Goal: Task Accomplishment & Management: Manage account settings

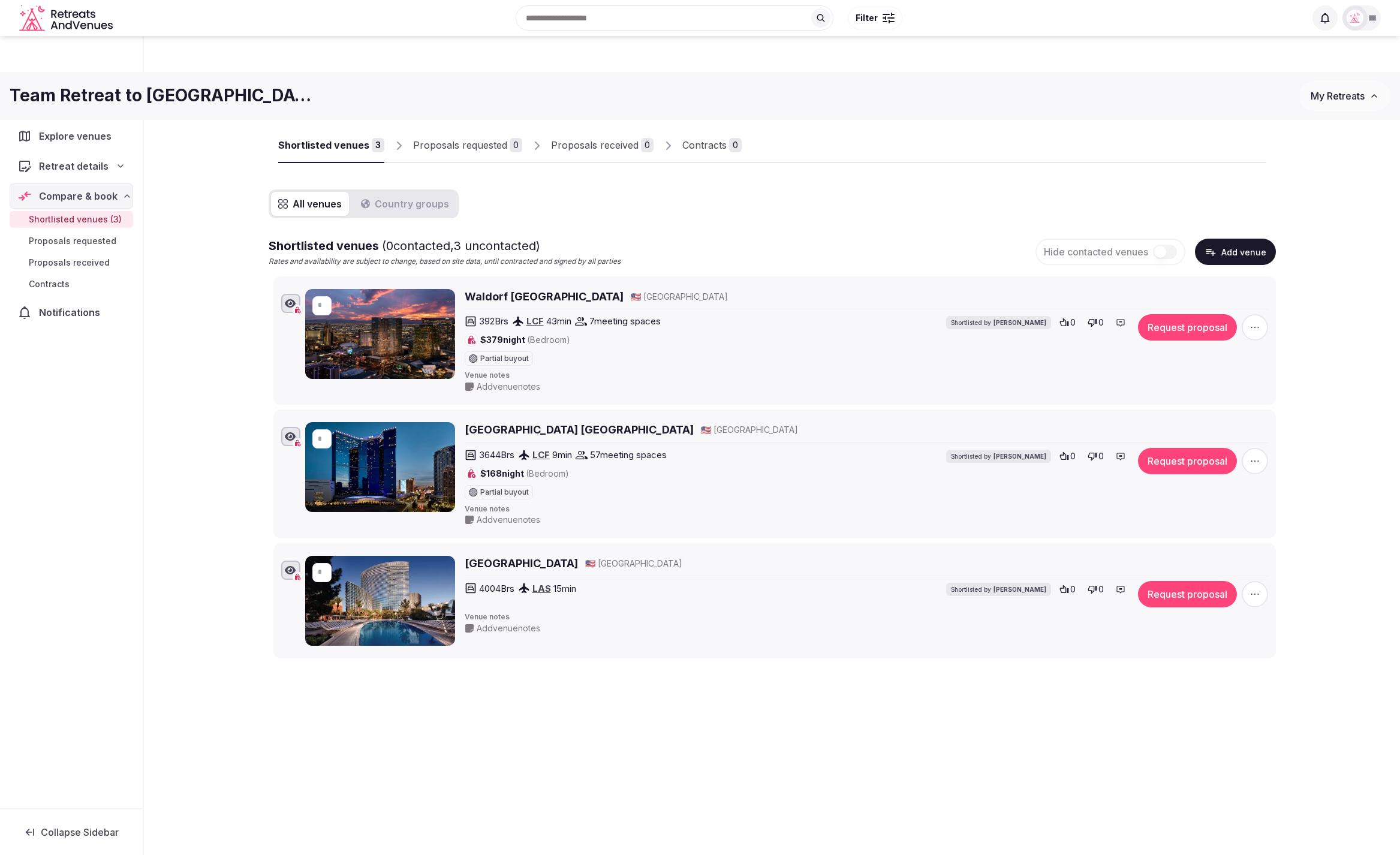
scroll to position [41, 0]
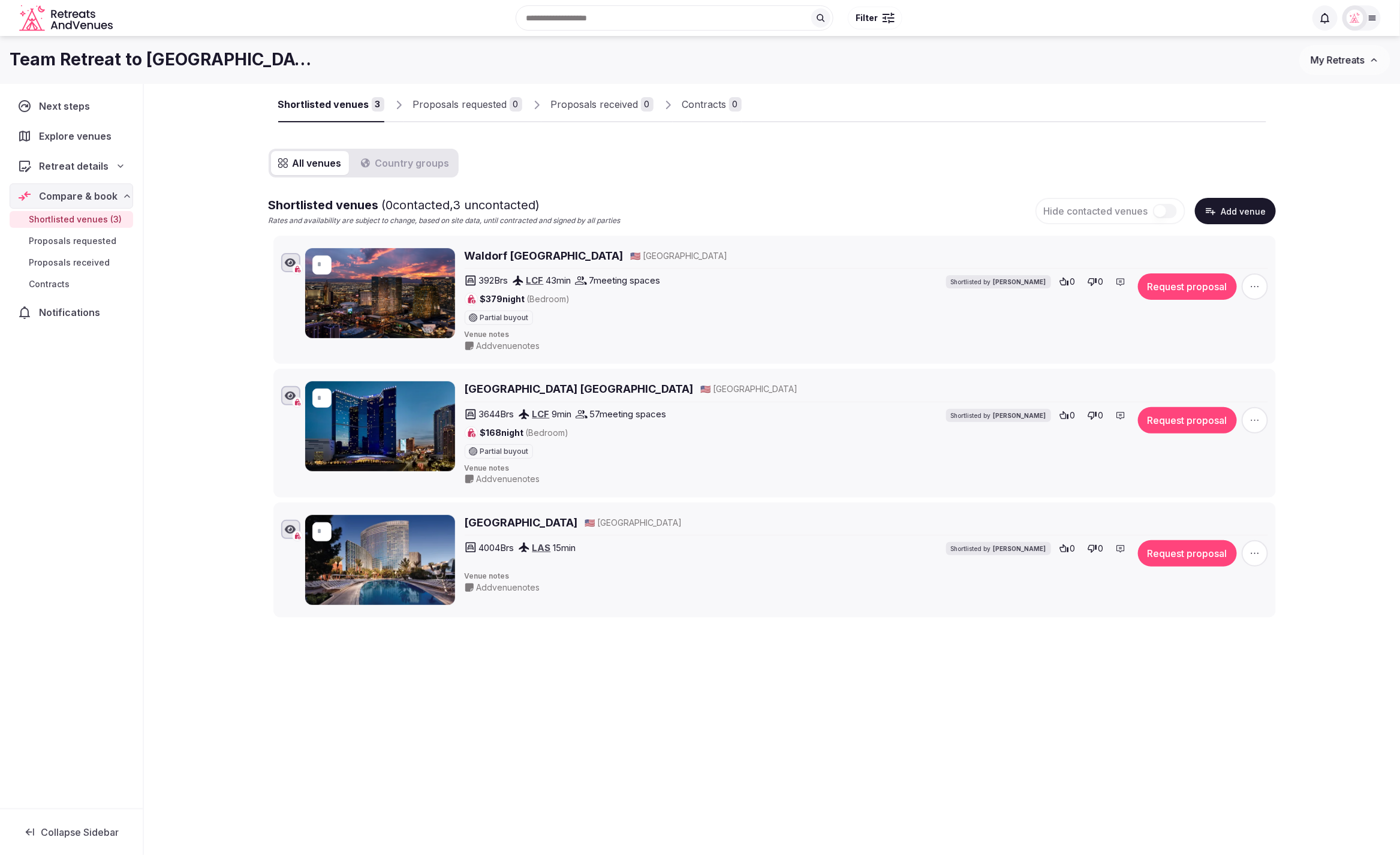
click at [1228, 213] on button "Add venue" at bounding box center [1235, 211] width 81 height 26
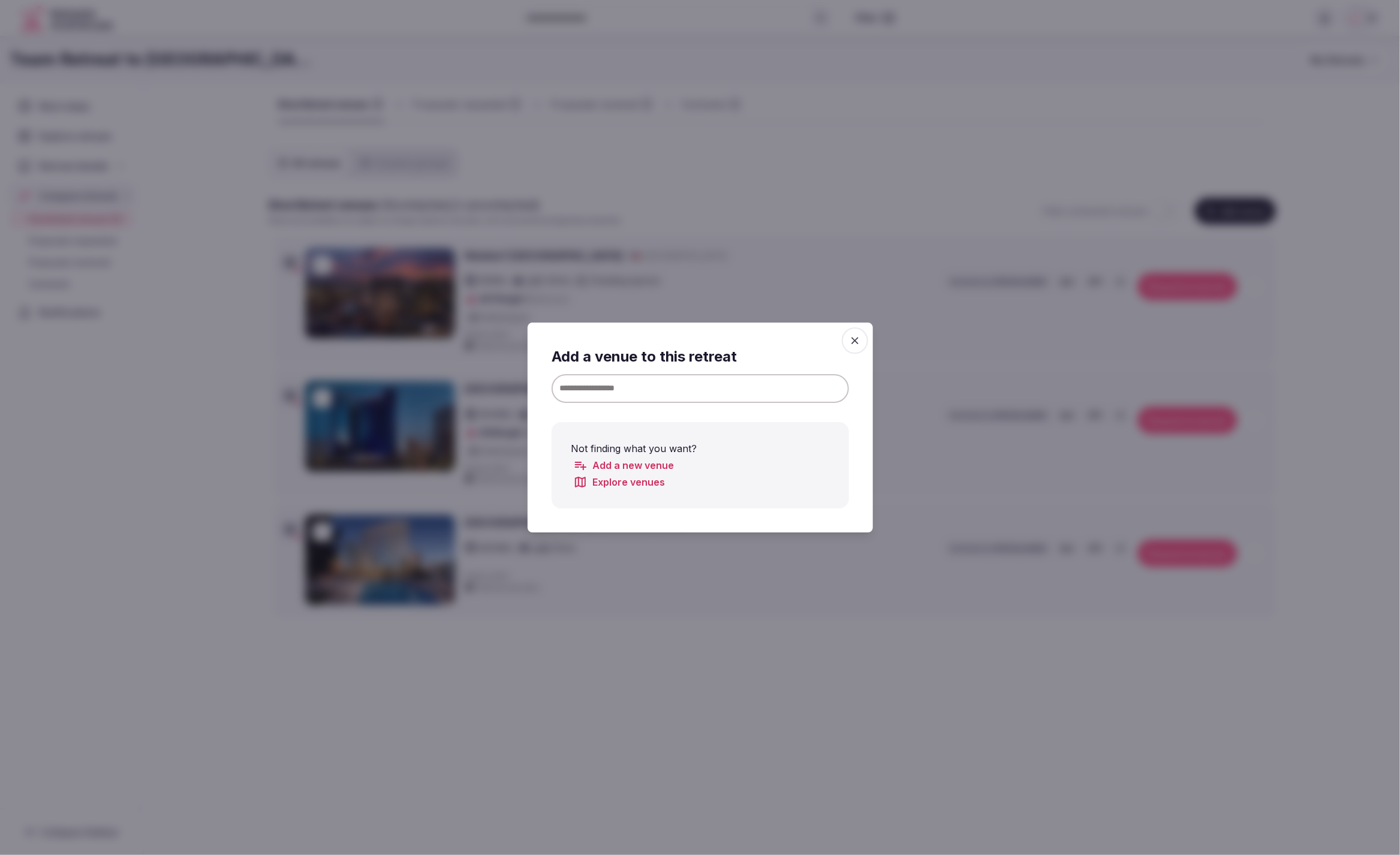
click at [854, 338] on icon "button" at bounding box center [855, 340] width 12 height 12
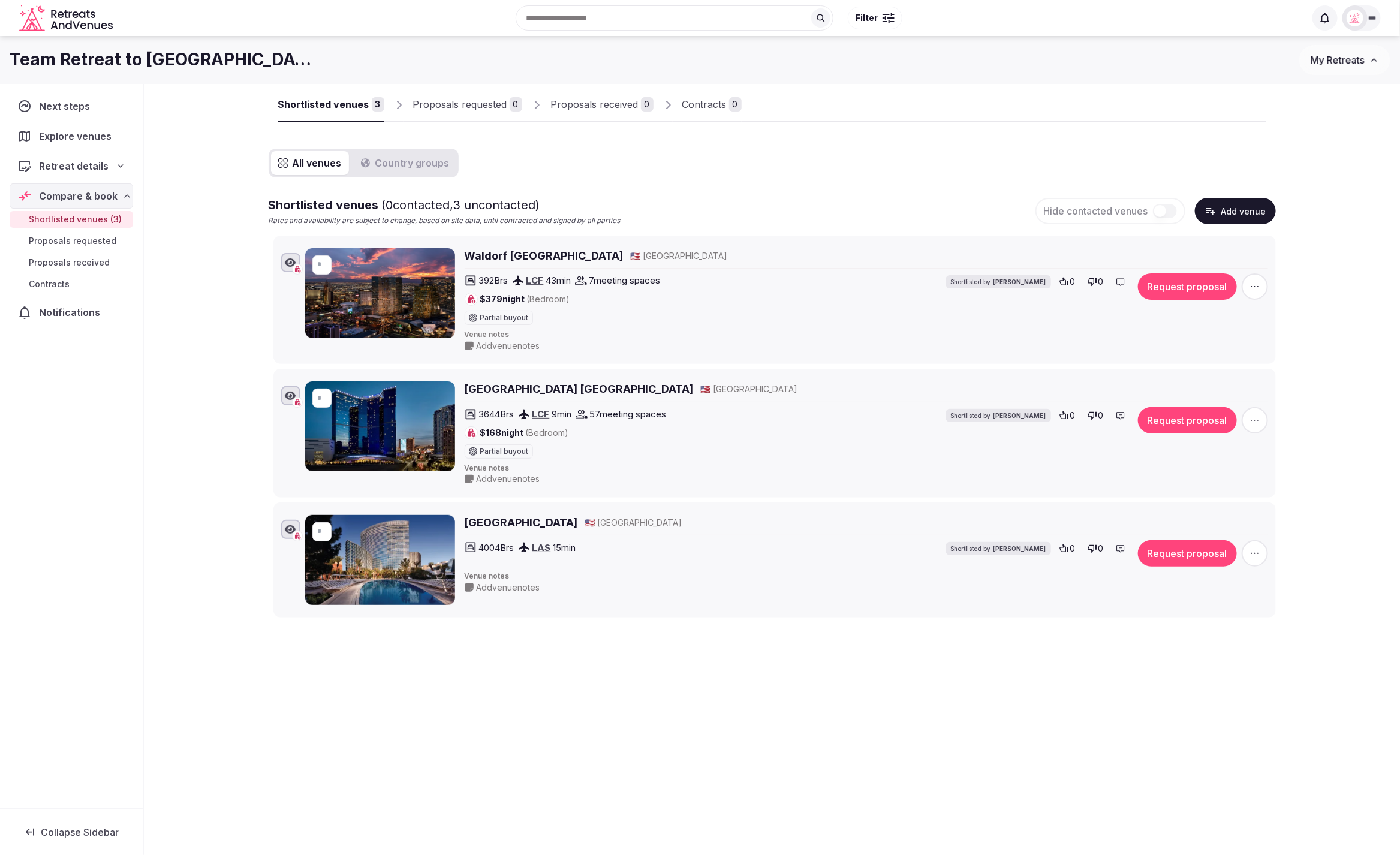
click at [678, 175] on div "All venues Country groups Shortlisted venues ( 0 contacted, 3 uncontacted) Rate…" at bounding box center [772, 383] width 1007 height 469
click at [910, 709] on div "Shortlisted venues 3 Proposals requested 0 Proposals received 0 Contracts 0 All…" at bounding box center [772, 392] width 1256 height 699
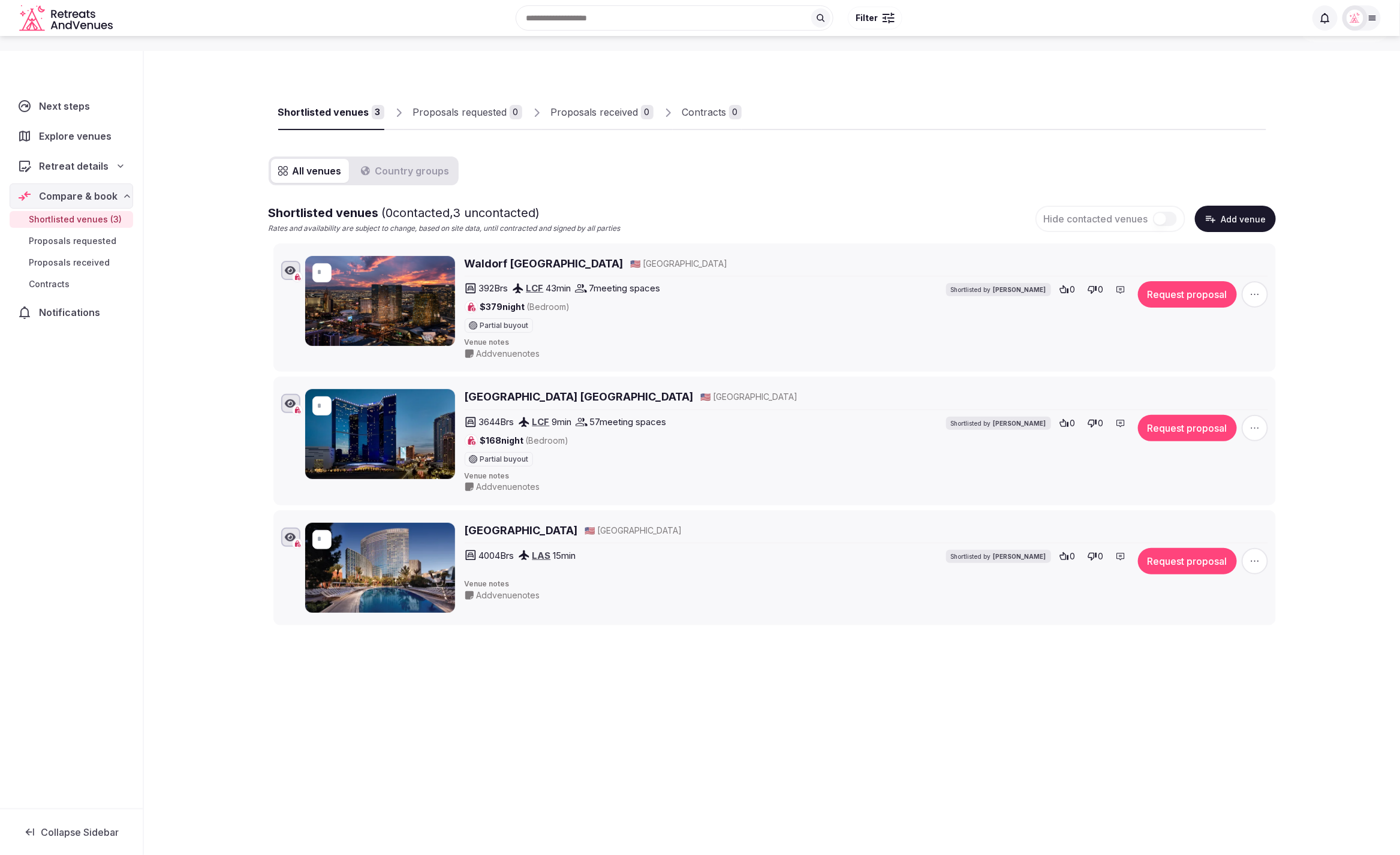
click at [864, 185] on div "All venues Country groups Shortlisted venues ( 0 contacted, 3 uncontacted) Rate…" at bounding box center [772, 391] width 1007 height 469
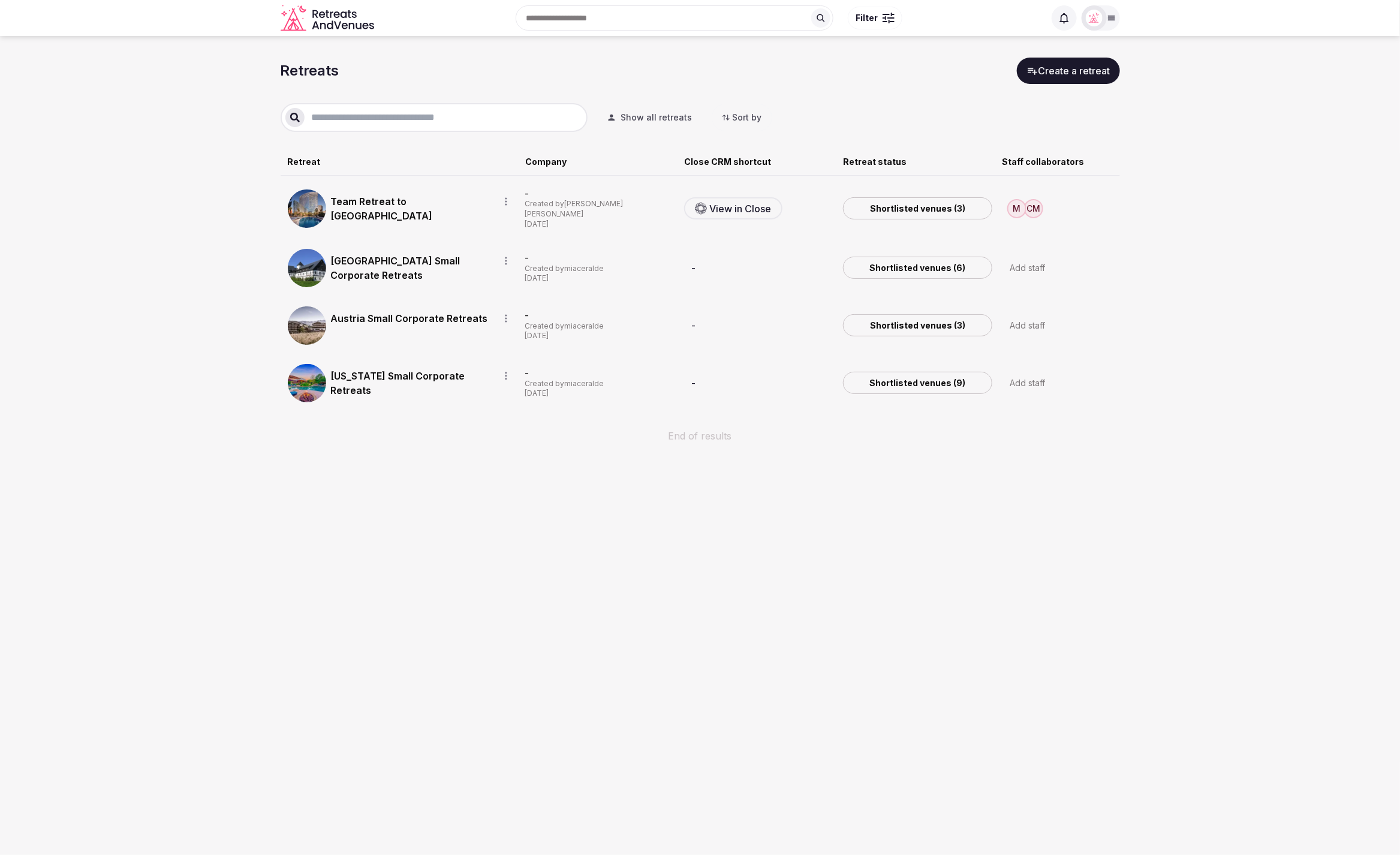
click at [932, 203] on link "Shortlisted venues (3)" at bounding box center [918, 208] width 149 height 23
click at [1225, 262] on section "Retreats Create a retreat Show all retreats Sort by Retreat Company Close CRM s…" at bounding box center [700, 257] width 1400 height 441
click at [1062, 206] on div "CM M" at bounding box center [1057, 208] width 111 height 30
click at [1180, 177] on section "Retreats Create a retreat Show all retreats Sort by Retreat Company Close CRM s…" at bounding box center [700, 257] width 1400 height 441
click at [1163, 200] on section "Retreats Create a retreat Show all retreats Sort by Retreat Company Close CRM s…" at bounding box center [700, 257] width 1400 height 441
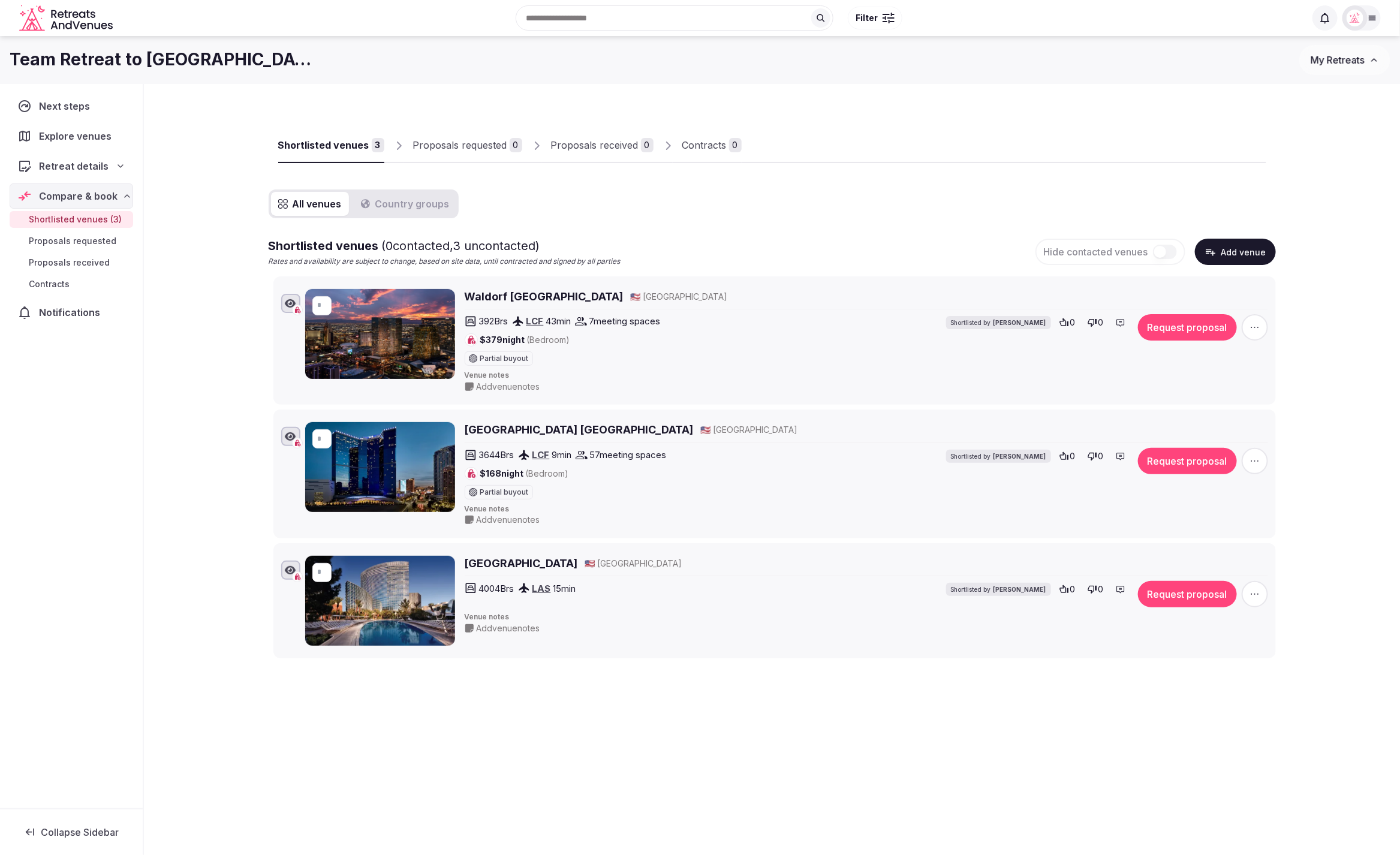
click at [211, 318] on div "Shortlisted venues 3 Proposals requested 0 Proposals received 0 Contracts 0 All…" at bounding box center [772, 433] width 1256 height 699
click at [1257, 327] on icon "button" at bounding box center [1255, 327] width 12 height 12
click at [1248, 211] on link "Edit venue details" at bounding box center [1256, 210] width 100 height 19
click at [1104, 188] on div "Shortlisted venues 3 Proposals requested 0 Proposals received 0 Contracts 0 All…" at bounding box center [772, 376] width 1007 height 565
click at [1219, 253] on button "Add venue" at bounding box center [1235, 252] width 81 height 26
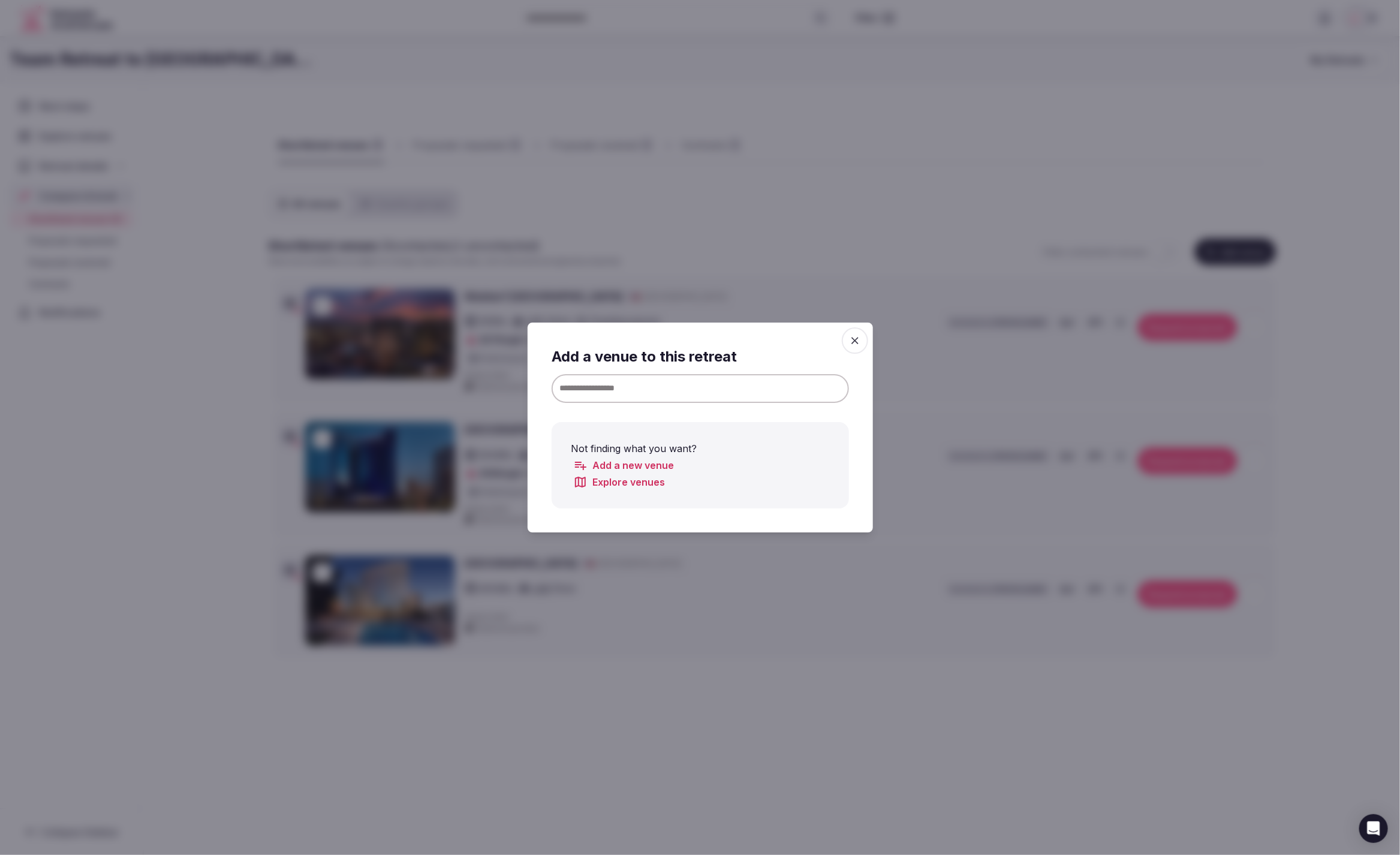
click at [627, 466] on link "Add a new venue" at bounding box center [623, 465] width 101 height 15
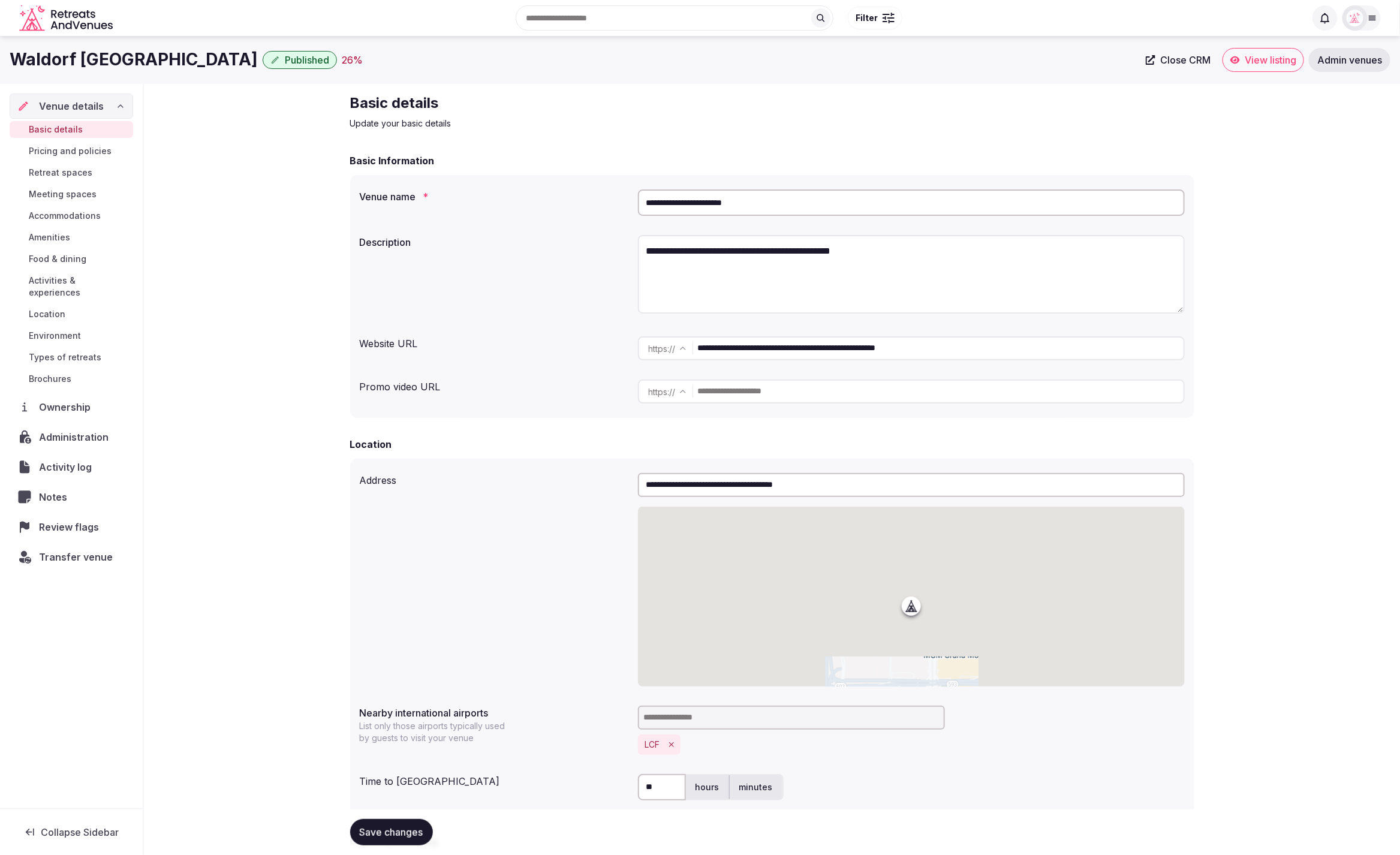
click at [75, 520] on span "Review flags" at bounding box center [71, 527] width 65 height 15
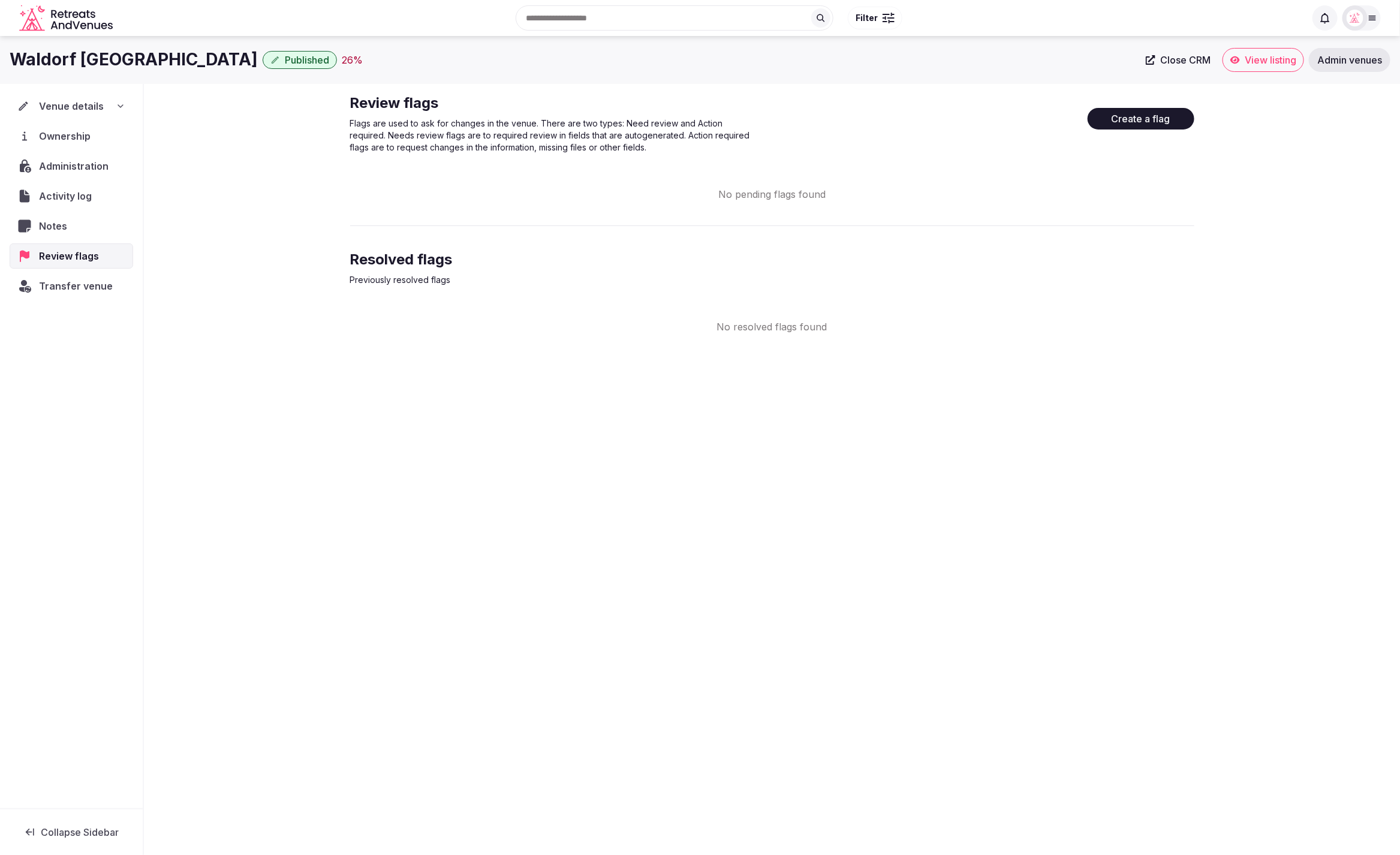
click at [1122, 121] on button "Create a flag" at bounding box center [1141, 119] width 107 height 22
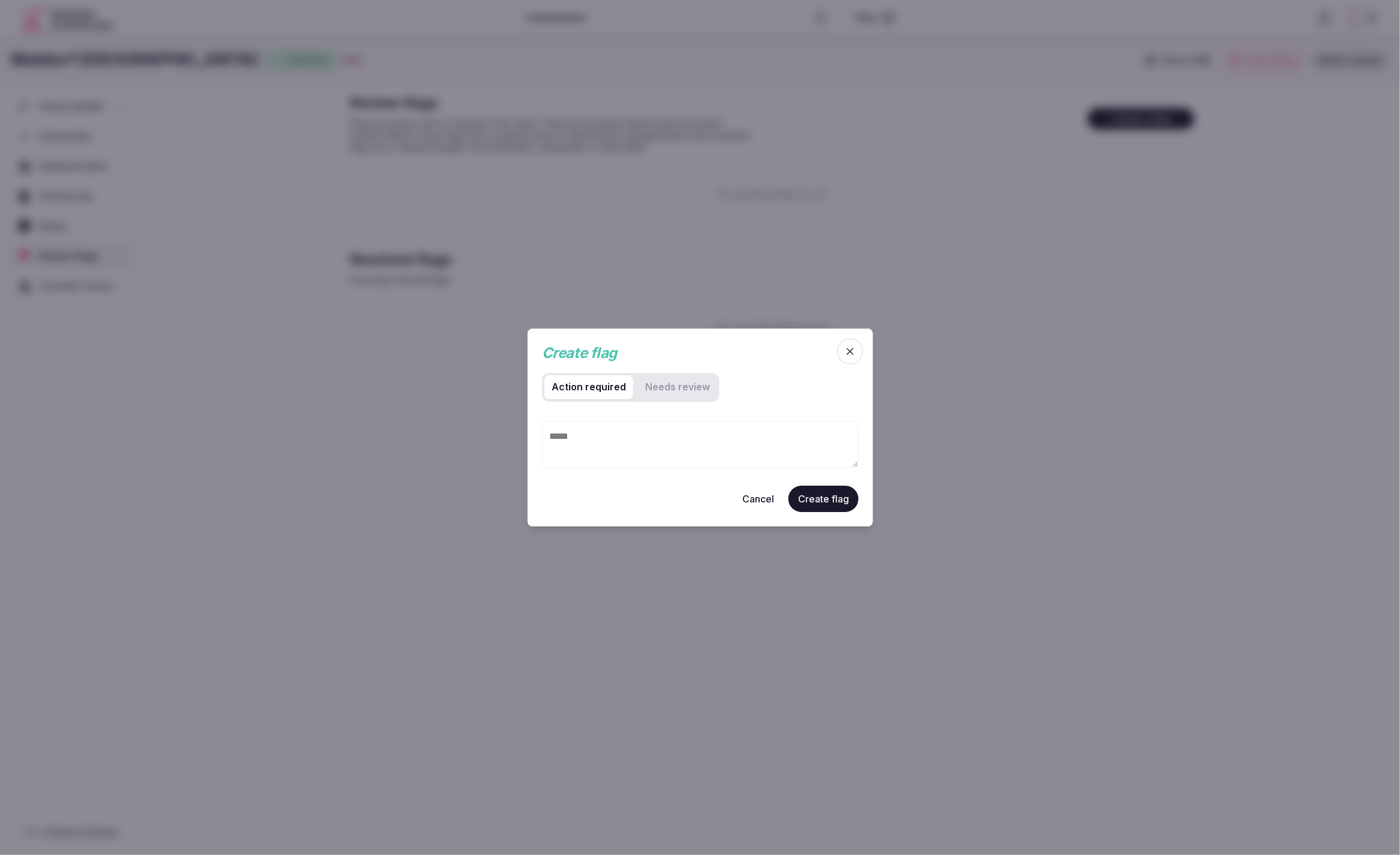
click at [635, 443] on textarea at bounding box center [700, 444] width 317 height 47
click at [679, 386] on review "Needs review" at bounding box center [678, 387] width 79 height 24
click at [683, 443] on textarea "To enrich screen reader interactions, please activate Accessibility in Grammarl…" at bounding box center [700, 444] width 317 height 47
click at [592, 395] on required "Action required" at bounding box center [589, 387] width 88 height 24
click at [758, 501] on button "Cancel" at bounding box center [757, 499] width 51 height 26
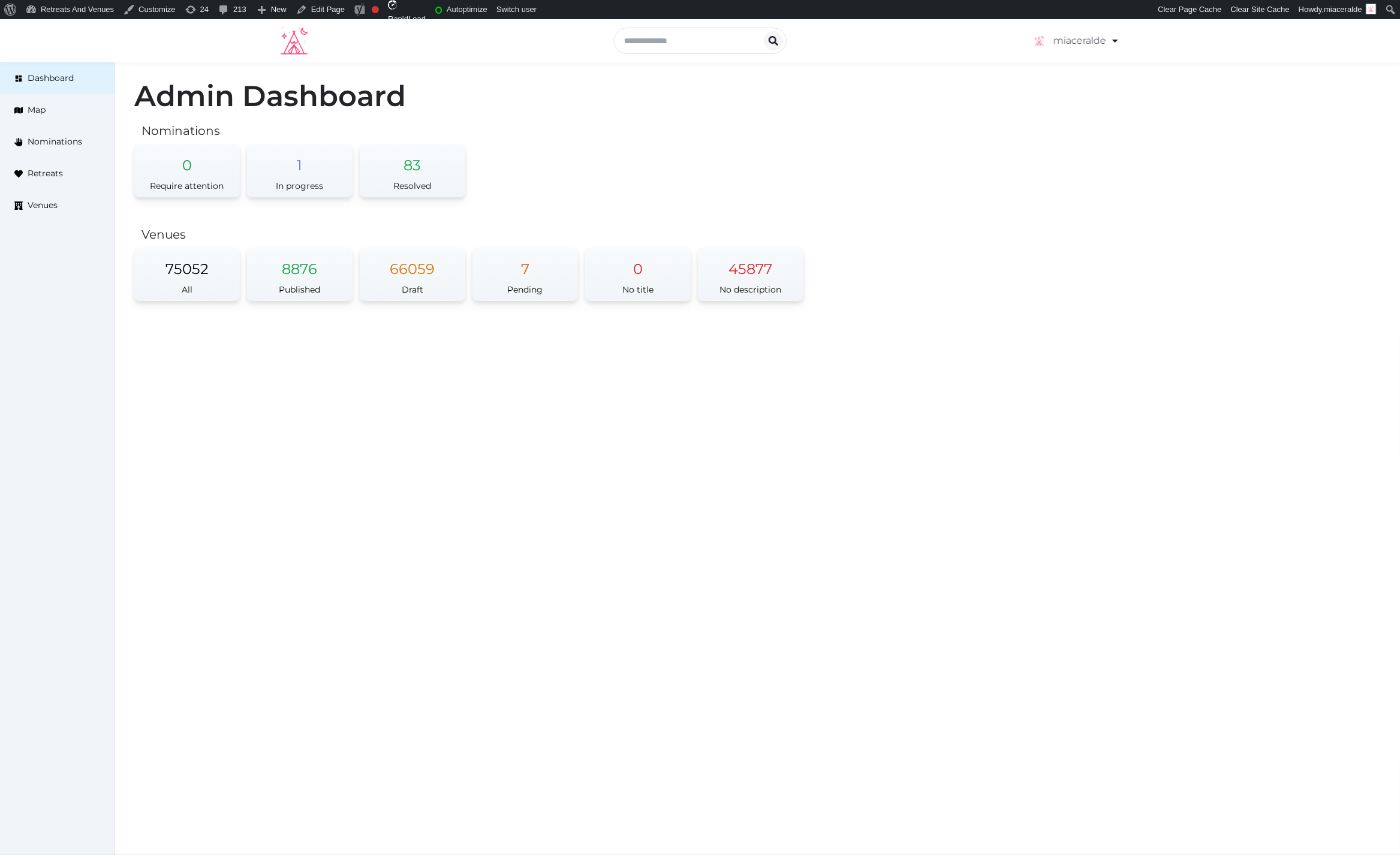
drag, startPoint x: 597, startPoint y: 93, endPoint x: 565, endPoint y: 18, distance: 81.5
click at [592, 82] on h1 "Admin Dashboard" at bounding box center [757, 96] width 1246 height 29
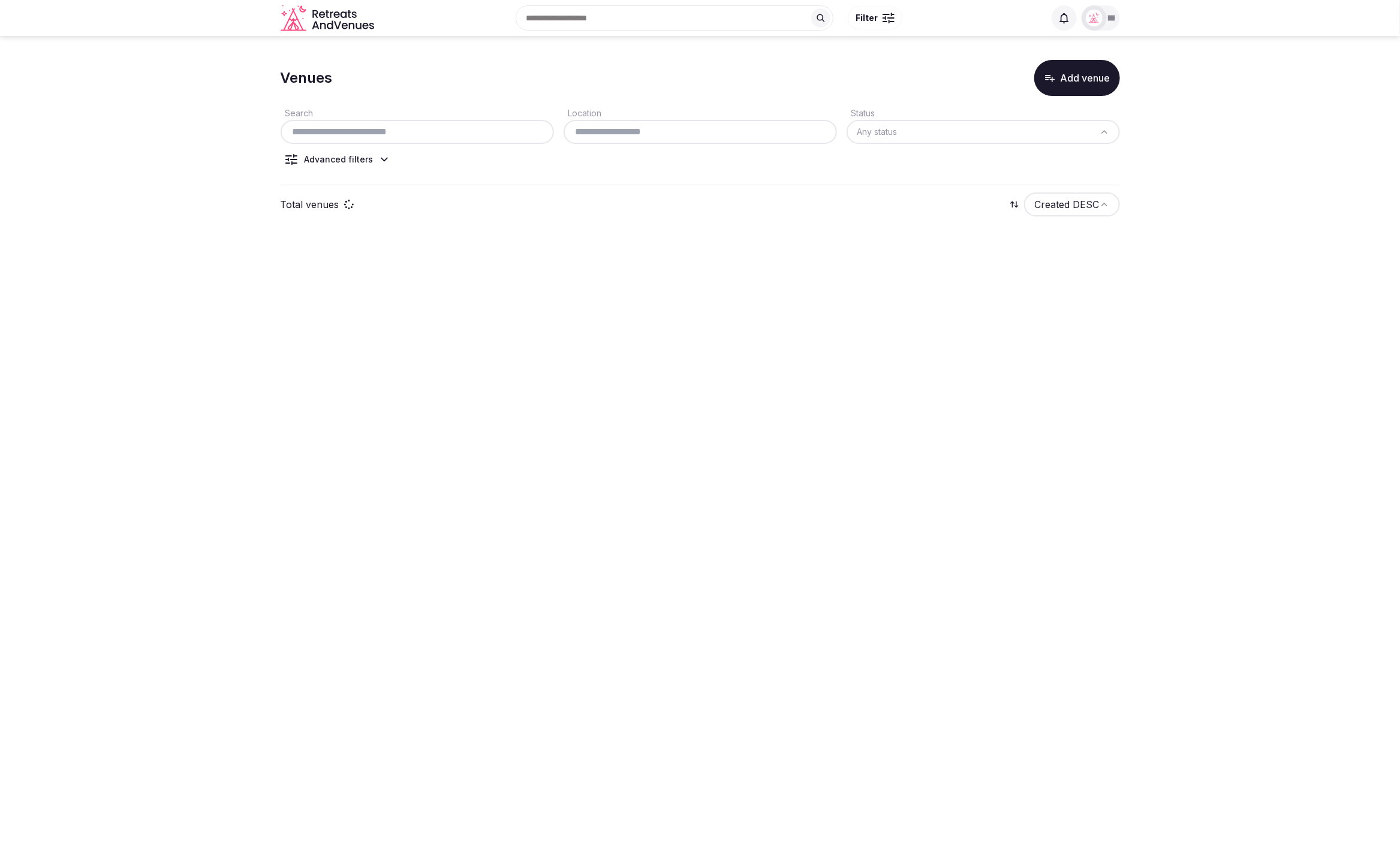
click at [1064, 86] on button "Add venue" at bounding box center [1077, 78] width 86 height 36
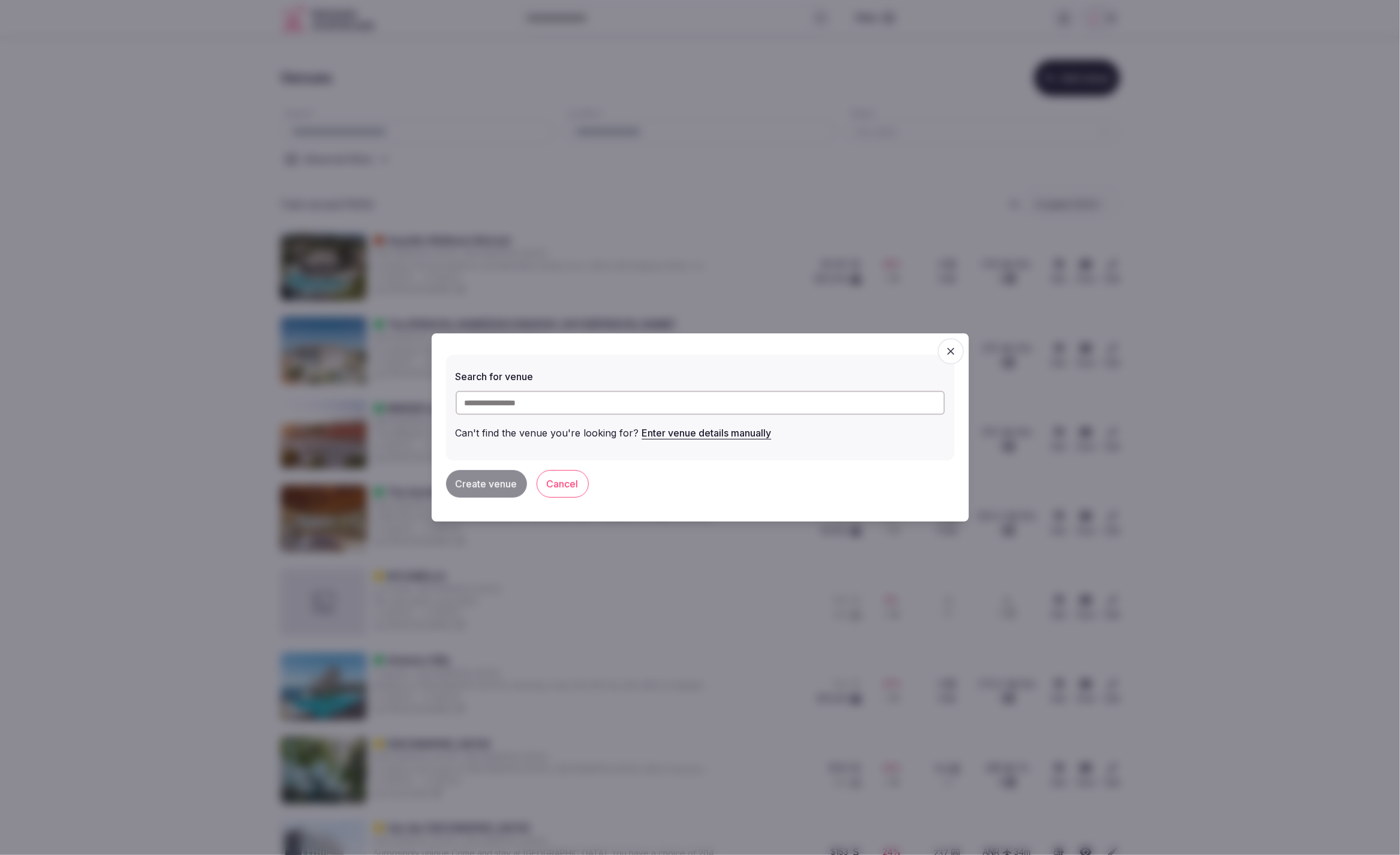
click at [567, 482] on button "Cancel" at bounding box center [562, 484] width 52 height 28
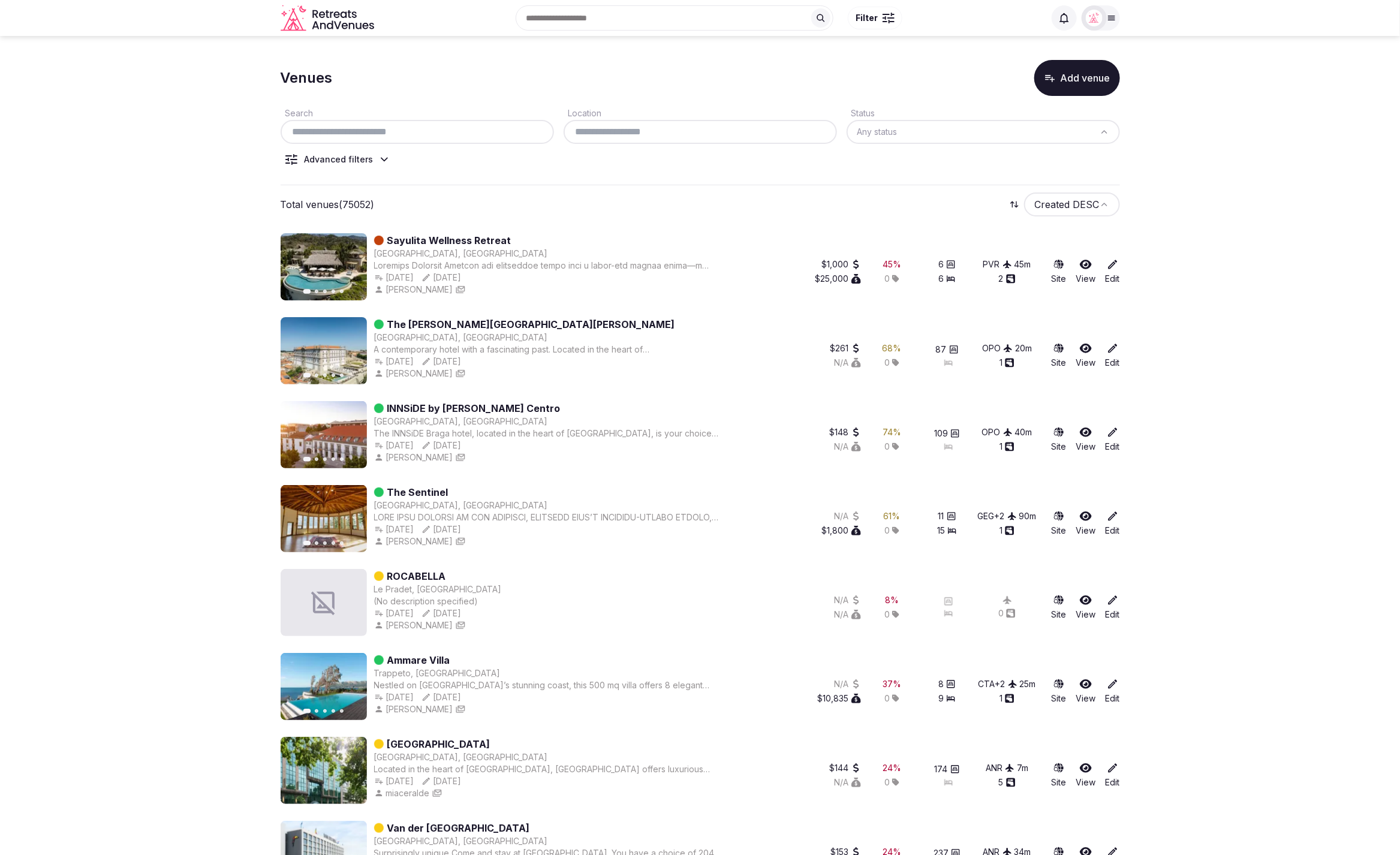
click at [1116, 267] on icon at bounding box center [1112, 265] width 12 height 12
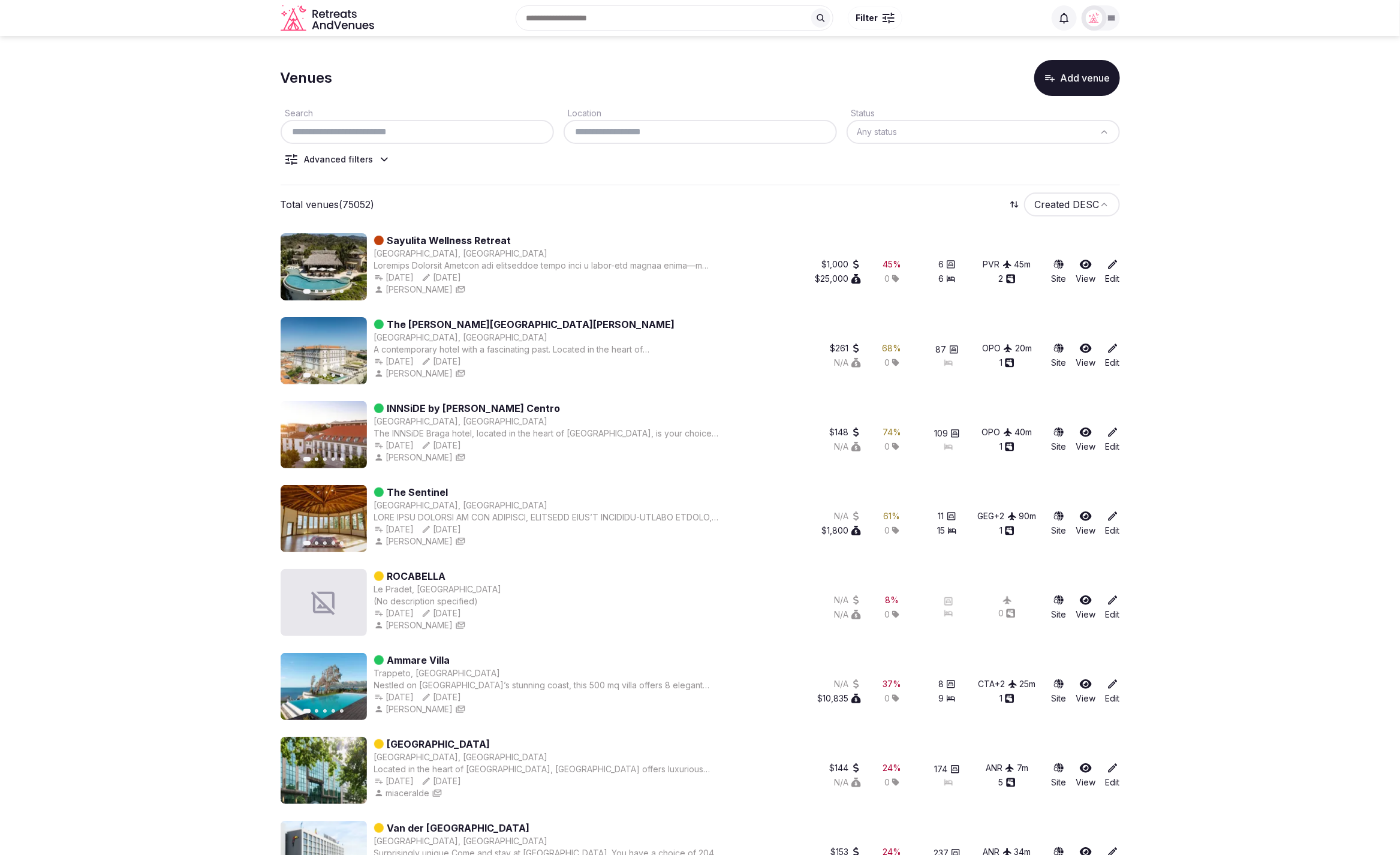
click at [1069, 81] on button "Add venue" at bounding box center [1077, 78] width 86 height 36
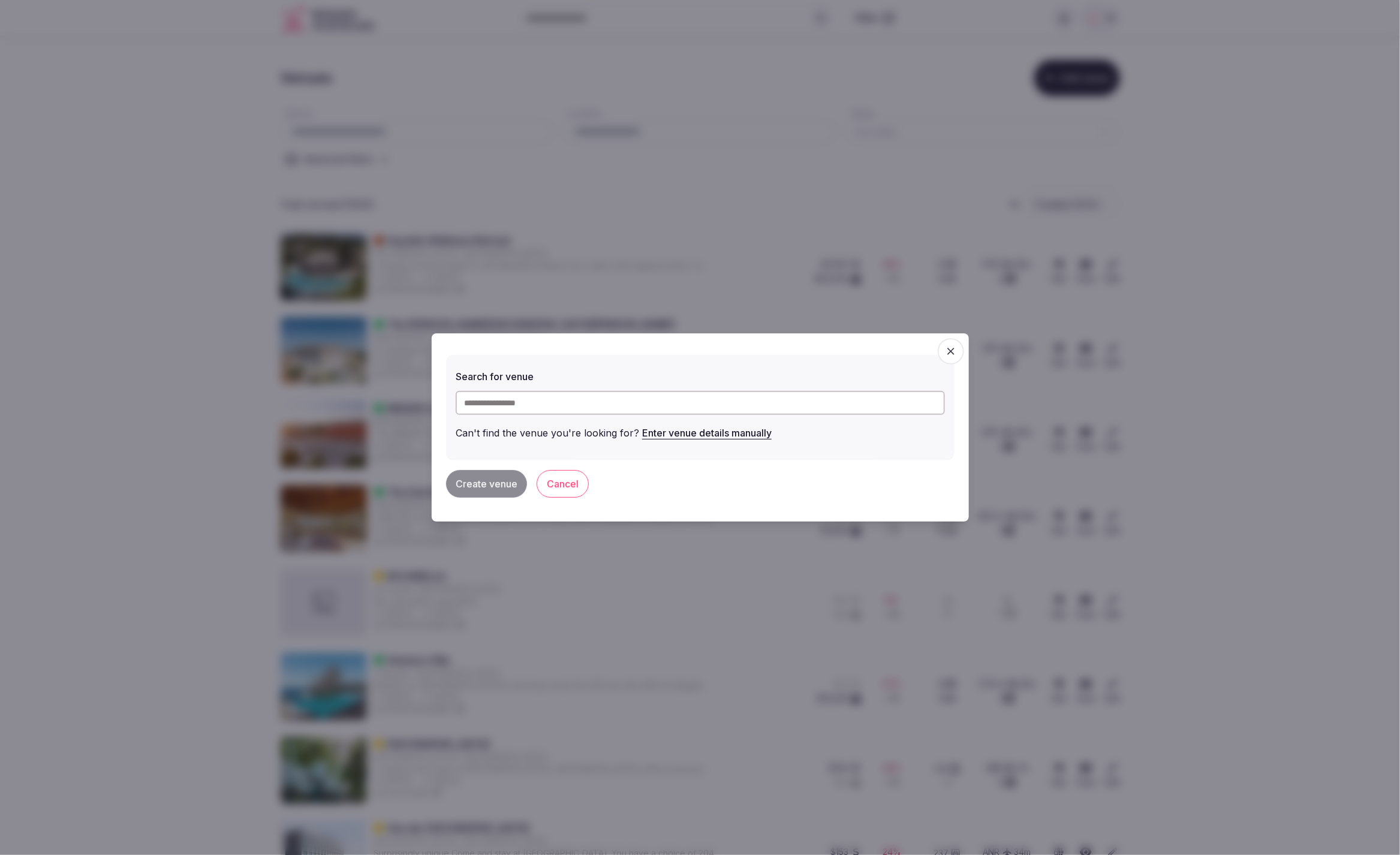
click at [592, 404] on input "text" at bounding box center [700, 402] width 489 height 24
click at [945, 351] on icon "button" at bounding box center [951, 351] width 12 height 12
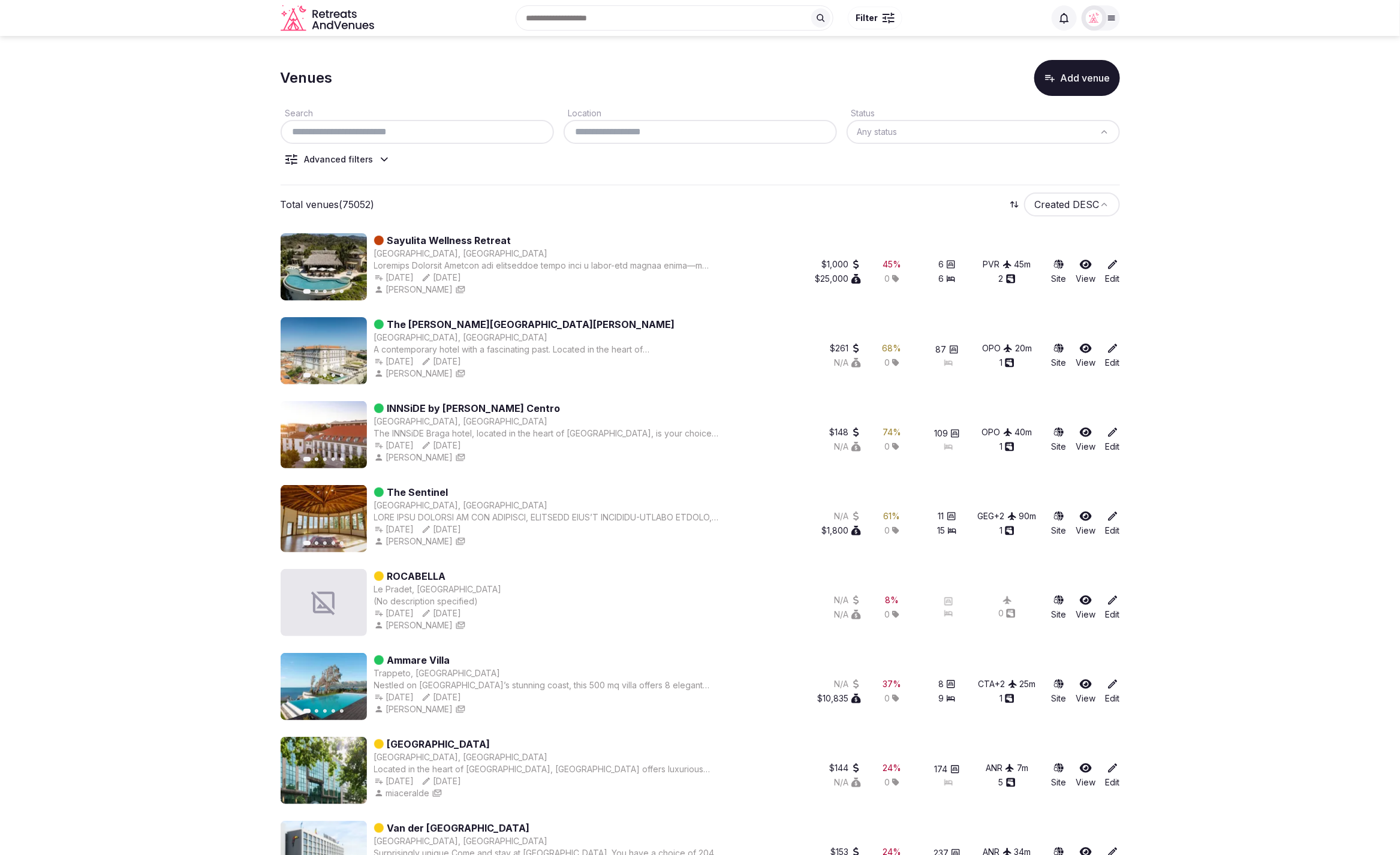
click at [430, 123] on div at bounding box center [417, 132] width 273 height 24
click at [425, 136] on input "text" at bounding box center [418, 132] width 264 height 15
click at [1044, 87] on button "Add venue" at bounding box center [1077, 78] width 86 height 36
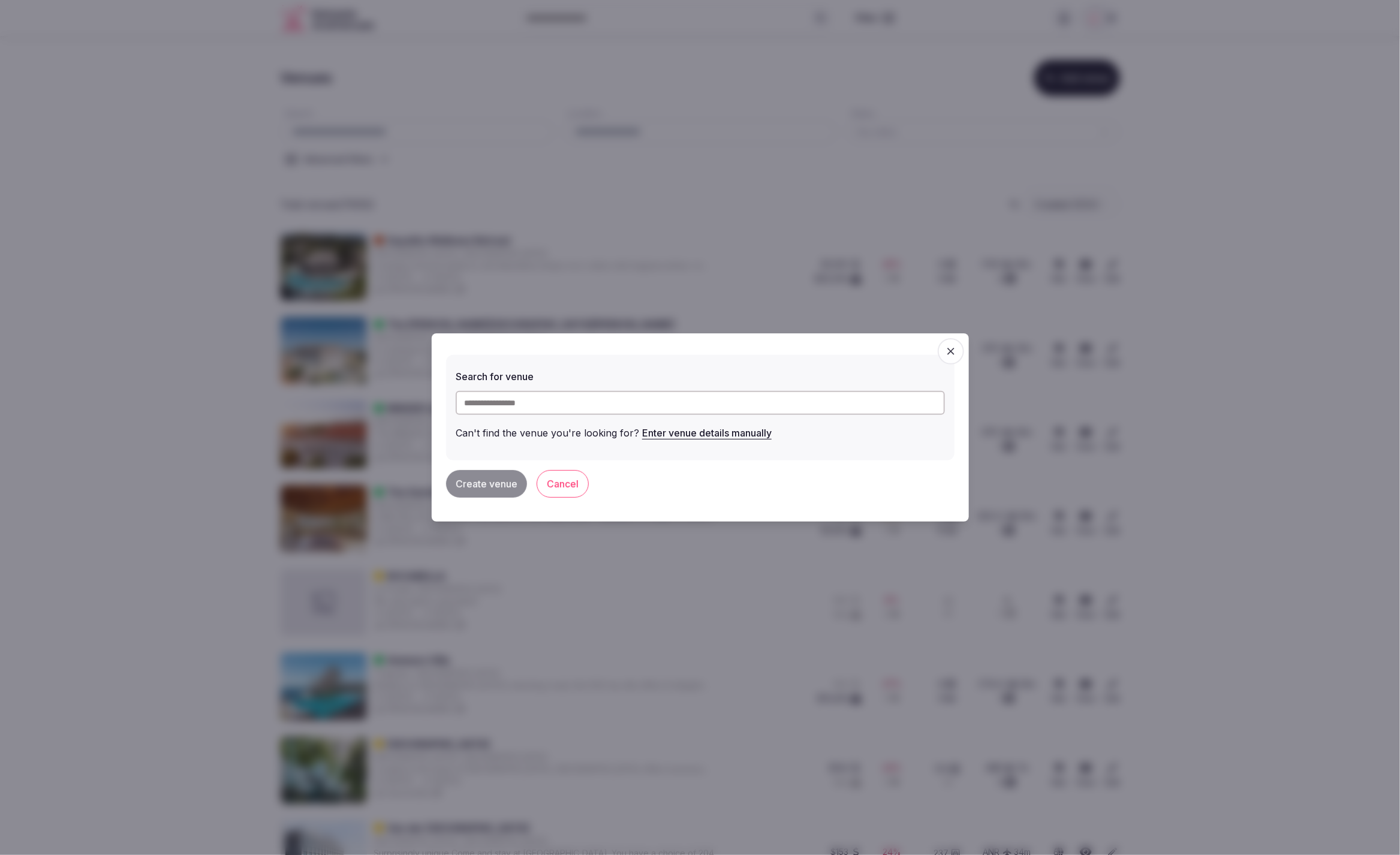
click at [951, 350] on icon "button" at bounding box center [951, 351] width 7 height 7
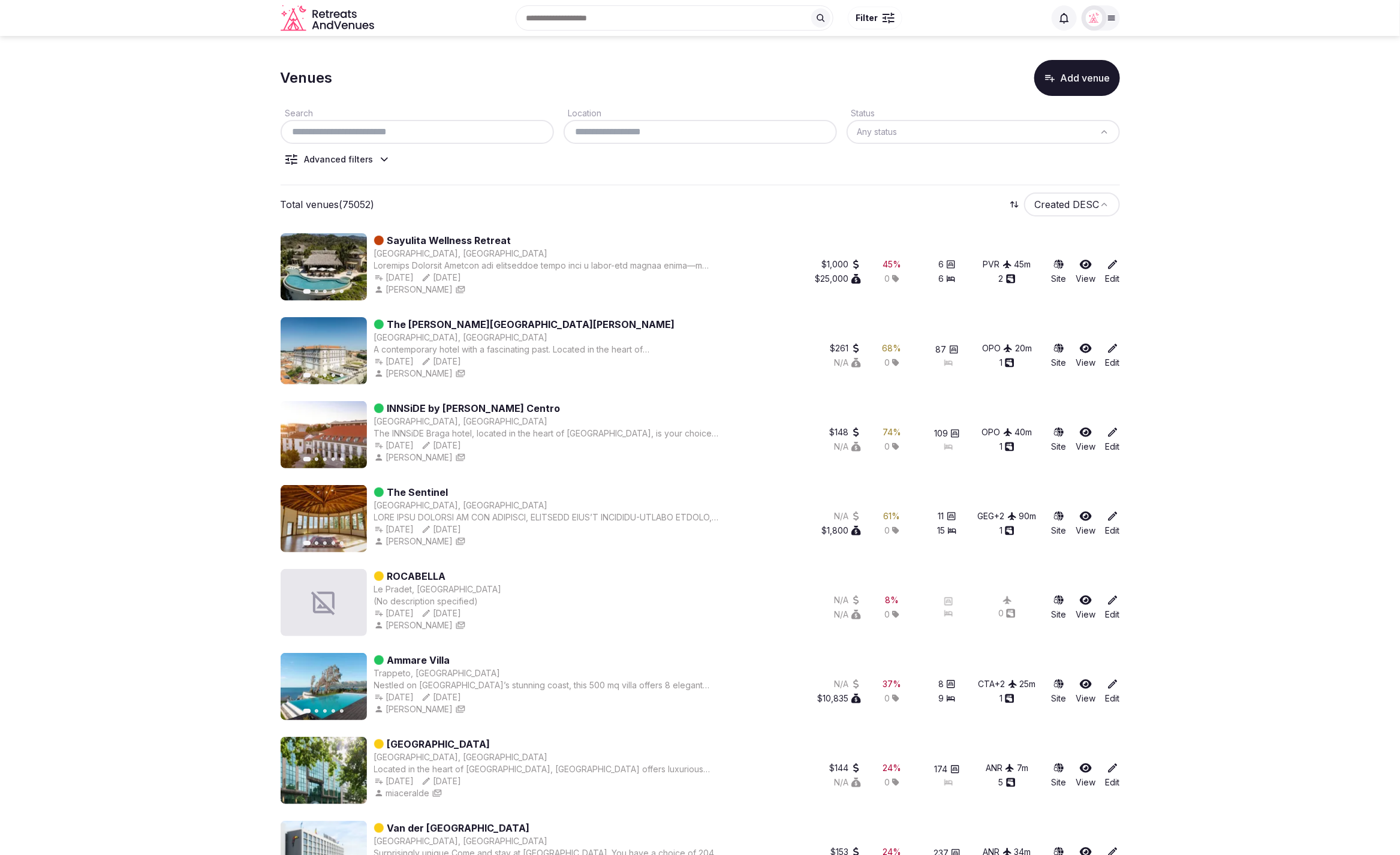
click at [378, 161] on icon at bounding box center [384, 160] width 12 height 12
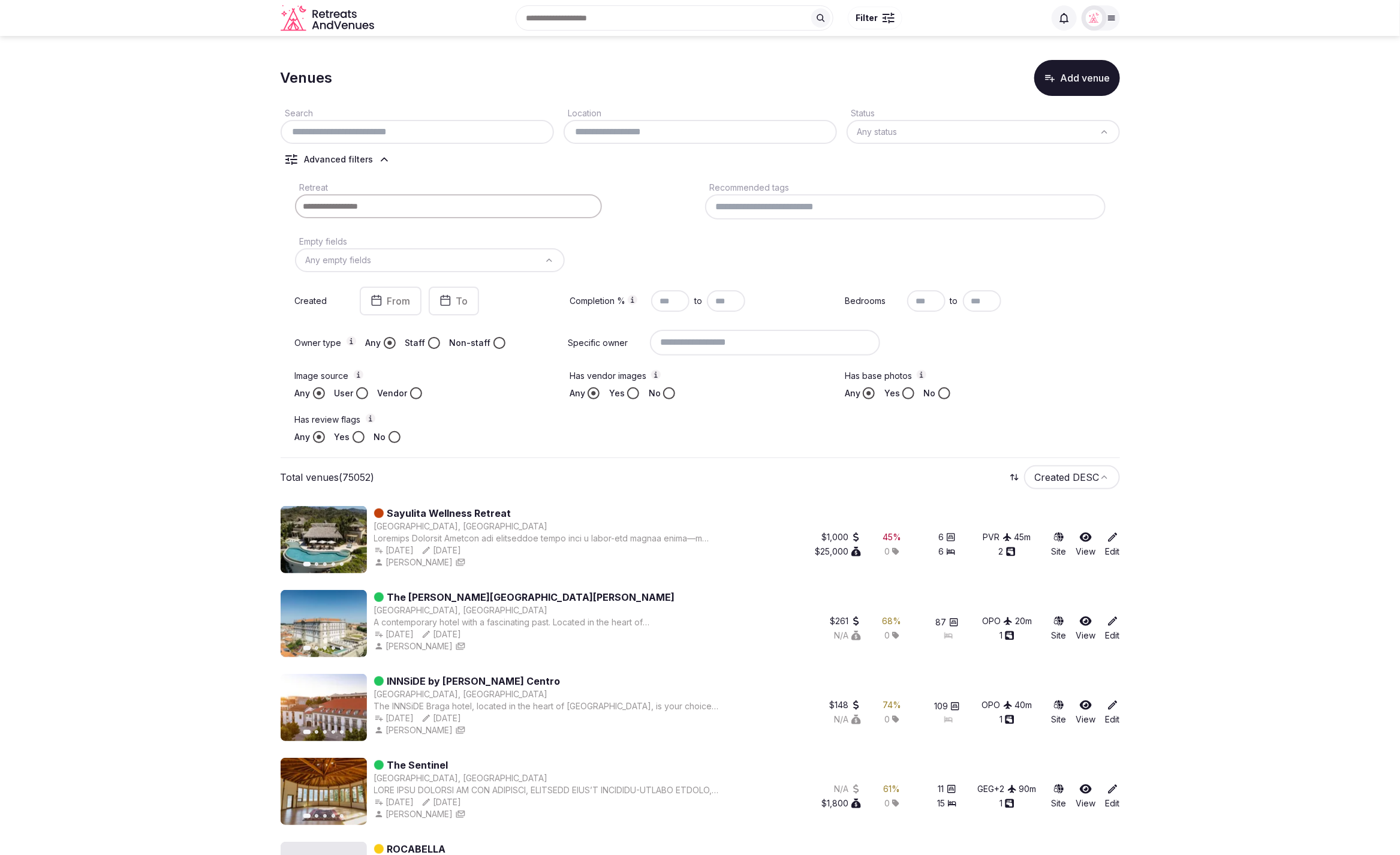
click at [355, 433] on button "Yes" at bounding box center [358, 437] width 12 height 12
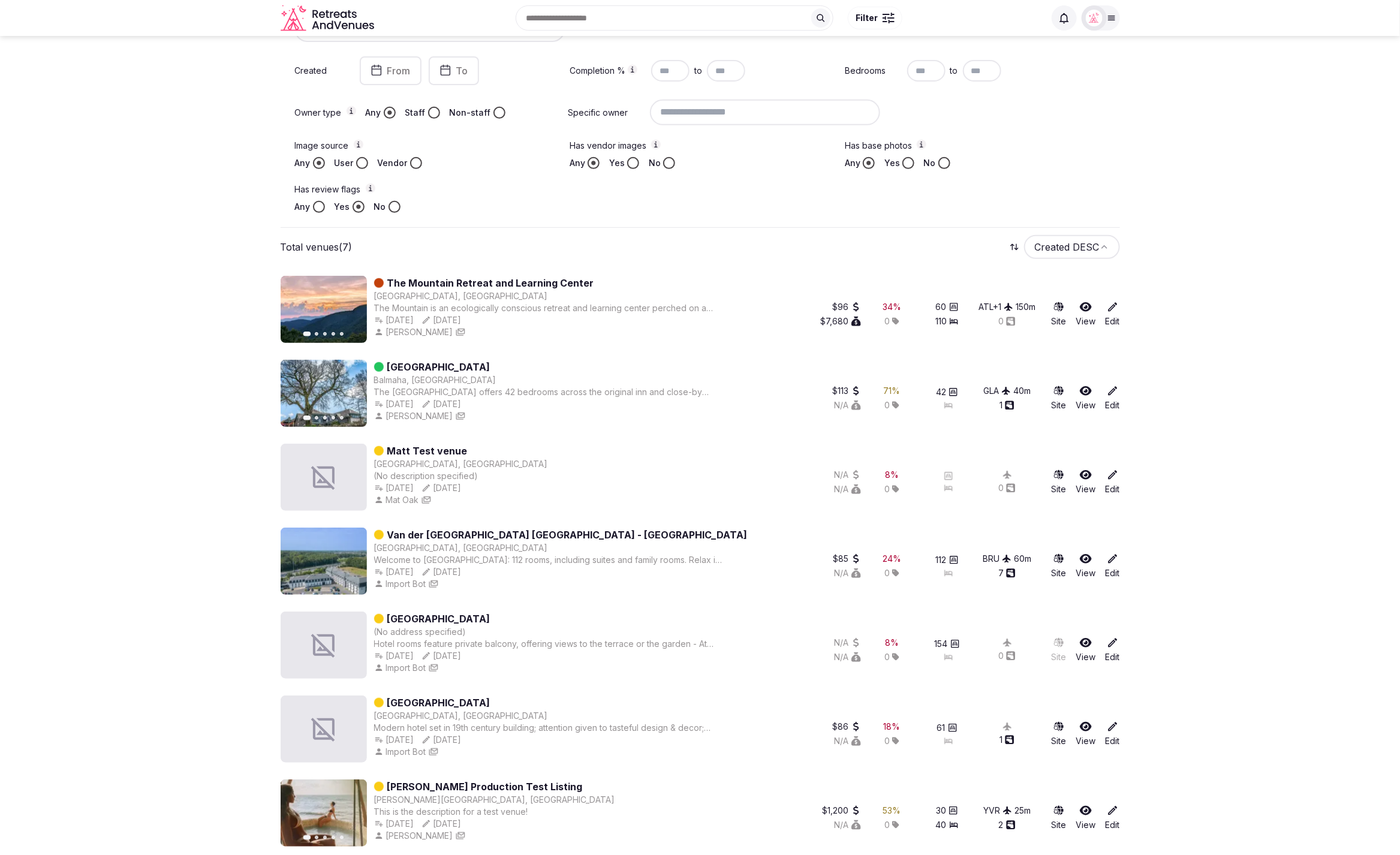
scroll to position [269, 0]
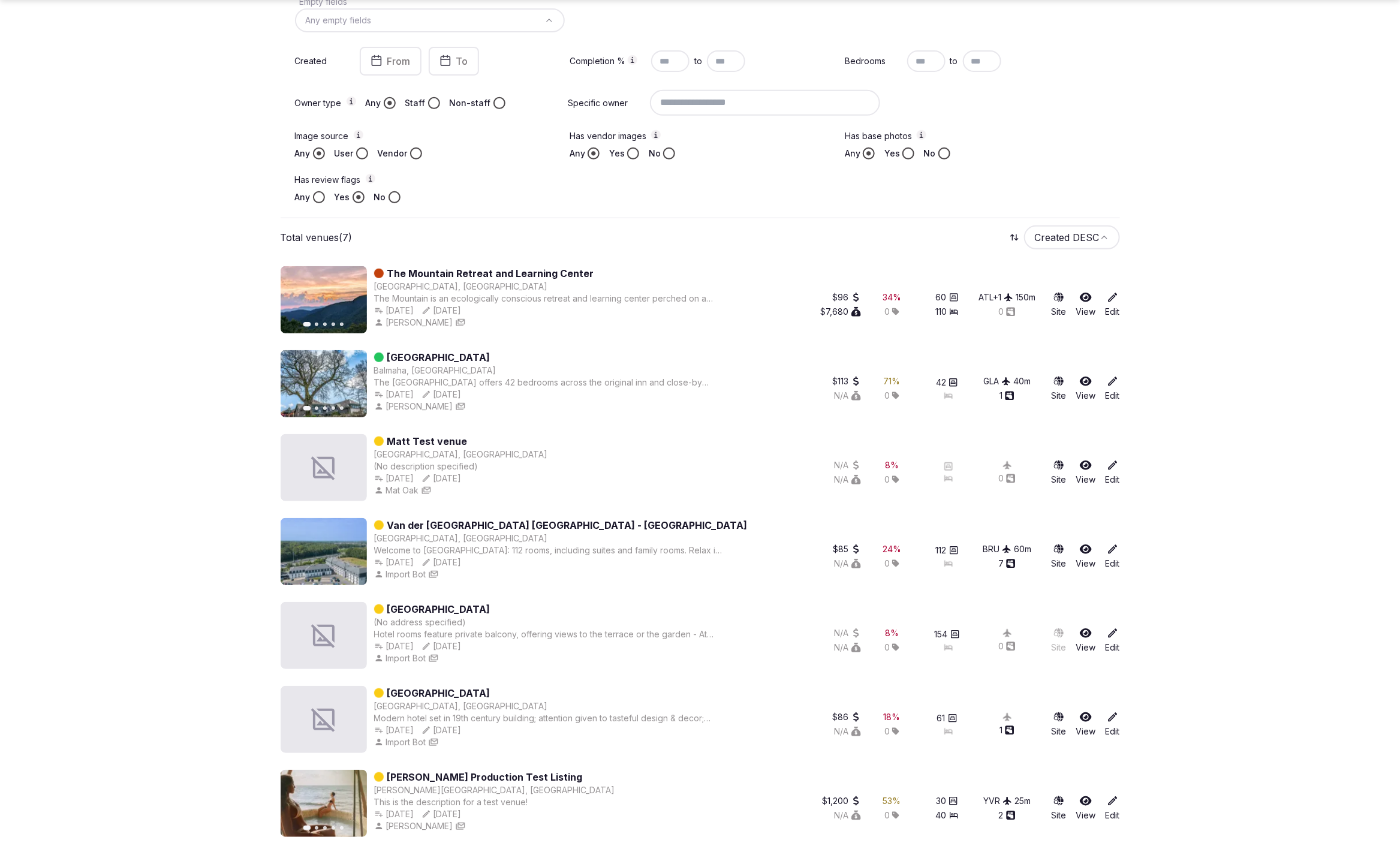
click at [160, 283] on section "Venues Add venue Search Location Status Any status Flags: Yes Clear filters Adv…" at bounding box center [700, 311] width 1400 height 1089
click at [111, 305] on section "Venues Add venue Search Location Status Any status Flags: Yes Clear filters Adv…" at bounding box center [700, 311] width 1400 height 1089
click at [113, 305] on section "Venues Add venue Search Location Status Any status Flags: Yes Clear filters Adv…" at bounding box center [700, 311] width 1400 height 1089
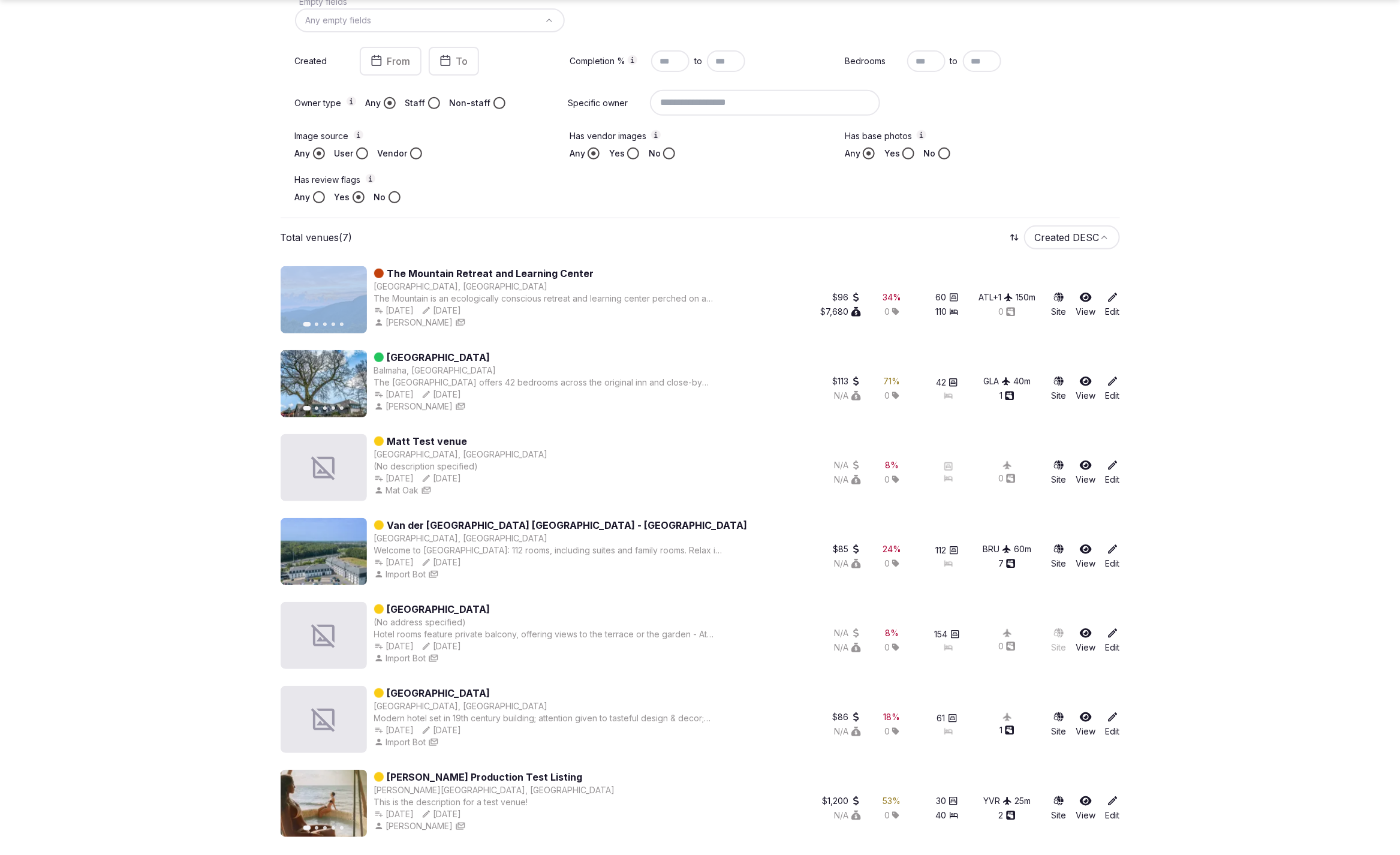
click at [125, 287] on section "Venues Add venue Search Location Status Any status Flags: Yes Clear filters Adv…" at bounding box center [700, 311] width 1400 height 1089
click at [121, 402] on section "Venues Add venue Search Location Status Any status Flags: Yes Clear filters Adv…" at bounding box center [700, 311] width 1400 height 1089
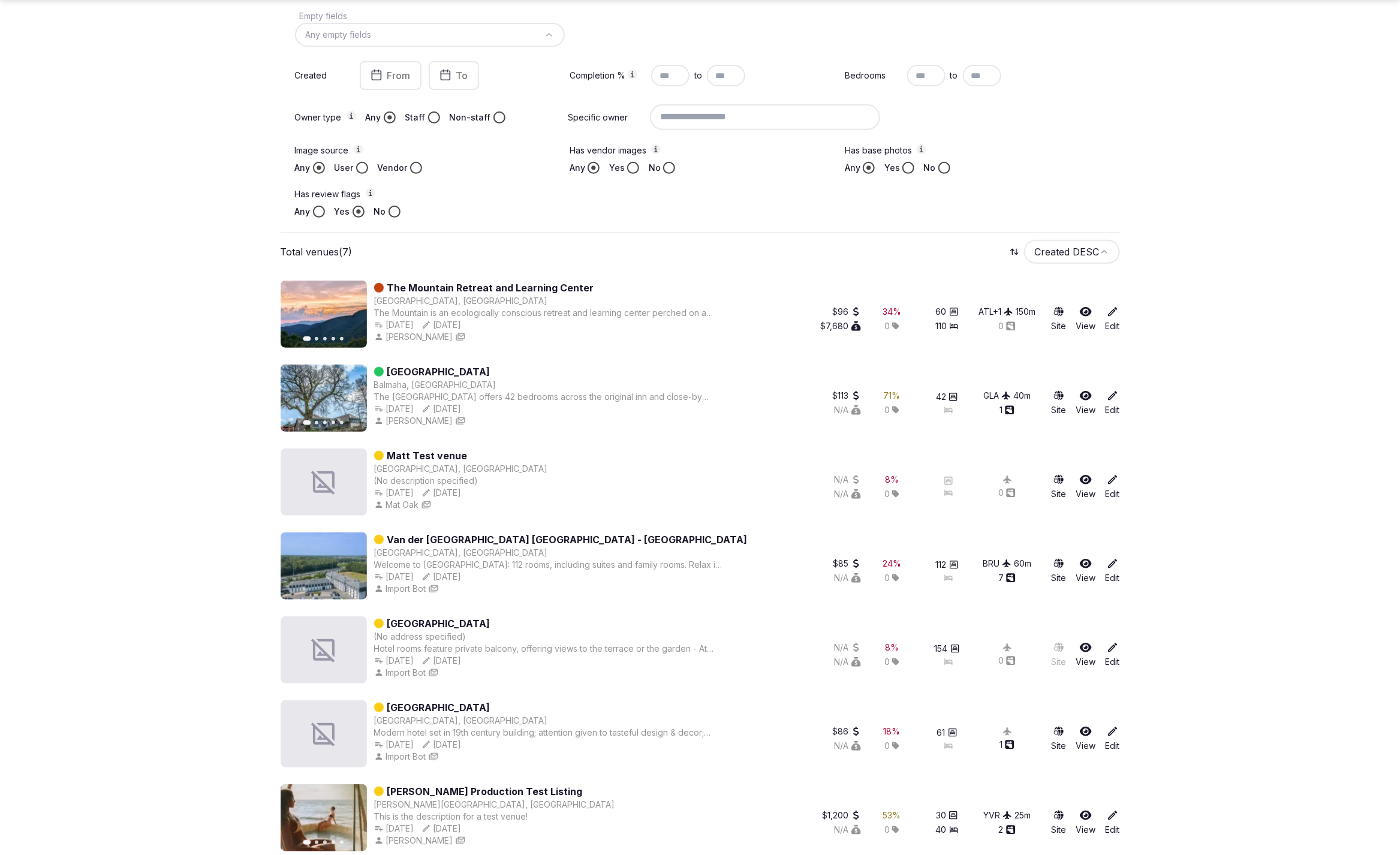
scroll to position [263, 0]
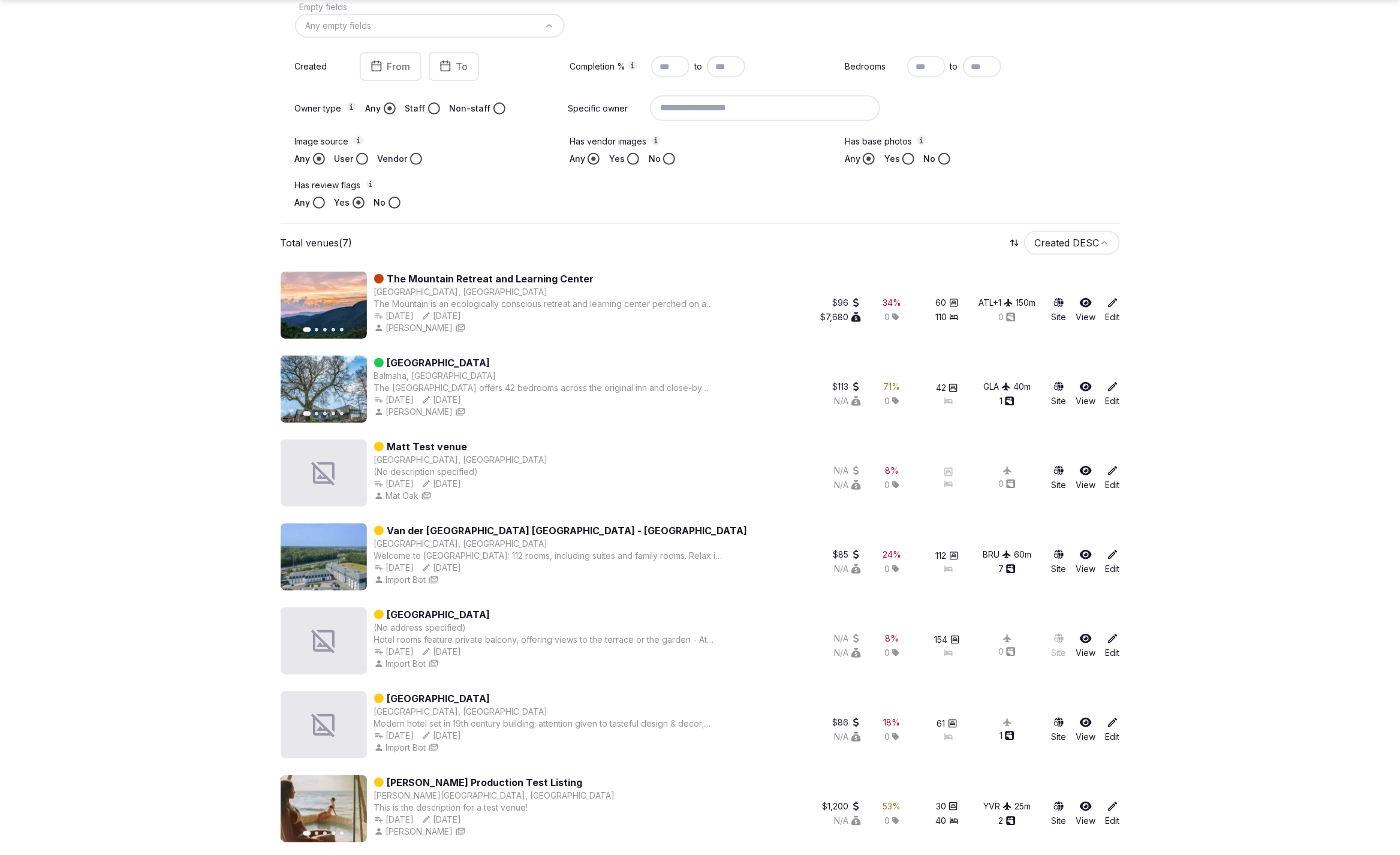
click at [1316, 364] on section "Venues Add venue Search Location Status Any status Flags: Yes Clear filters Adv…" at bounding box center [700, 317] width 1400 height 1089
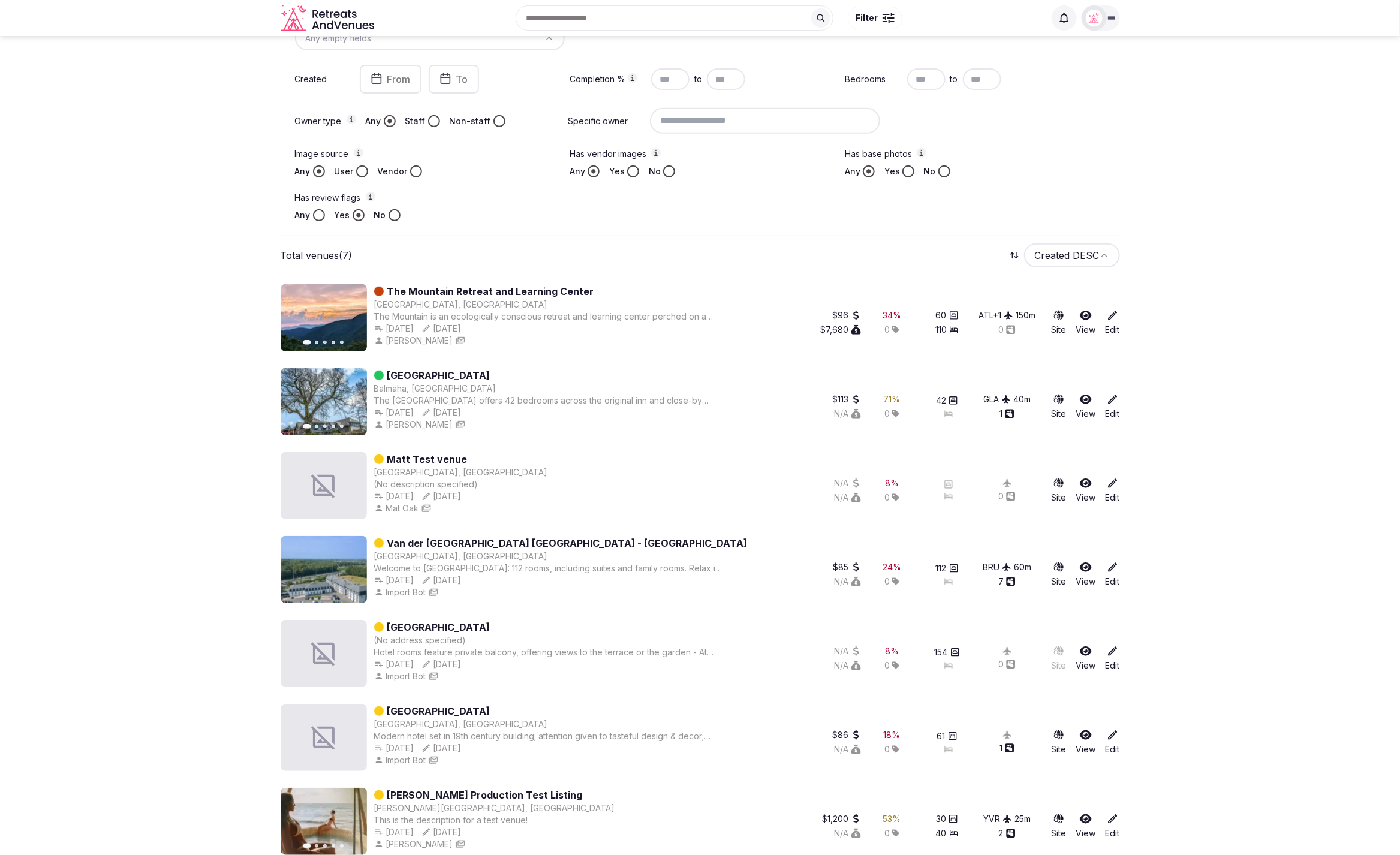
click at [1250, 150] on section "Venues Add venue Search Location Status Any status Flags: Yes Clear filters Adv…" at bounding box center [700, 330] width 1400 height 1089
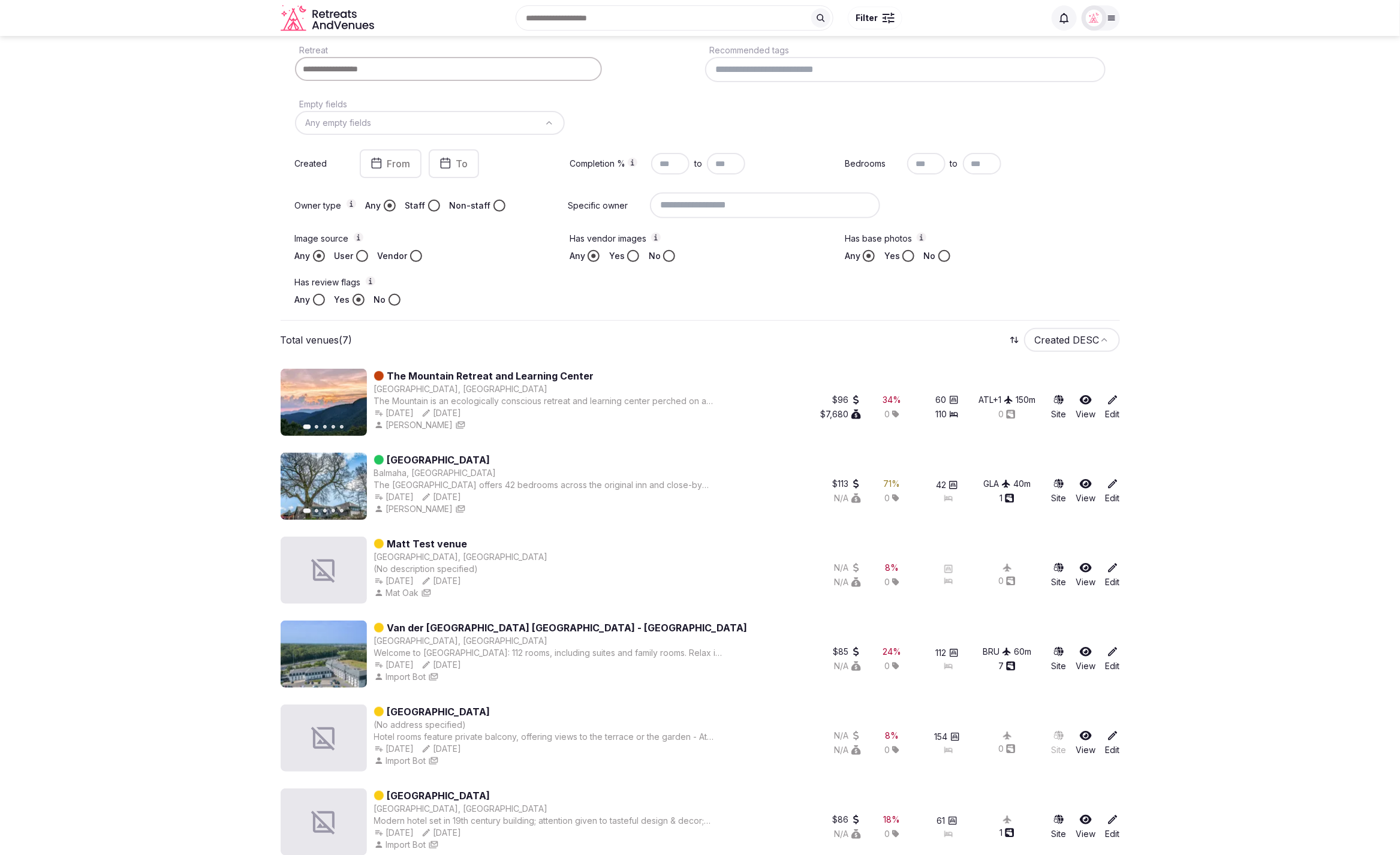
scroll to position [133, 0]
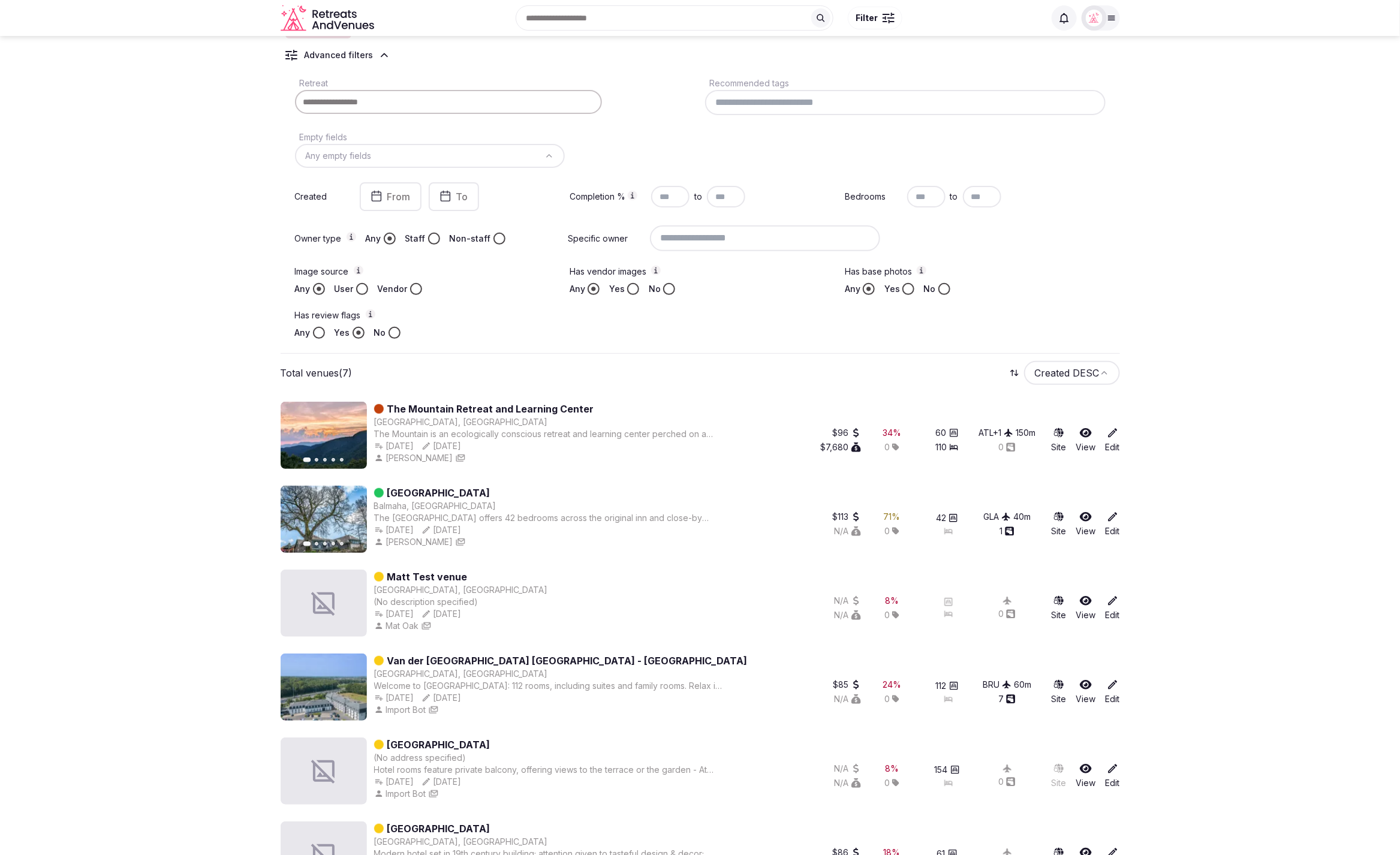
click at [1112, 601] on icon at bounding box center [1112, 600] width 9 height 9
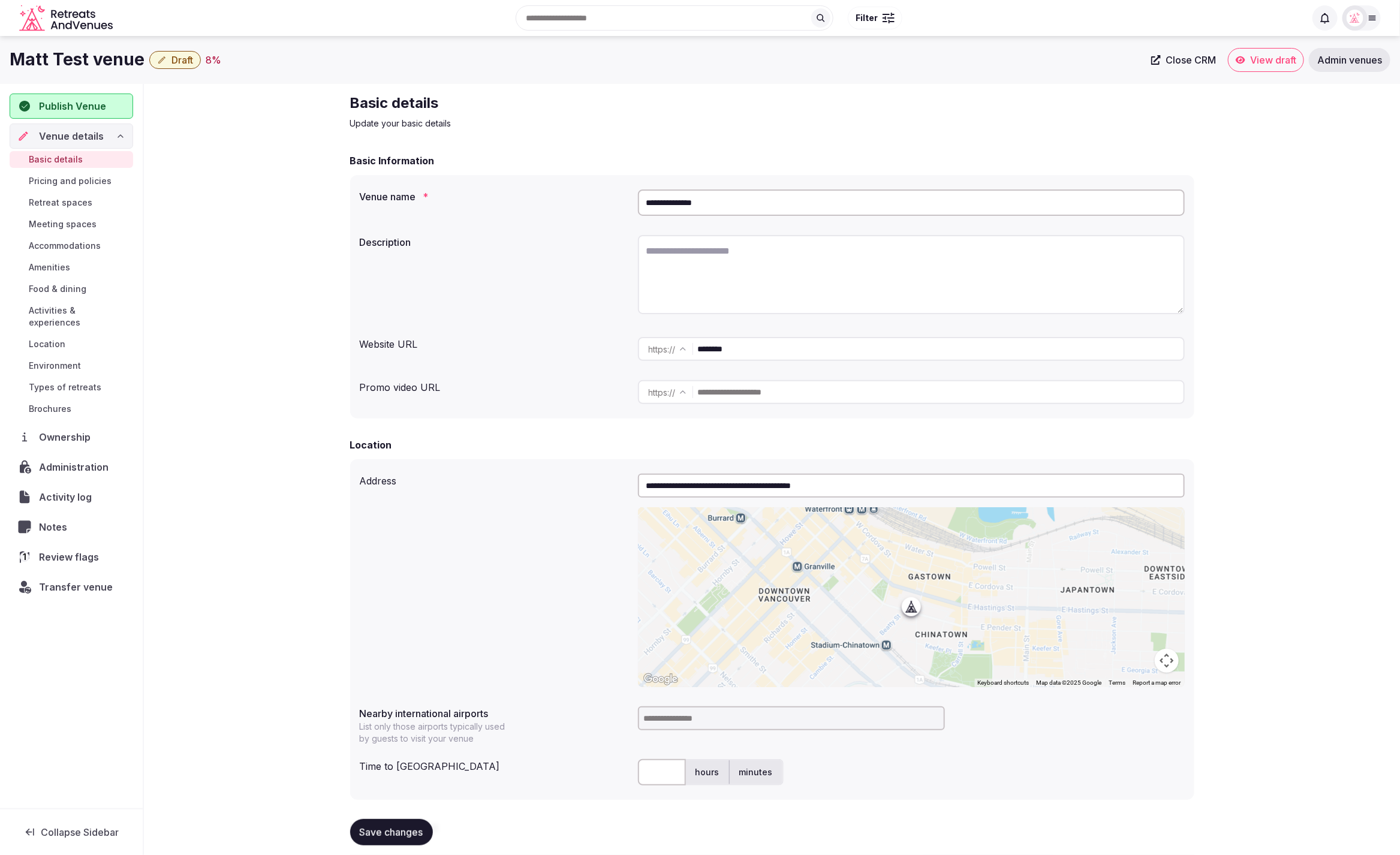
click at [64, 550] on span "Review flags" at bounding box center [71, 557] width 65 height 15
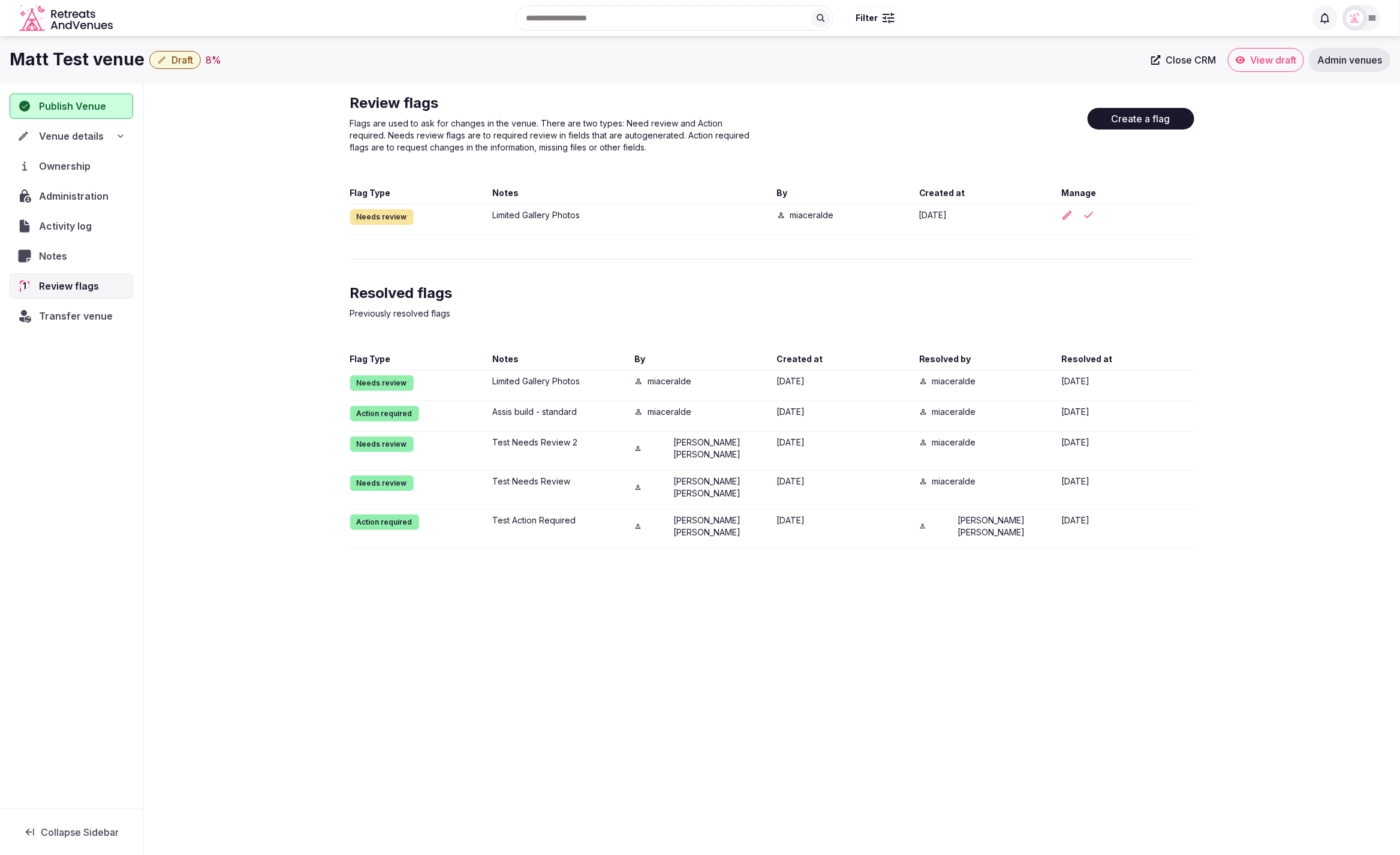
click at [1203, 417] on div "Review flags Flags are used to ask for changes in the venue. There are two type…" at bounding box center [772, 321] width 863 height 474
click at [1128, 115] on button "Create a flag" at bounding box center [1141, 119] width 107 height 22
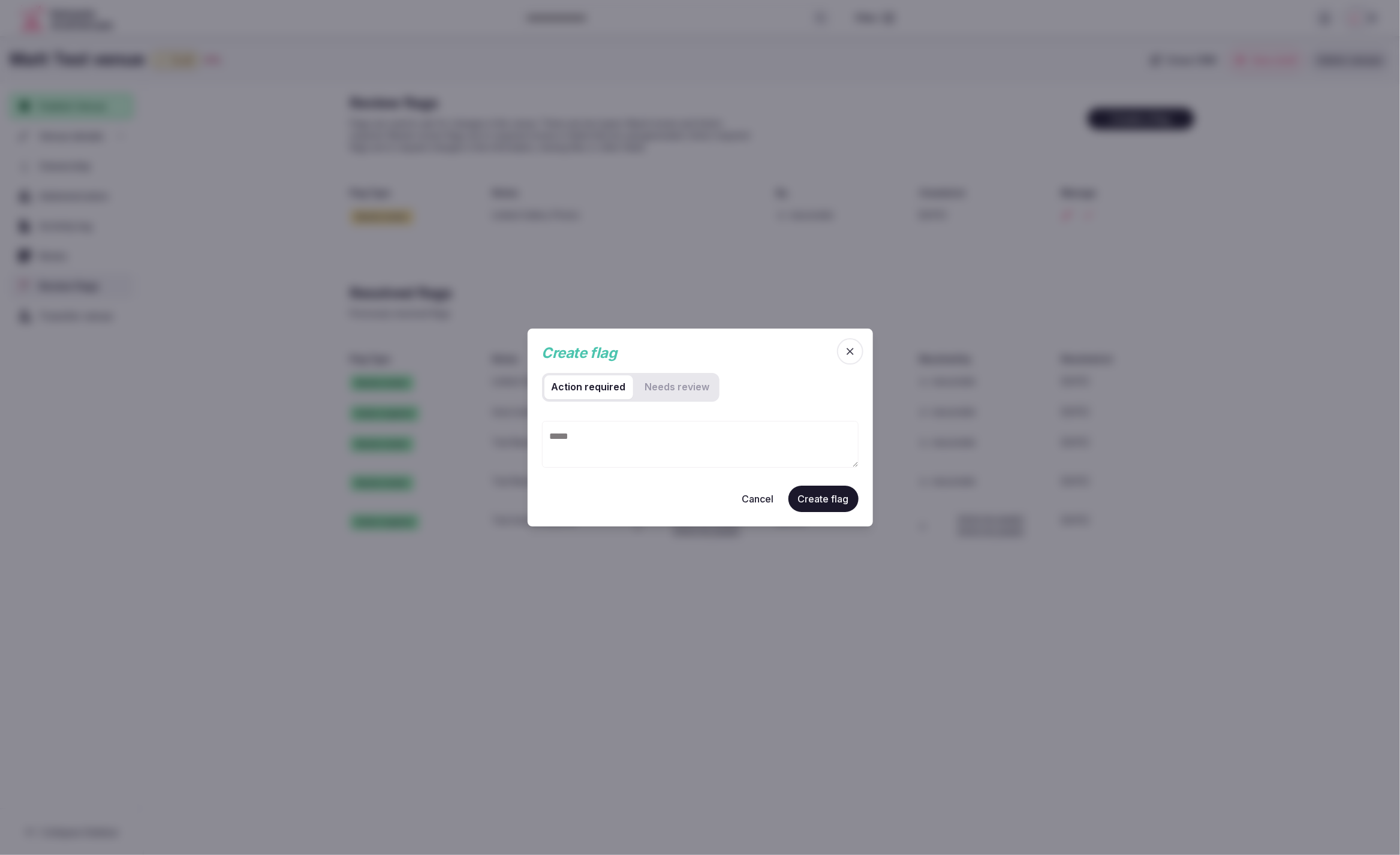
click at [625, 445] on textarea at bounding box center [700, 444] width 317 height 47
type textarea "**********"
drag, startPoint x: 672, startPoint y: 503, endPoint x: 674, endPoint y: 494, distance: 9.2
click at [672, 502] on div "Cancel Create flag" at bounding box center [700, 498] width 317 height 26
click at [662, 489] on div "Cancel Create flag" at bounding box center [700, 498] width 317 height 26
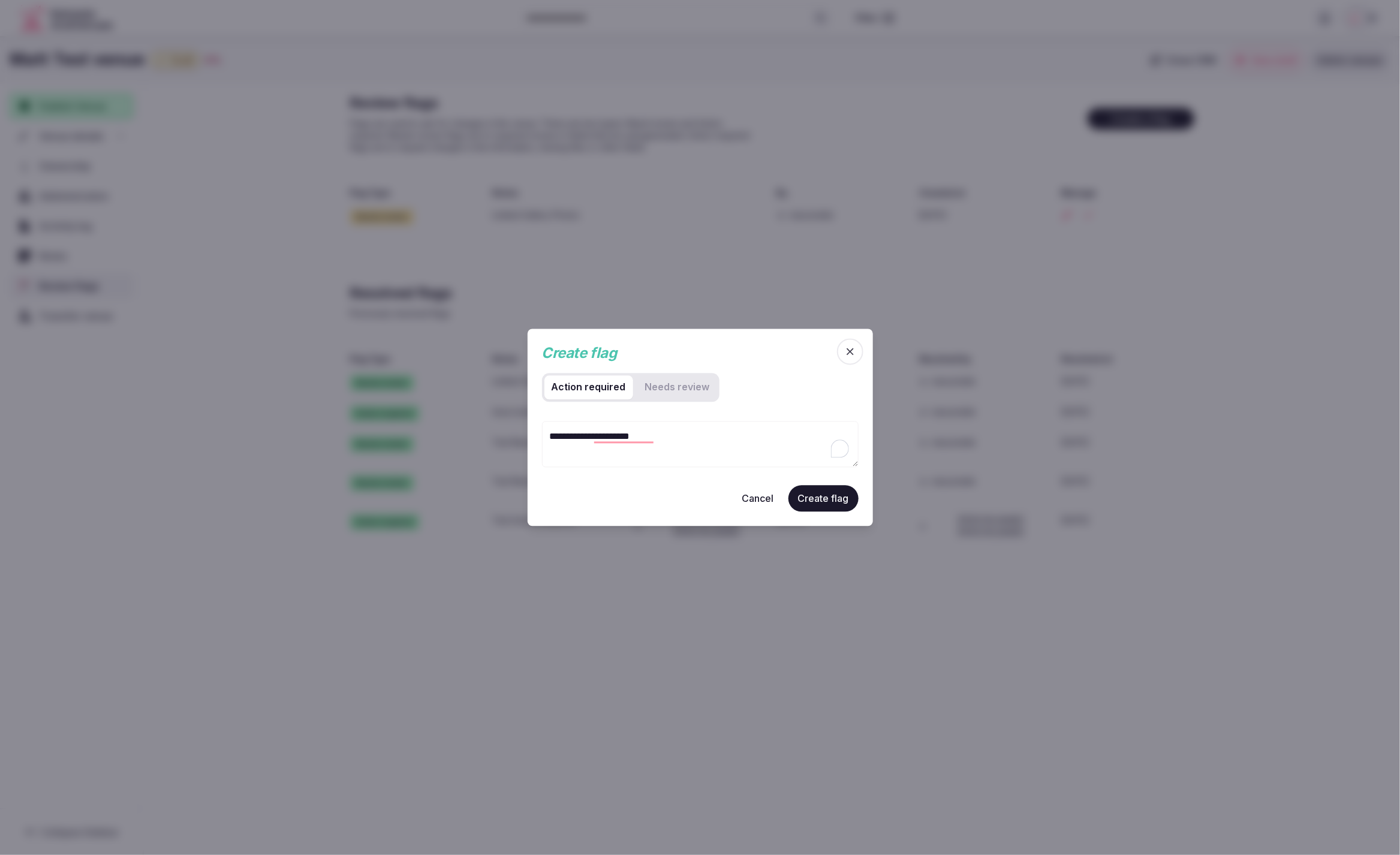
click at [847, 349] on icon "button" at bounding box center [850, 352] width 12 height 12
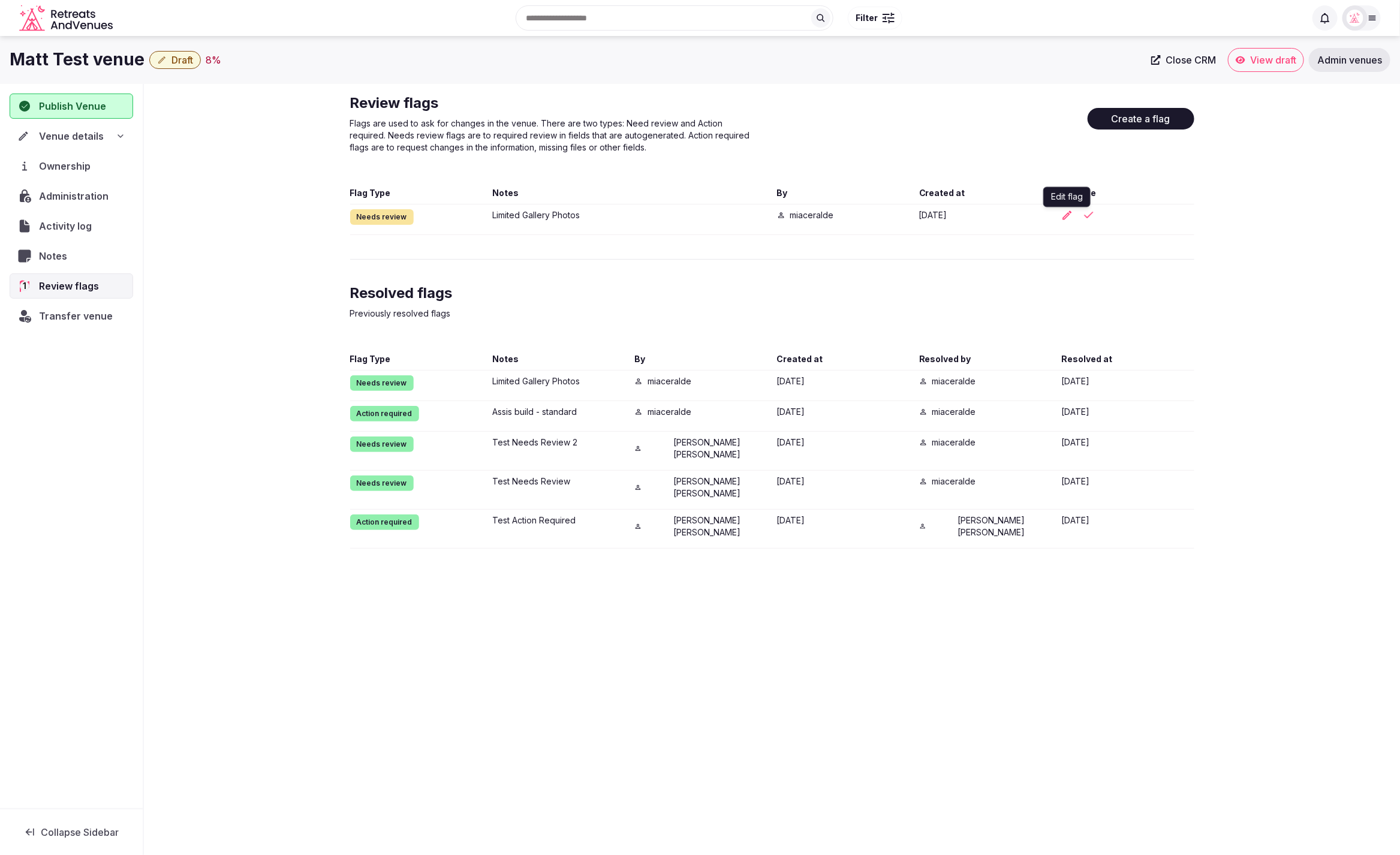
click at [1067, 216] on icon "button" at bounding box center [1067, 215] width 9 height 9
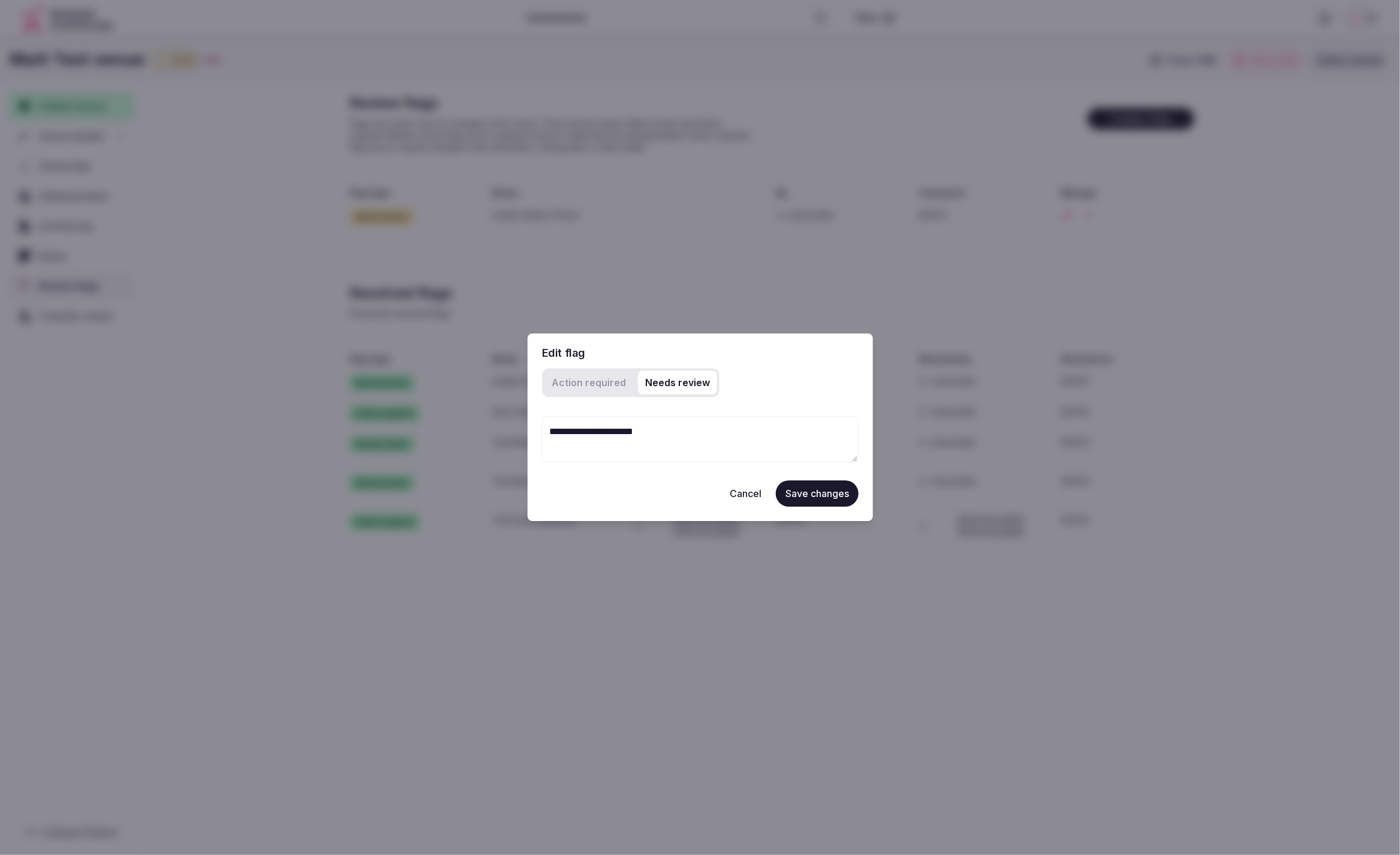
click at [745, 503] on button "Cancel" at bounding box center [745, 494] width 51 height 26
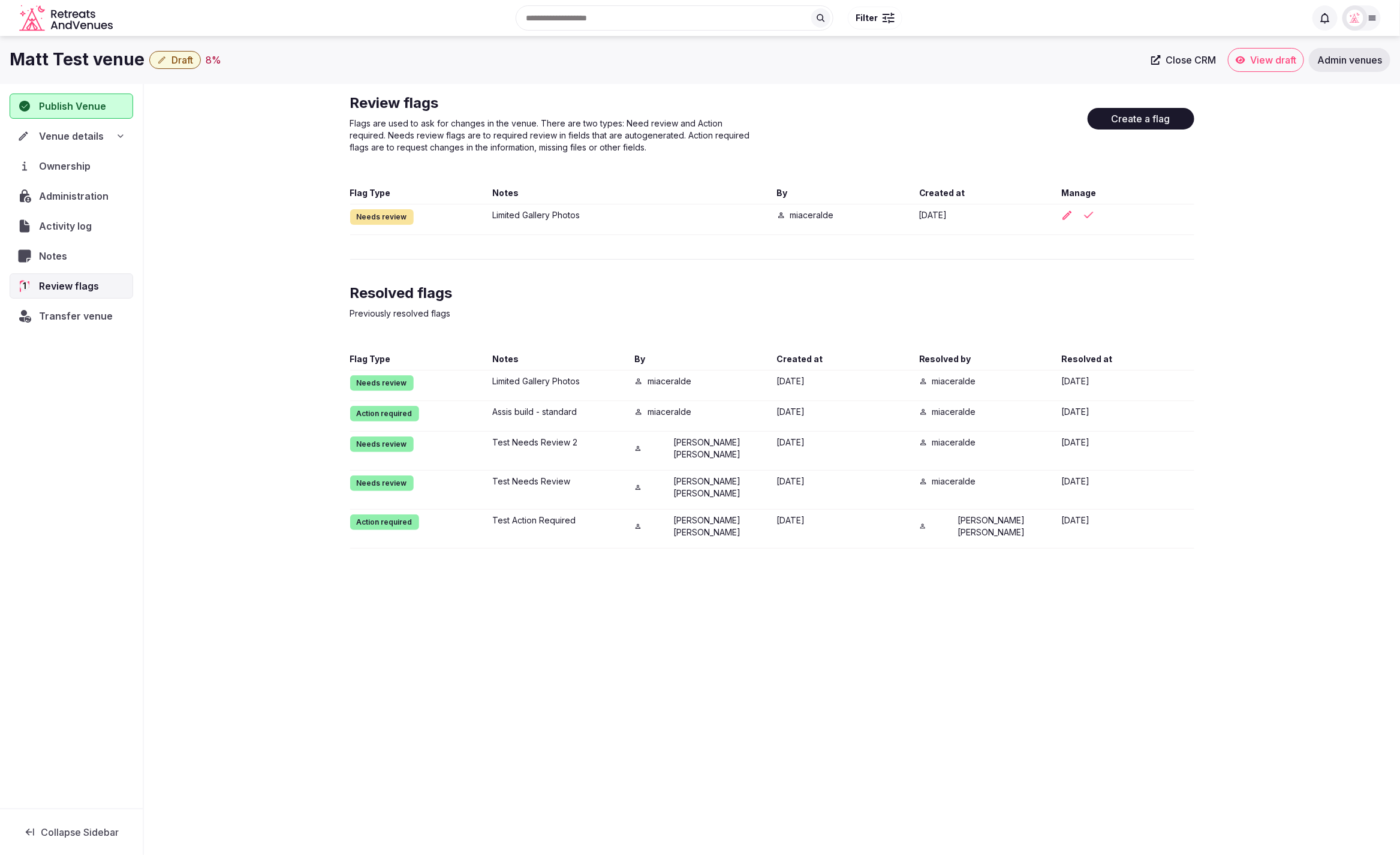
click at [1336, 263] on div "Review flags Flags are used to ask for changes in the venue. There are two type…" at bounding box center [772, 321] width 1256 height 474
click at [1142, 240] on div "Review flags Flags are used to ask for changes in the venue. There are two type…" at bounding box center [772, 321] width 844 height 455
click at [1139, 241] on div "Review flags Flags are used to ask for changes in the venue. There are two type…" at bounding box center [772, 321] width 844 height 455
click at [1138, 241] on div "Review flags Flags are used to ask for changes in the venue. There are two type…" at bounding box center [772, 321] width 844 height 455
click at [1213, 276] on div "Review flags Flags are used to ask for changes in the venue. There are two type…" at bounding box center [772, 321] width 1256 height 474
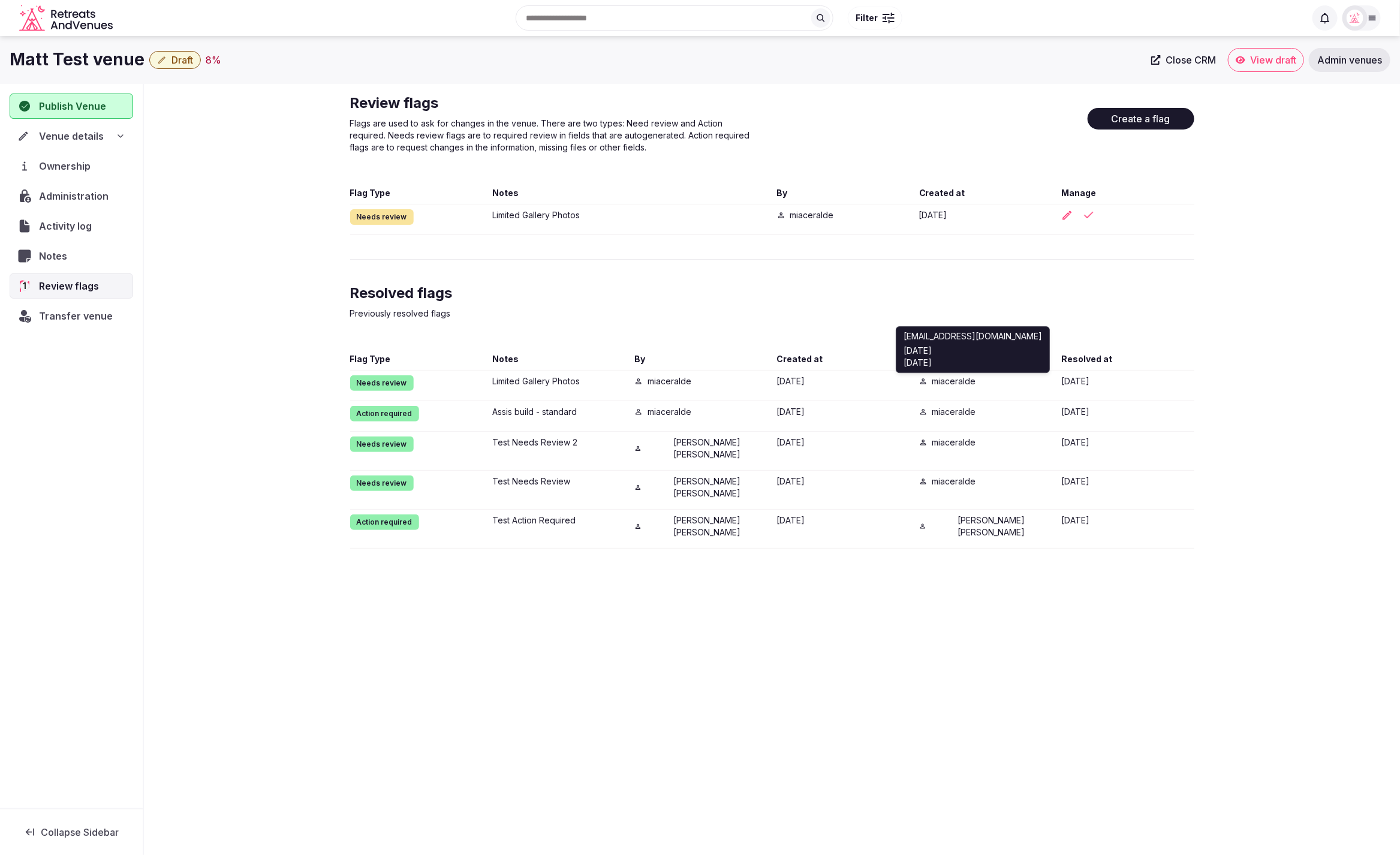
drag, startPoint x: 984, startPoint y: 360, endPoint x: 900, endPoint y: 365, distance: 84.1
click at [900, 365] on div "miaceralde+1@gmail.com 10 days ago Oct 3rd, 2025 miaceralde+1@gmail.com 10 days…" at bounding box center [972, 349] width 154 height 47
click at [1066, 322] on div "Resolved flags Previously resolved flags" at bounding box center [772, 309] width 844 height 50
drag, startPoint x: 988, startPoint y: 360, endPoint x: 914, endPoint y: 358, distance: 74.0
click at [914, 358] on div "Flag Type Notes By Created at Resolved by Resolved at" at bounding box center [772, 362] width 844 height 17
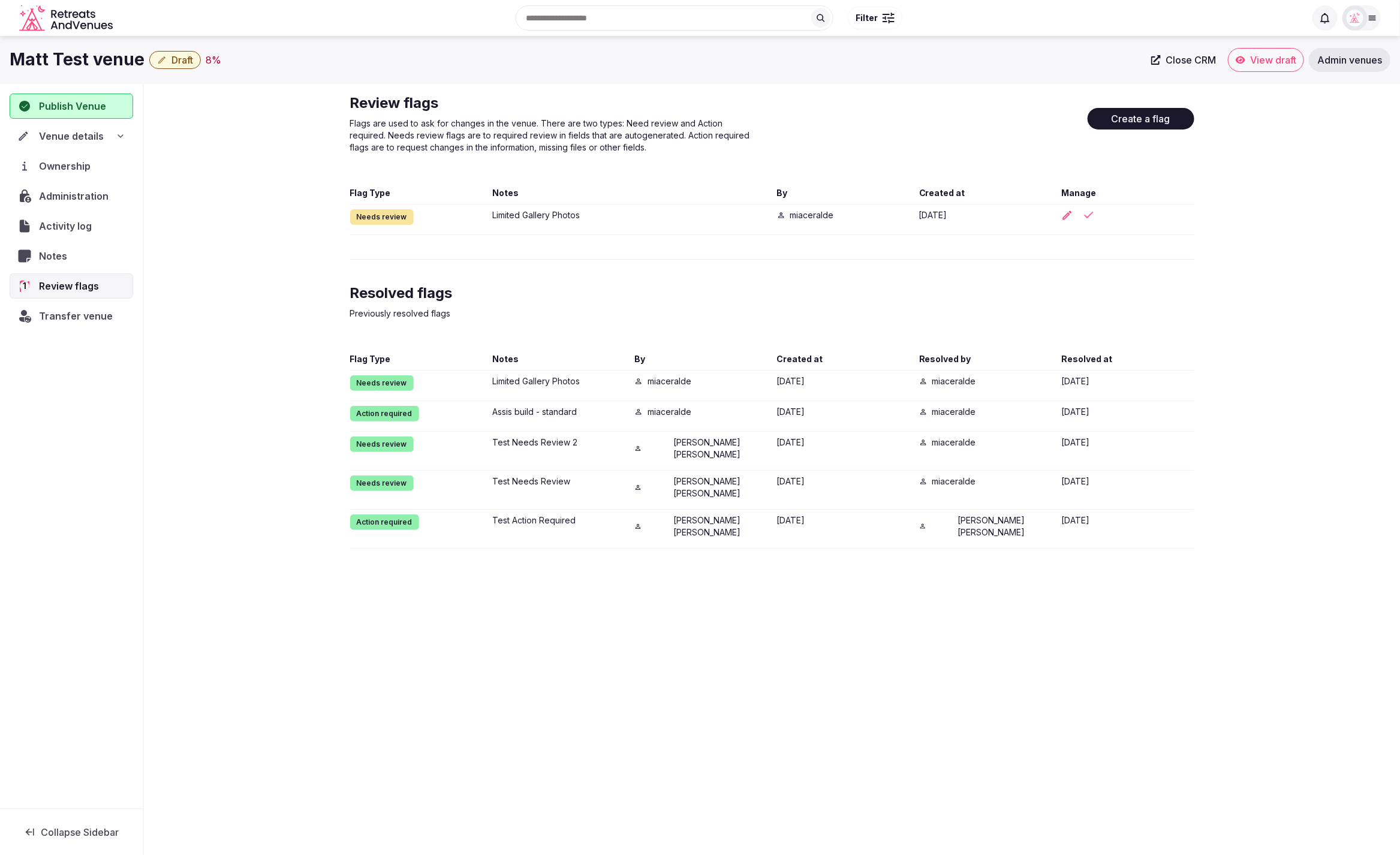
click at [1207, 534] on div "Matt Test venue Draft 8 % Close CRM View draft Admin venues Publish Venue Venue…" at bounding box center [700, 442] width 1400 height 811
click at [1120, 284] on div "Resolved flags Previously resolved flags" at bounding box center [772, 309] width 844 height 50
click at [1200, 228] on div "Review flags Flags are used to ask for changes in the venue. There are two type…" at bounding box center [772, 321] width 863 height 474
click at [1266, 365] on div "Review flags Flags are used to ask for changes in the venue. There are two type…" at bounding box center [772, 321] width 1256 height 474
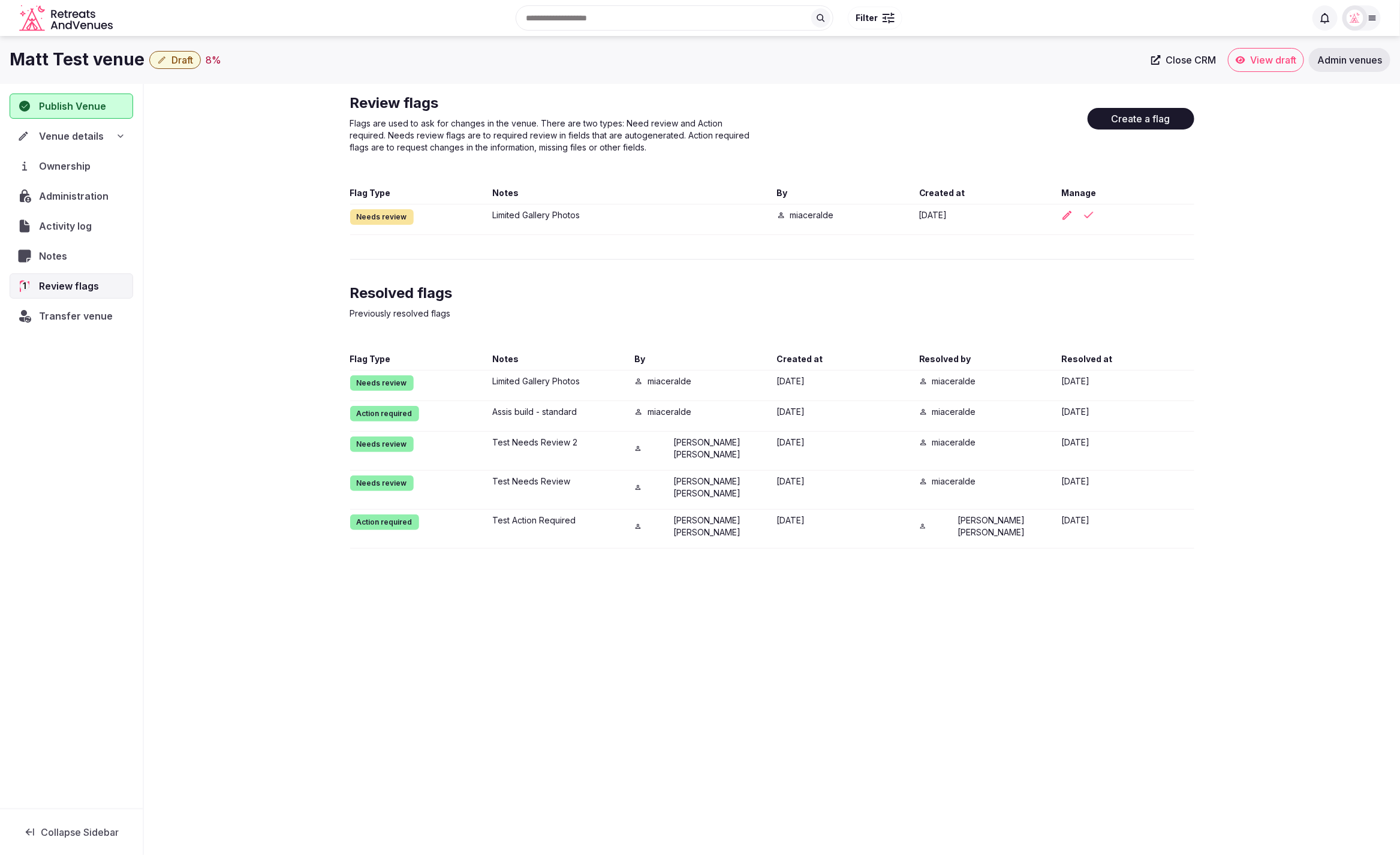
click at [1114, 309] on div "Resolved flags Previously resolved flags" at bounding box center [772, 309] width 844 height 50
click at [1051, 275] on div "Review flags Flags are used to ask for changes in the venue. There are two type…" at bounding box center [772, 321] width 844 height 455
click at [1094, 281] on div "Review flags Flags are used to ask for changes in the venue. There are two type…" at bounding box center [772, 321] width 844 height 455
click at [1230, 281] on div "Review flags Flags are used to ask for changes in the venue. There are two type…" at bounding box center [772, 321] width 1256 height 474
click at [1234, 288] on div "Review flags Flags are used to ask for changes in the venue. There are two type…" at bounding box center [772, 321] width 1256 height 474
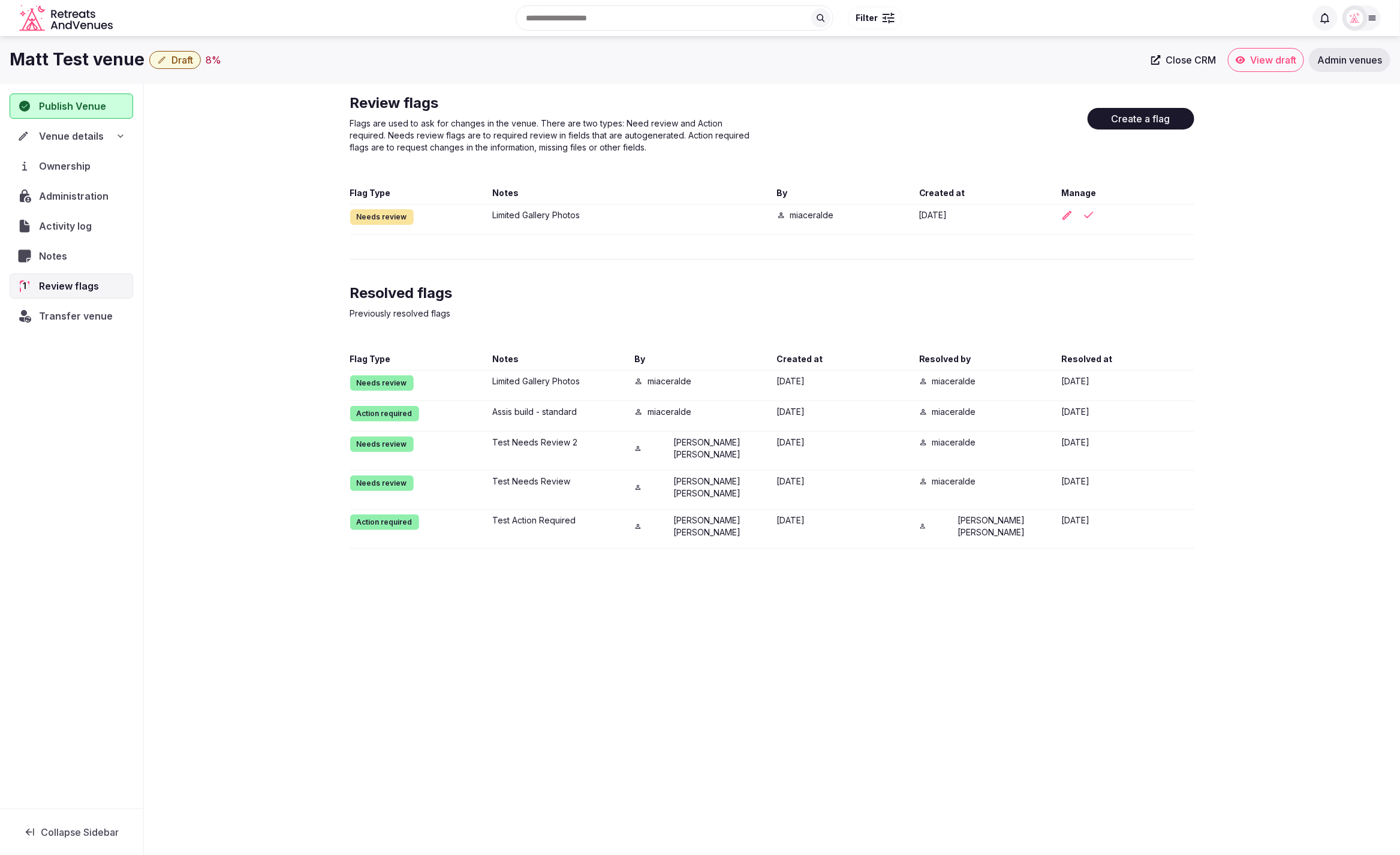
click at [1285, 272] on div "Review flags Flags are used to ask for changes in the venue. There are two type…" at bounding box center [772, 321] width 1256 height 474
click at [947, 120] on div "Review flags Flags are used to ask for changes in the venue. There are two type…" at bounding box center [772, 131] width 844 height 75
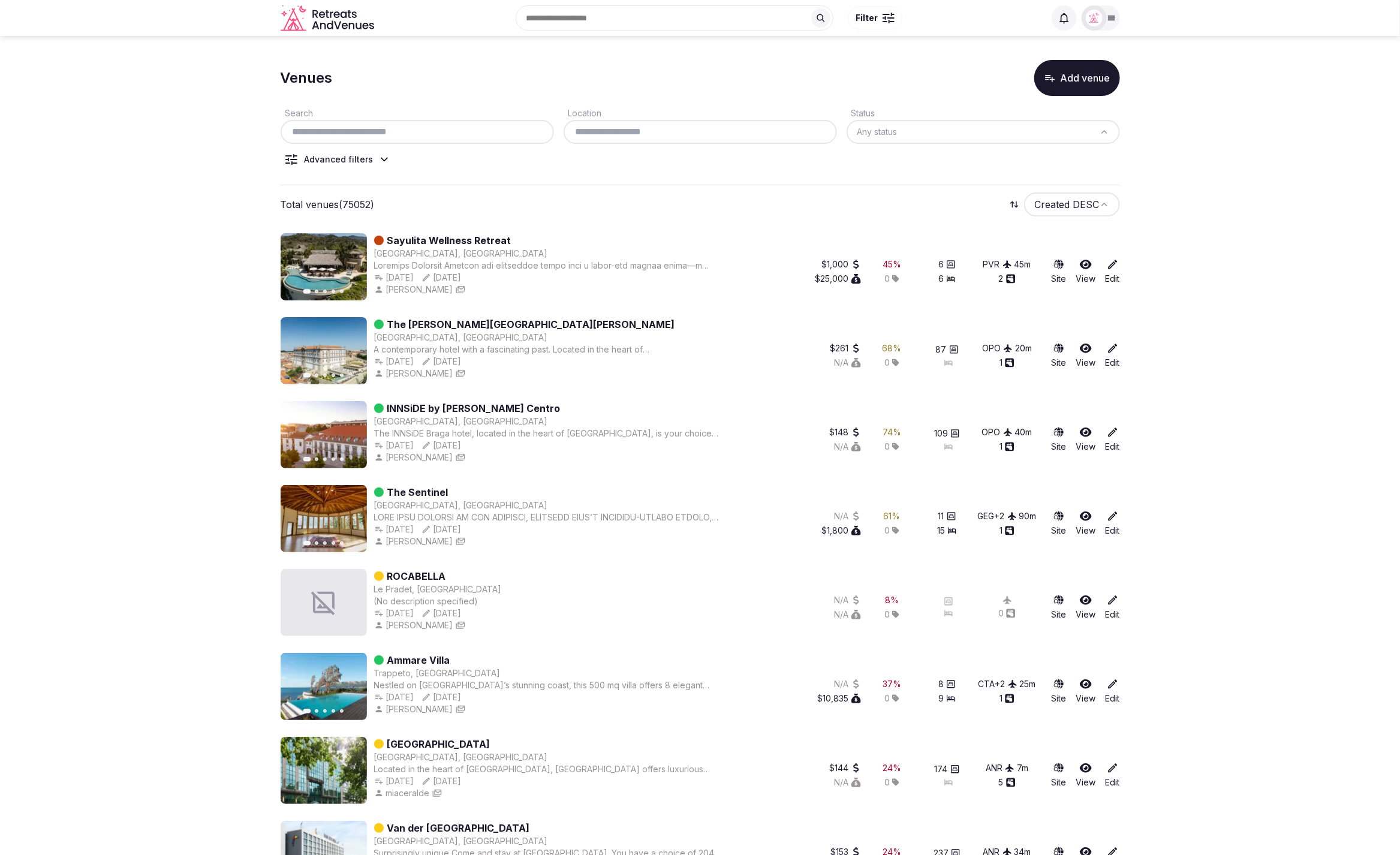
click at [381, 161] on icon at bounding box center [384, 160] width 6 height 3
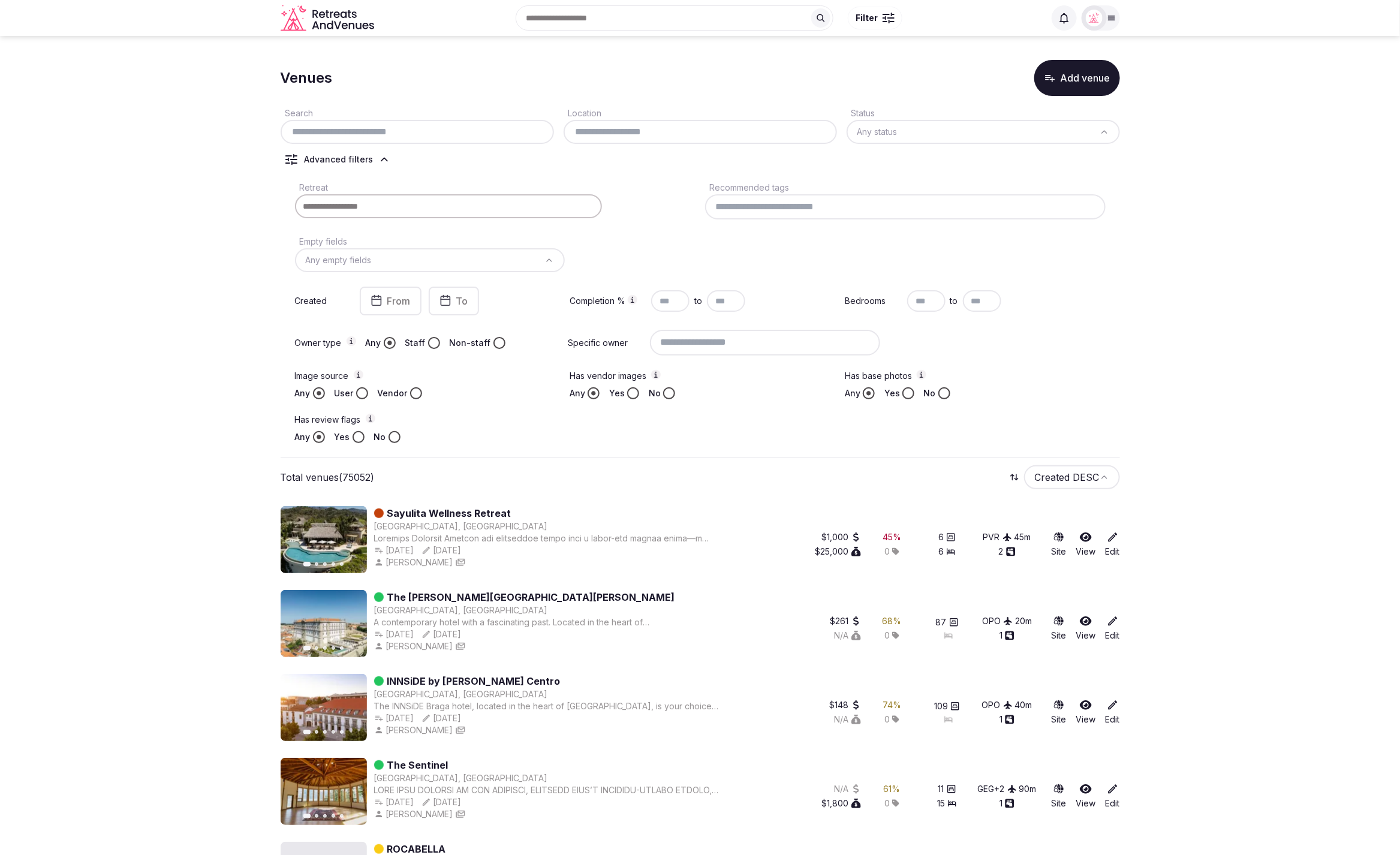
click at [495, 439] on div "Any Yes No" at bounding box center [425, 437] width 261 height 12
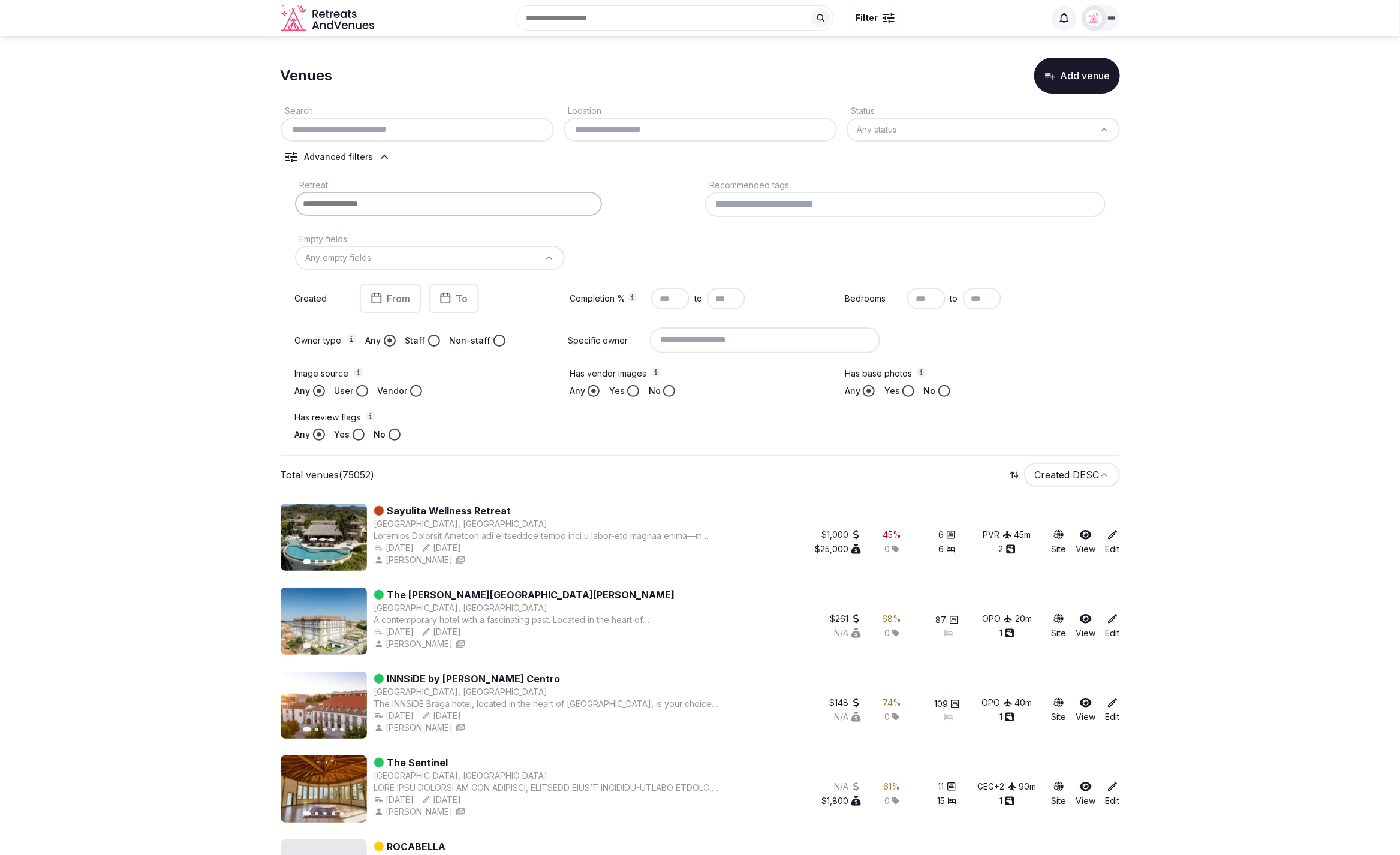
scroll to position [2, 0]
click at [801, 227] on div "Retreat Recommended tags Empty fields Any empty fields Created From To Completi…" at bounding box center [700, 309] width 839 height 272
click at [801, 228] on div "Retreat Recommended tags Empty fields Any empty fields Created From To Completi…" at bounding box center [700, 309] width 839 height 272
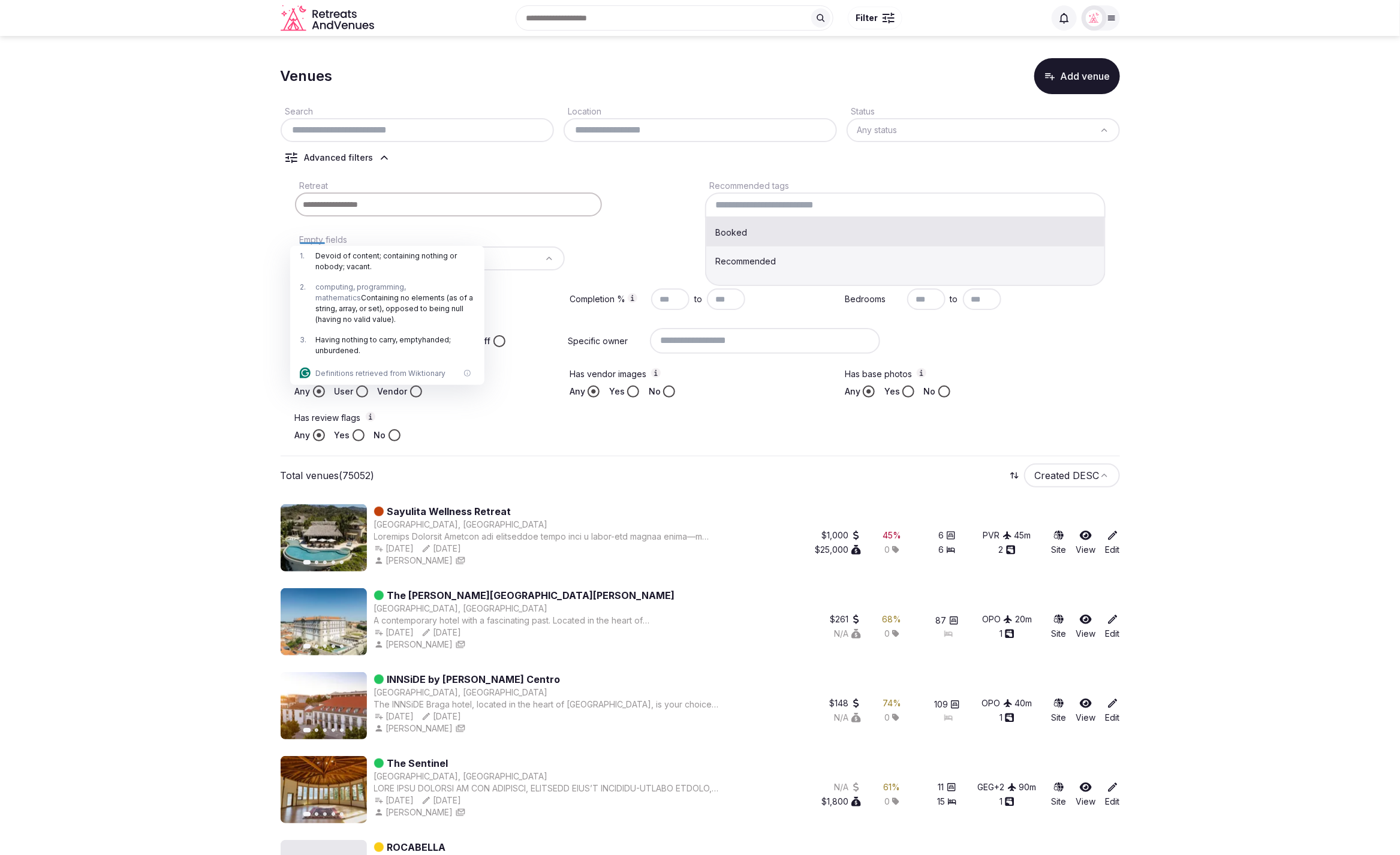
click at [812, 197] on input at bounding box center [905, 205] width 400 height 25
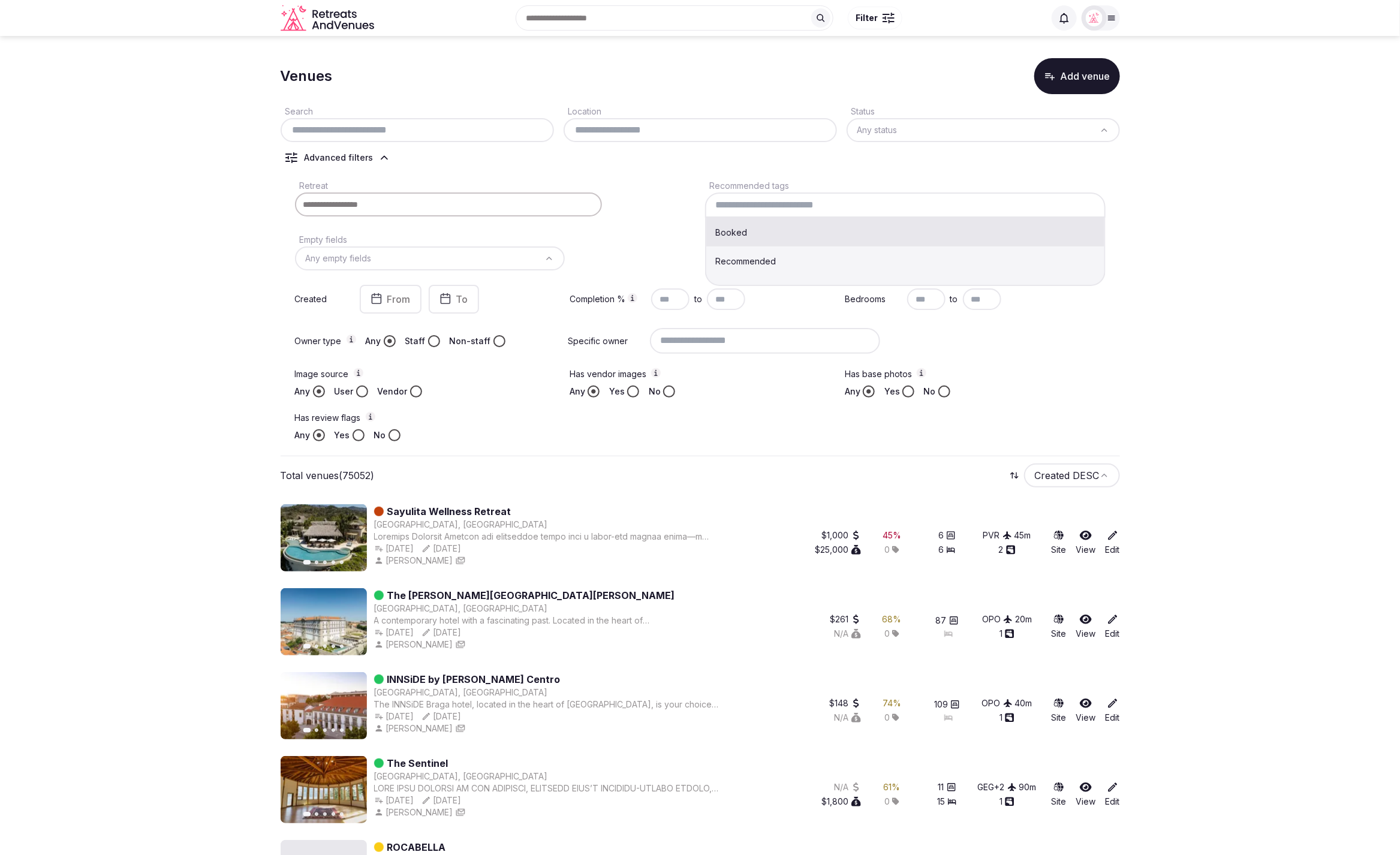
click at [840, 198] on input at bounding box center [905, 205] width 400 height 25
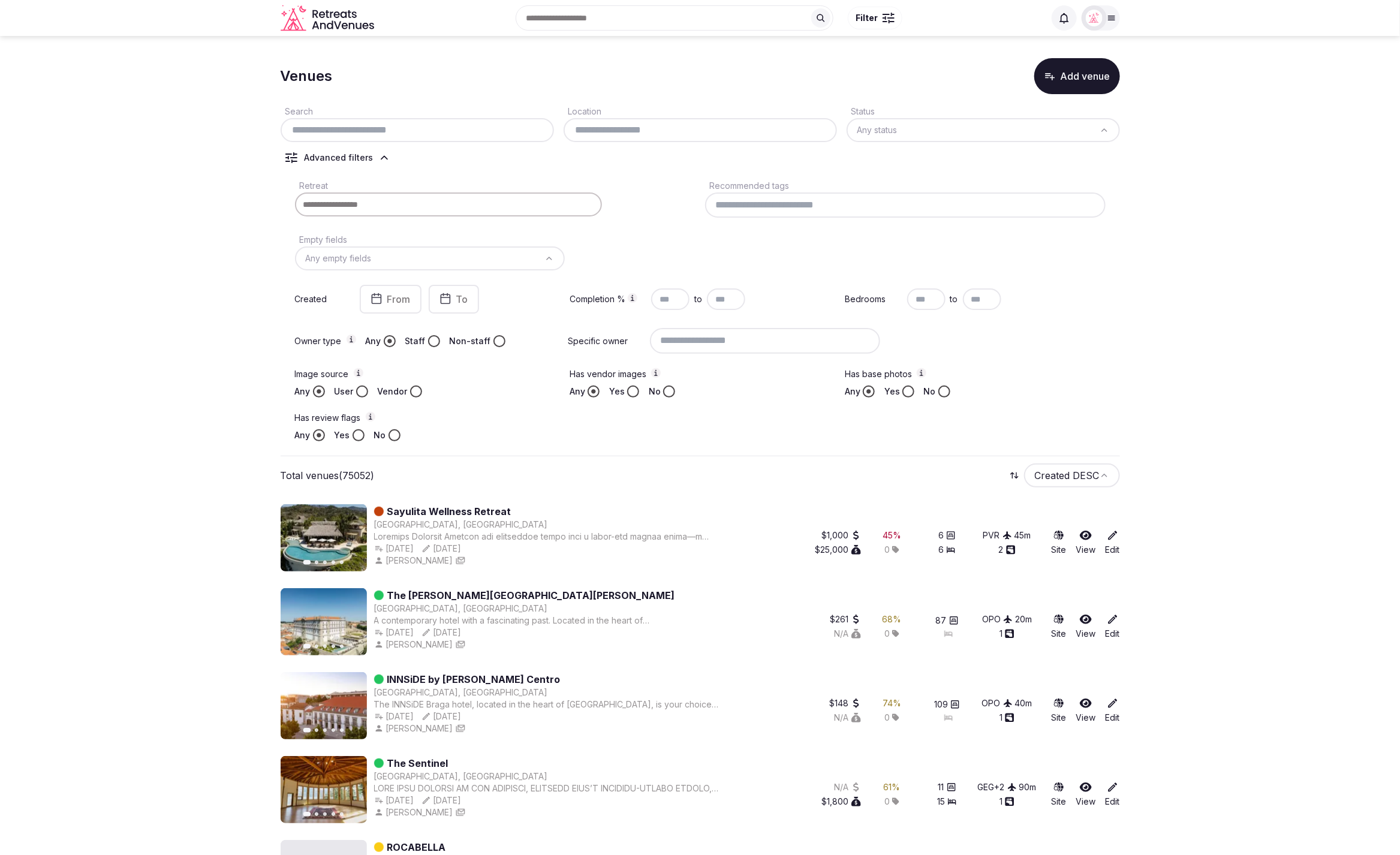
click at [748, 212] on input at bounding box center [905, 205] width 400 height 25
click at [827, 236] on div "Retreat Recommended tags Empty fields Any empty fields Created From To Completi…" at bounding box center [700, 309] width 839 height 272
click at [770, 279] on div "Retreat Recommended tags Empty fields Any empty fields Created From To Completi…" at bounding box center [700, 309] width 839 height 272
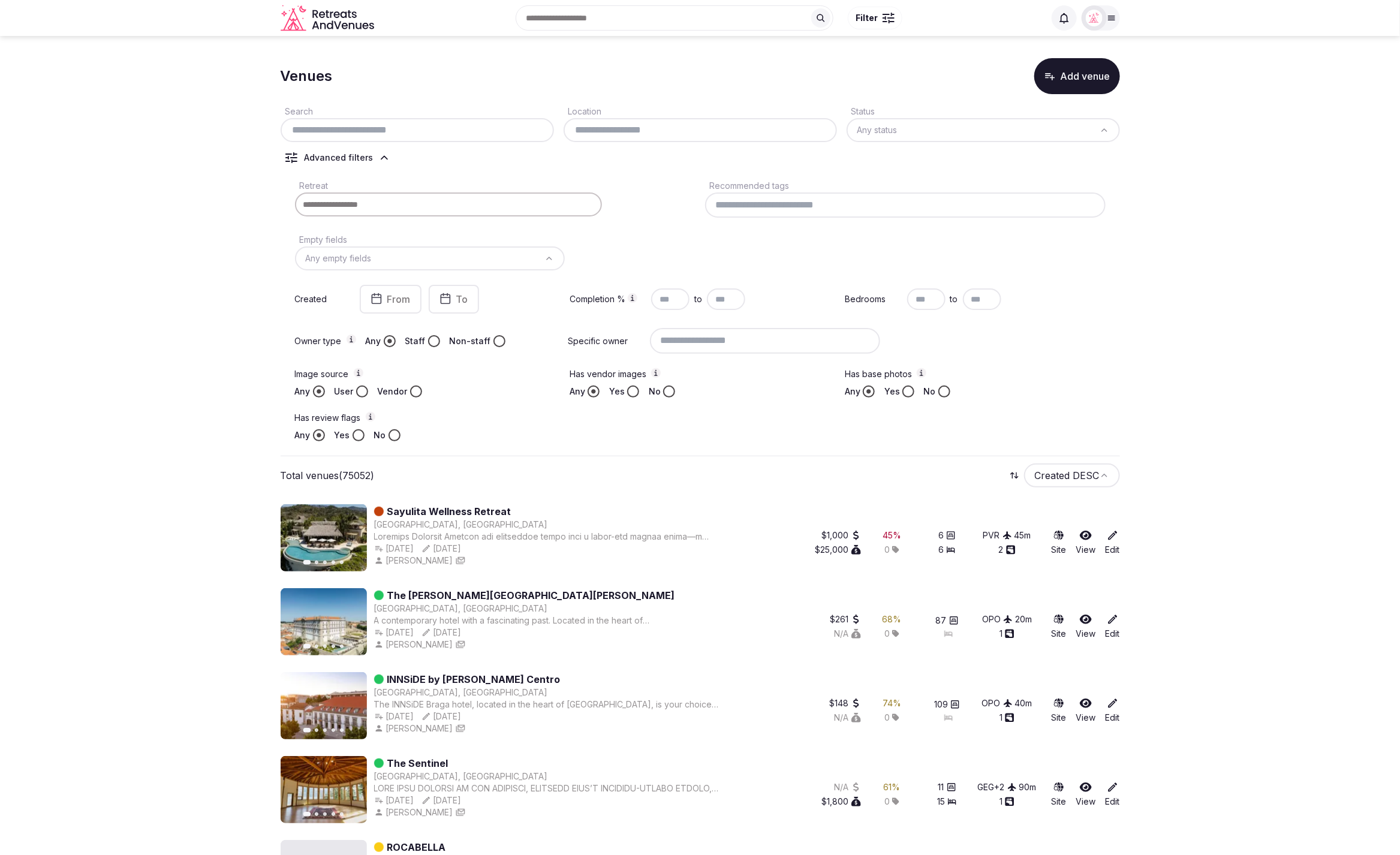
click at [920, 135] on html "Search Popular Destinations Toscana, Italy Riviera Maya, Mexico Indonesia, Bali…" at bounding box center [700, 426] width 1400 height 855
click at [1170, 269] on html "Search Popular Destinations Toscana, Italy Riviera Maya, Mexico Indonesia, Bali…" at bounding box center [700, 426] width 1400 height 855
click at [1040, 137] on html "Search Popular Destinations Toscana, Italy Riviera Maya, Mexico Indonesia, Bali…" at bounding box center [700, 424] width 1400 height 855
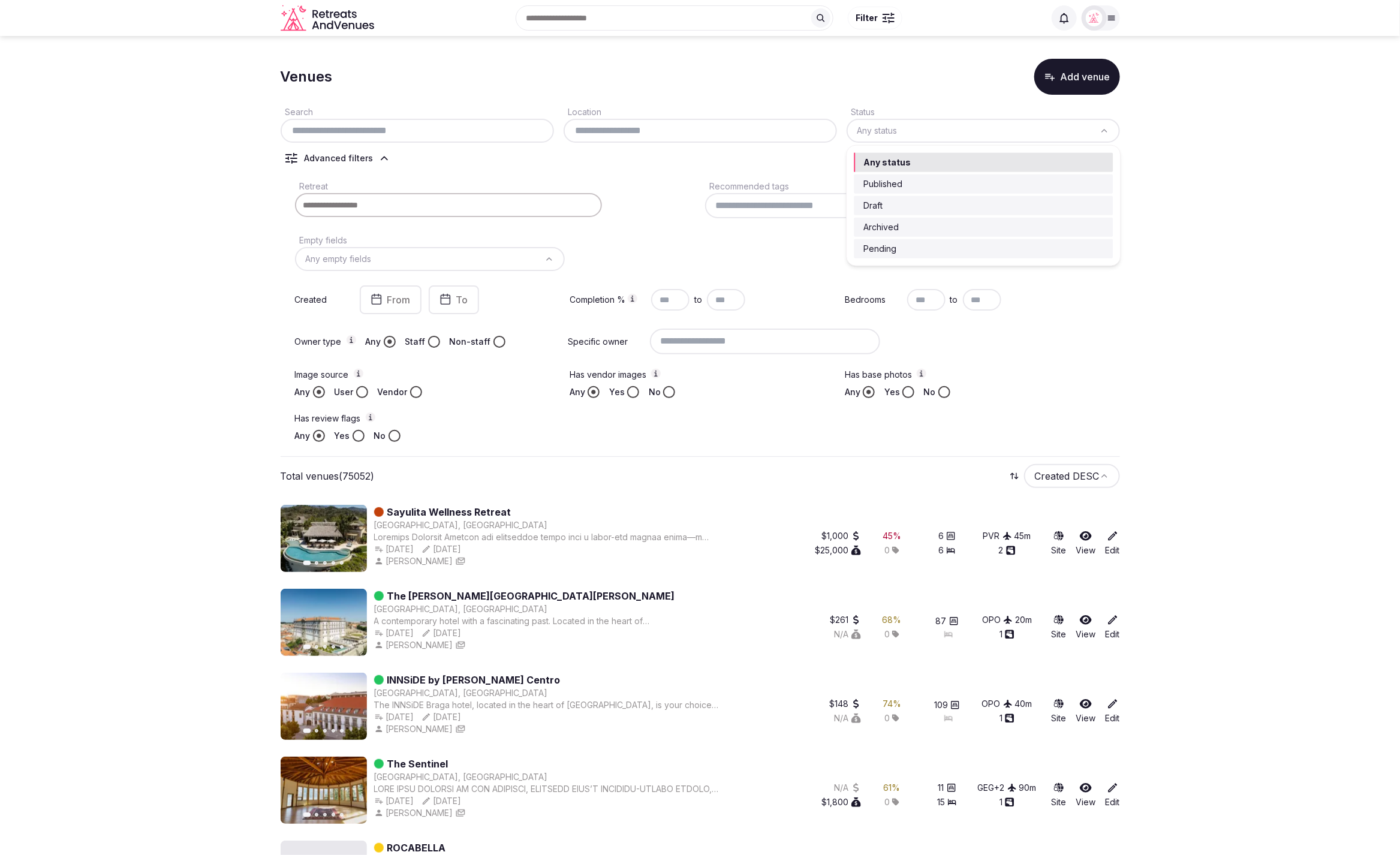
click at [1156, 296] on html "Search Popular Destinations Toscana, Italy Riviera Maya, Mexico Indonesia, Bali…" at bounding box center [700, 426] width 1400 height 855
click at [920, 181] on div "Recommended tags" at bounding box center [905, 199] width 400 height 40
click at [389, 484] on div "Total venues (75052) Created DESC" at bounding box center [700, 476] width 839 height 24
click at [987, 137] on html "Search Popular Destinations Toscana, Italy Riviera Maya, Mexico Indonesia, Bali…" at bounding box center [700, 426] width 1400 height 855
click at [1250, 217] on html "Search Popular Destinations Toscana, Italy Riviera Maya, Mexico Indonesia, Bali…" at bounding box center [700, 426] width 1400 height 855
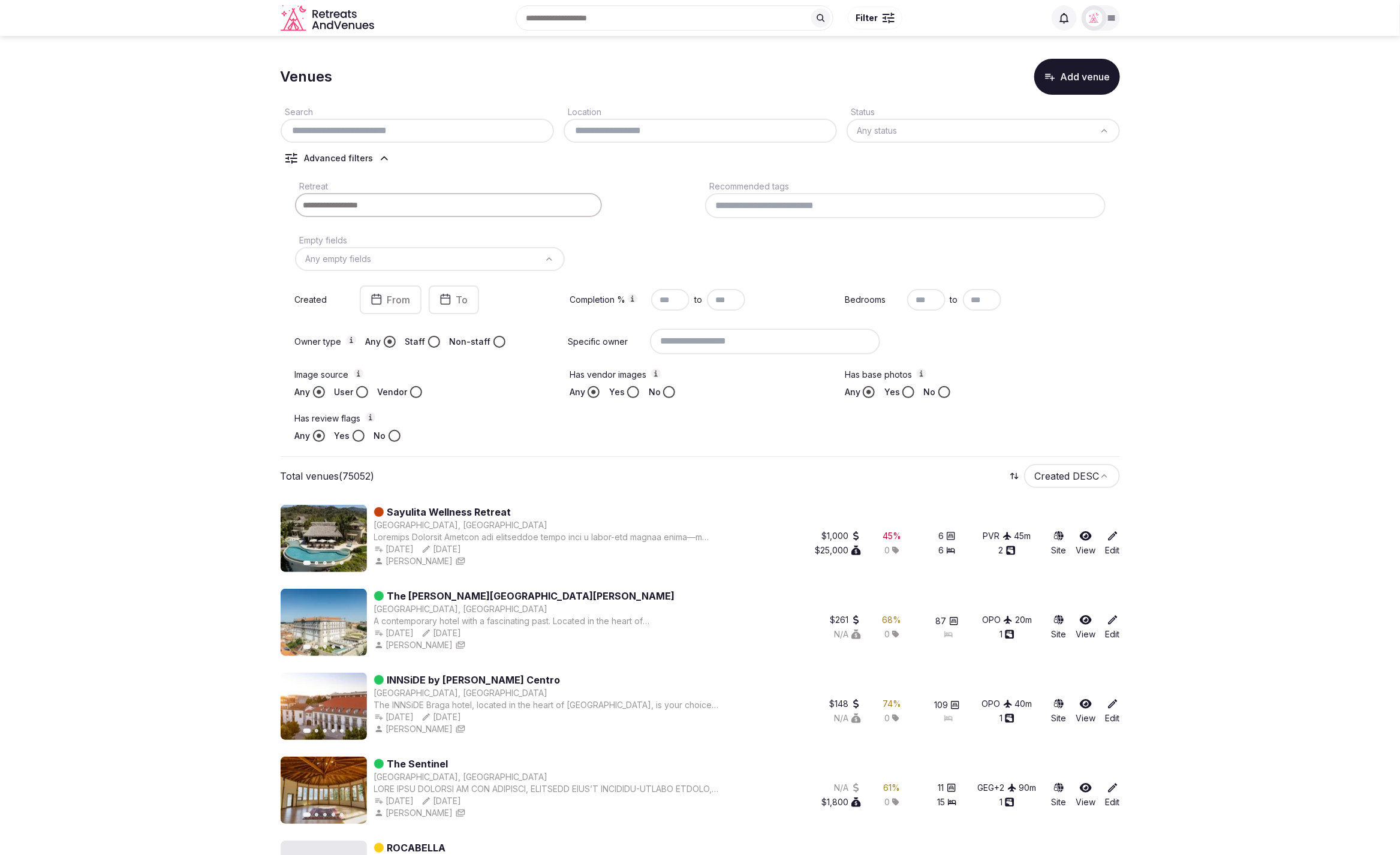
click at [348, 157] on div "Advanced filters" at bounding box center [339, 158] width 69 height 12
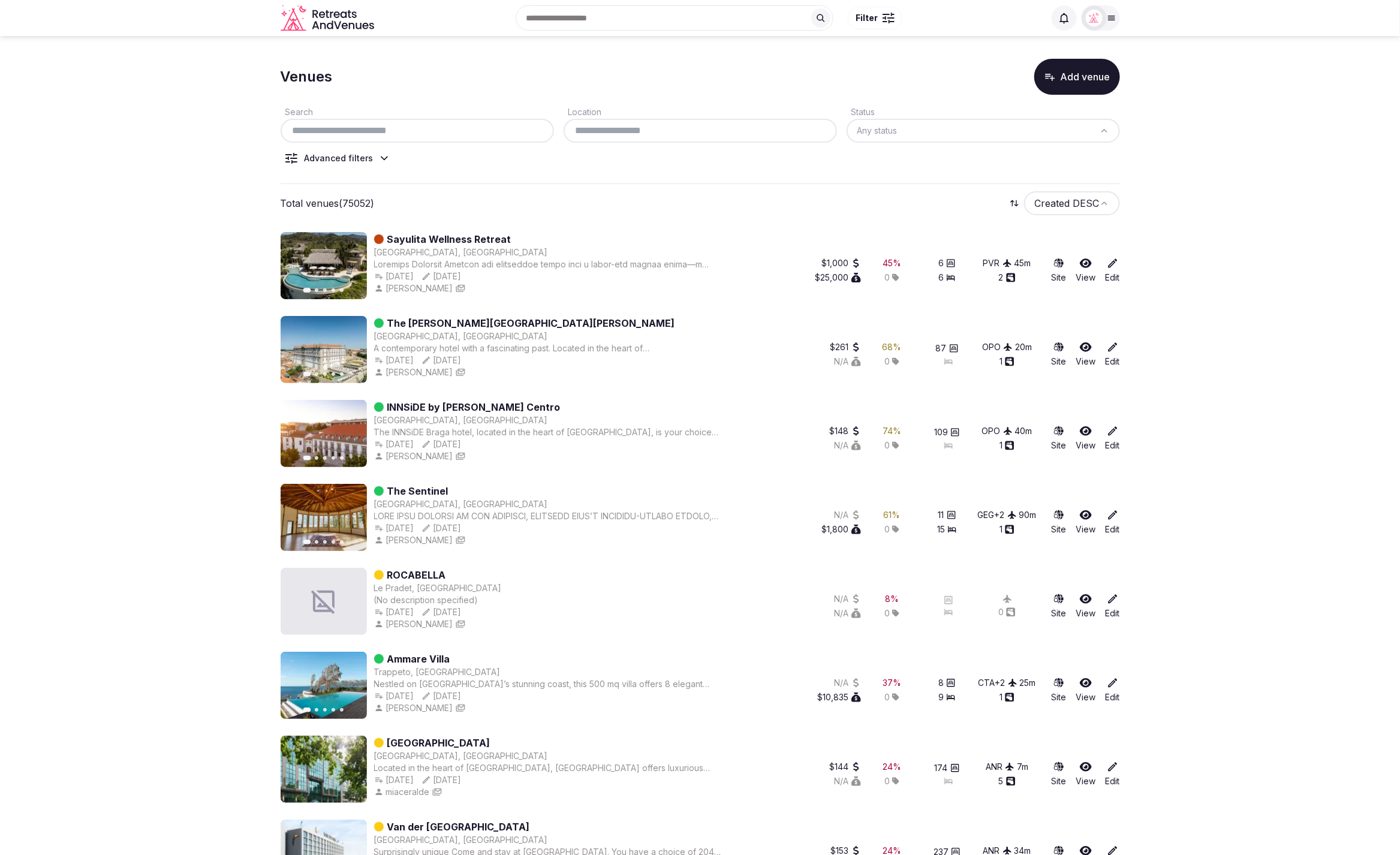
click at [575, 206] on div "Total venues (75052) Created DESC" at bounding box center [700, 203] width 839 height 24
click at [384, 161] on icon at bounding box center [384, 160] width 12 height 12
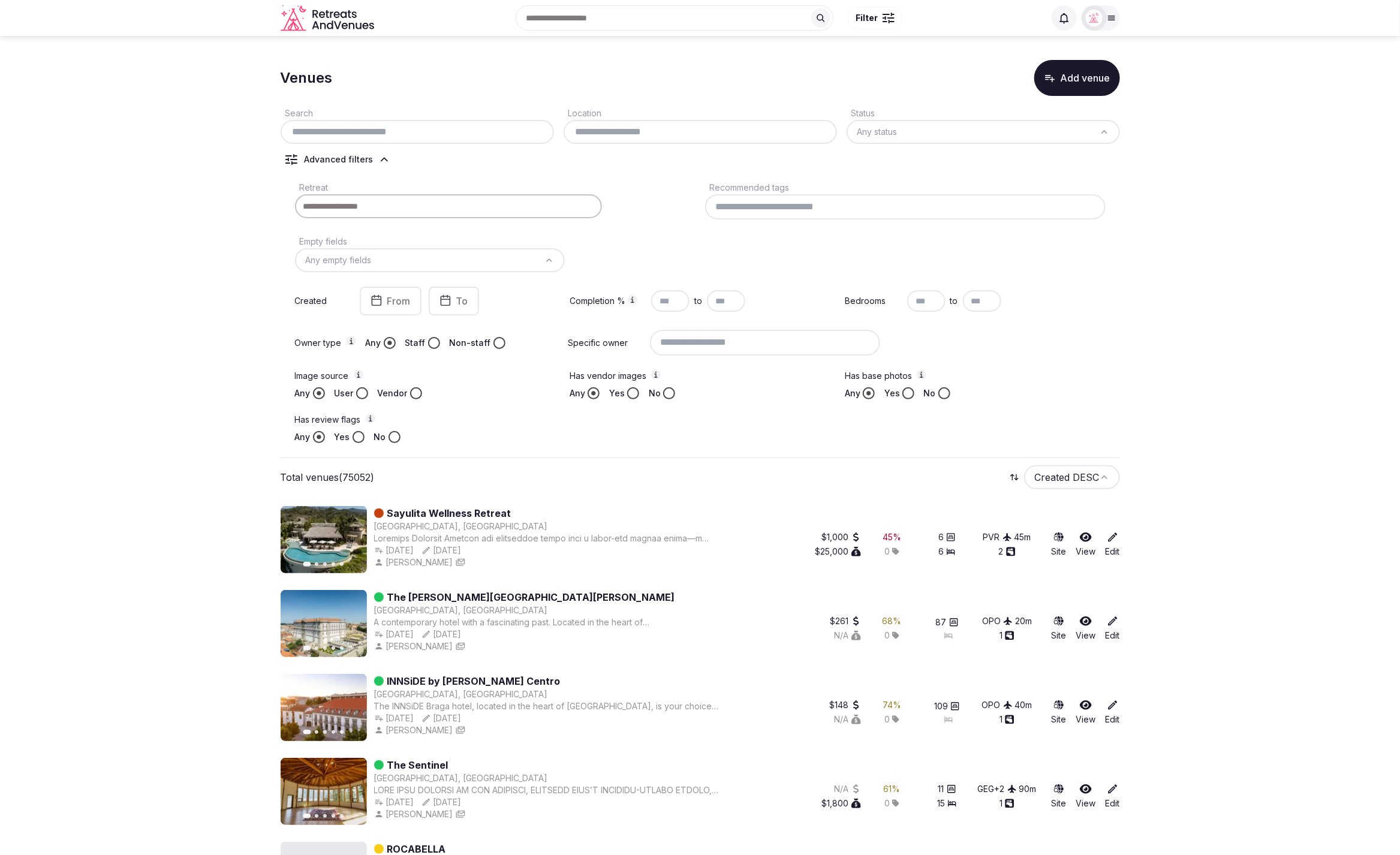
click at [1062, 21] on icon at bounding box center [1064, 18] width 9 height 10
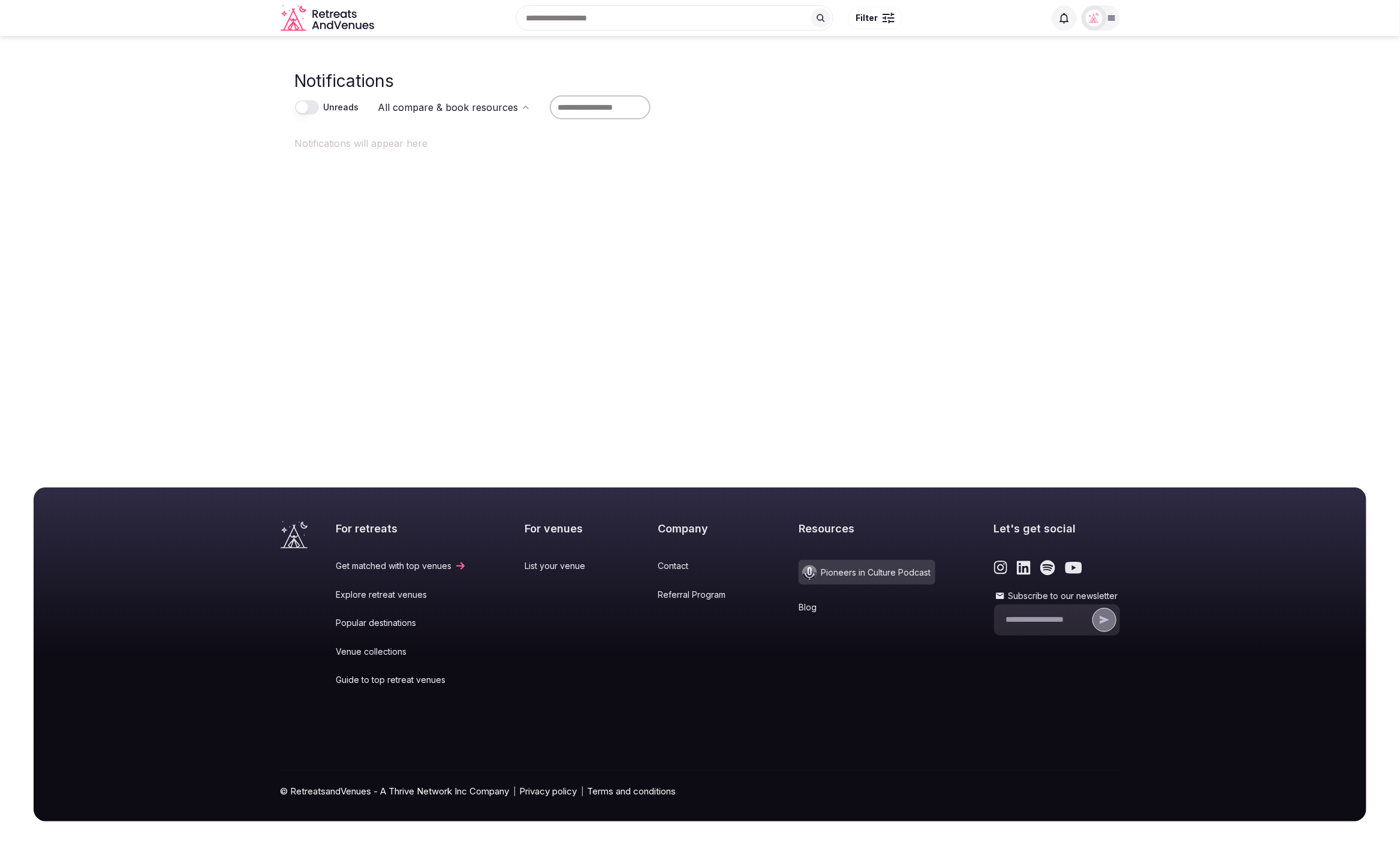
click at [185, 193] on main "Notifications Unreads All compare & book resources Notifications will appear he…" at bounding box center [700, 151] width 1400 height 230
click at [1105, 25] on div at bounding box center [1100, 18] width 38 height 25
click at [1097, 108] on button "Staff admin" at bounding box center [1054, 107] width 110 height 19
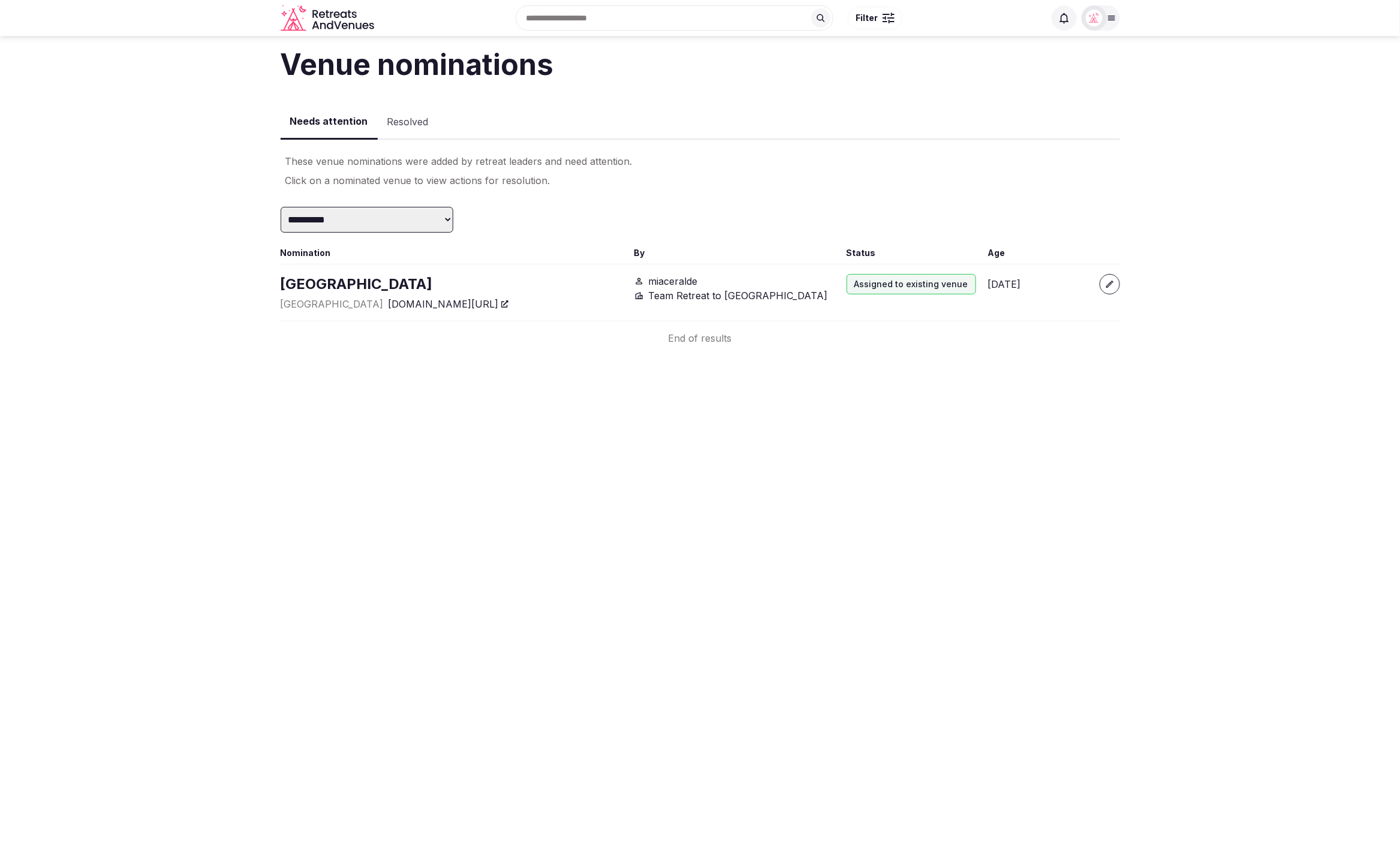
click at [397, 125] on button "Resolved" at bounding box center [408, 122] width 61 height 35
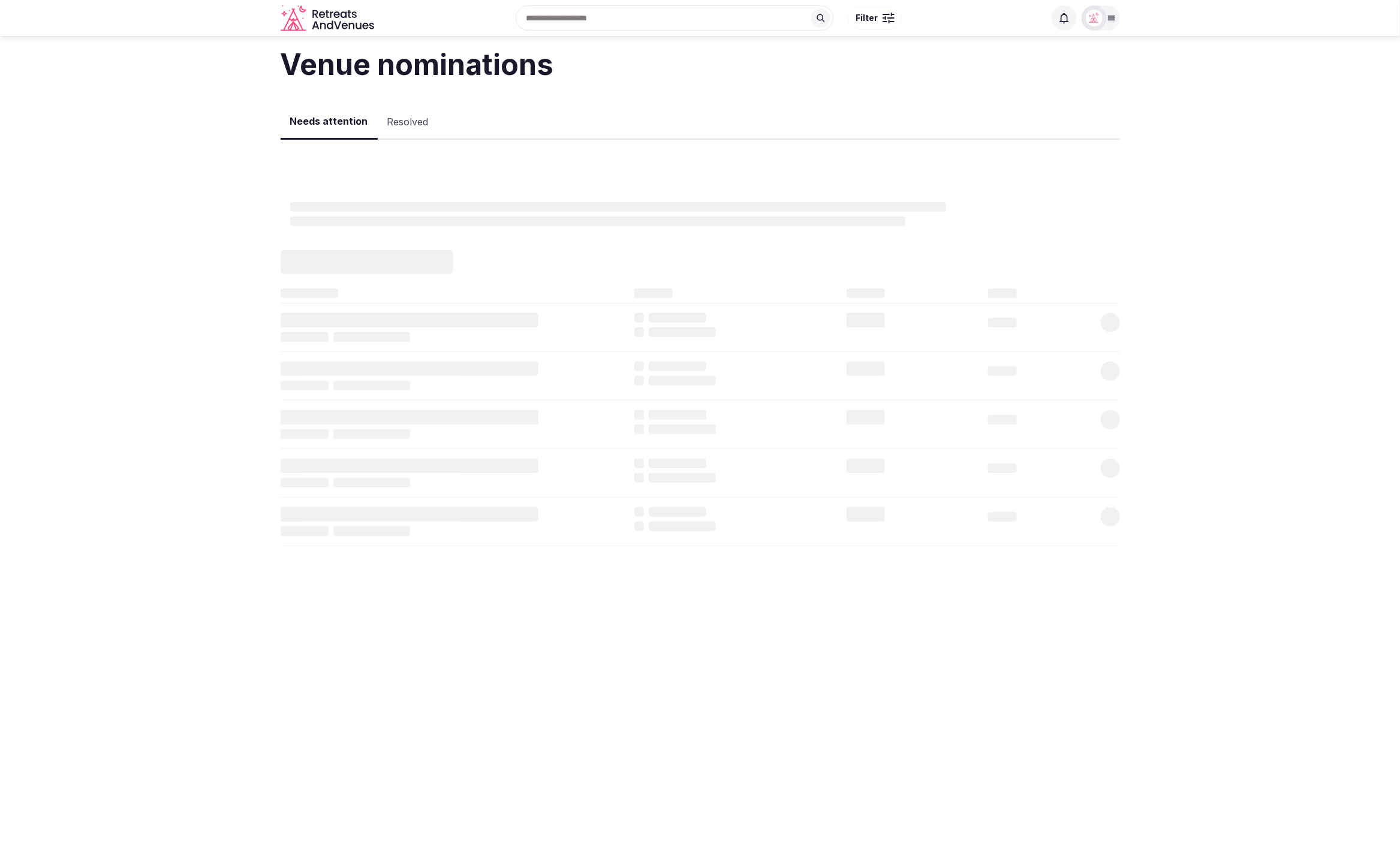
click at [294, 123] on button "Needs attention" at bounding box center [329, 122] width 97 height 36
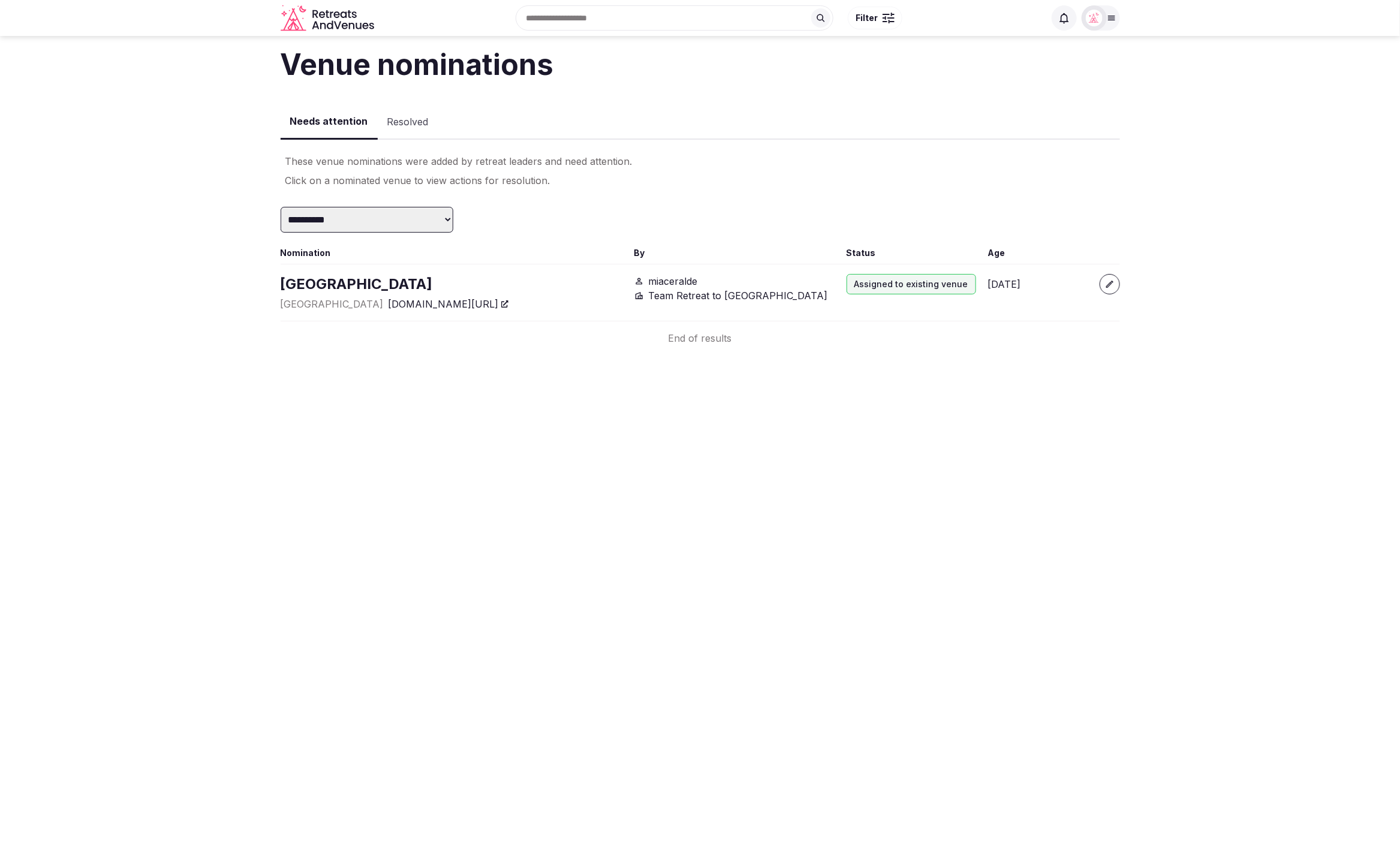
click at [205, 239] on section "**********" at bounding box center [700, 191] width 1400 height 309
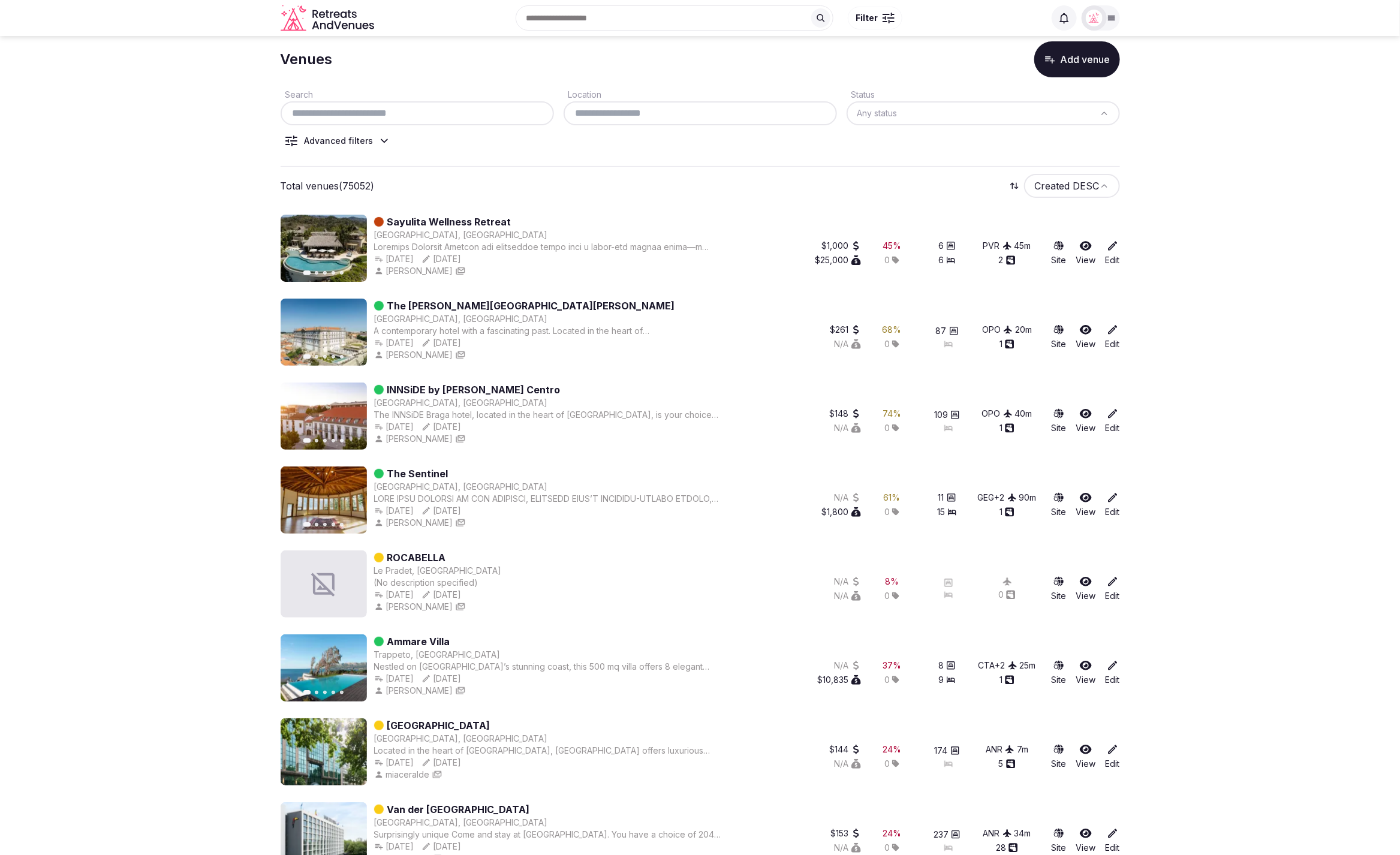
scroll to position [15, 0]
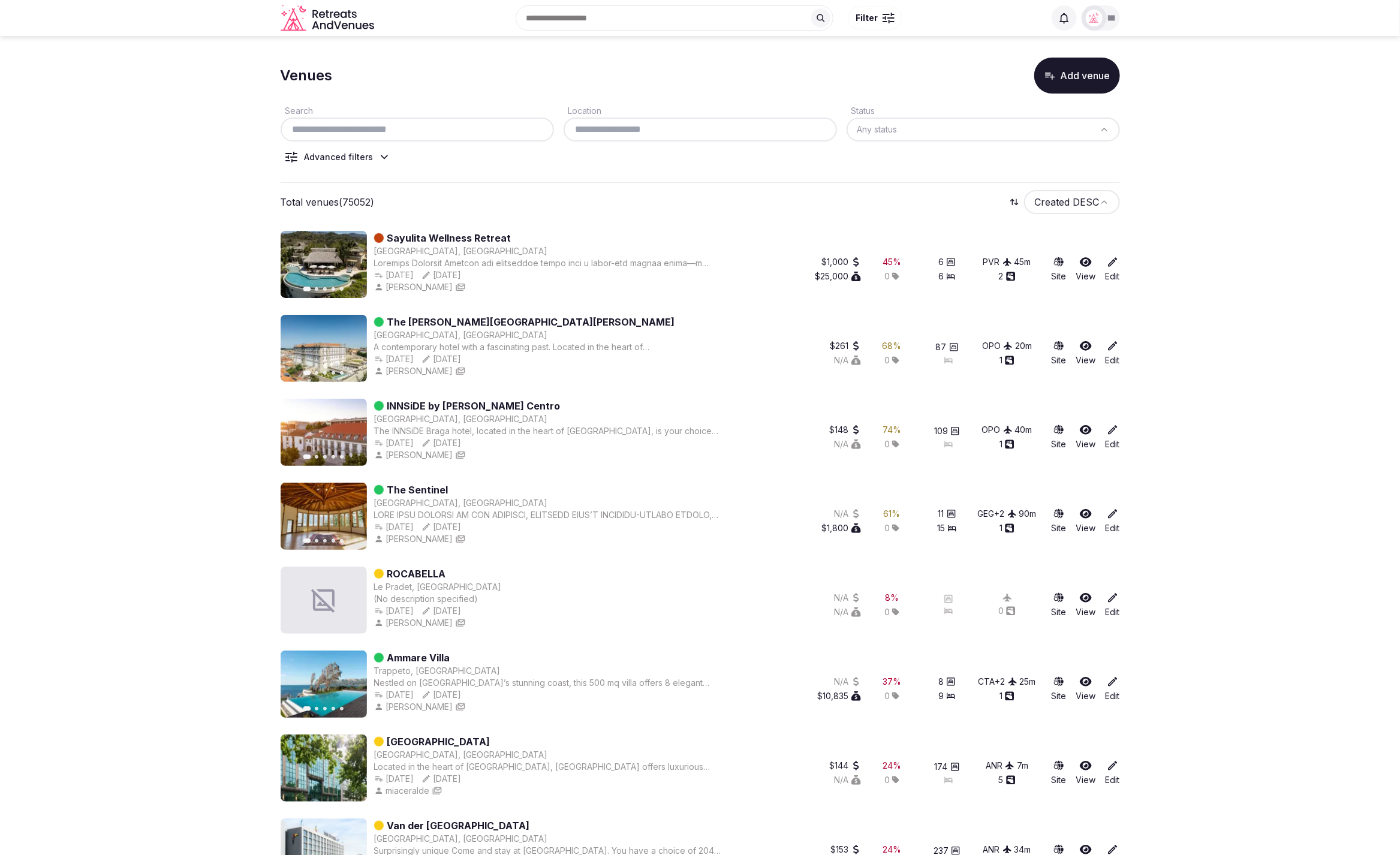
scroll to position [0, 0]
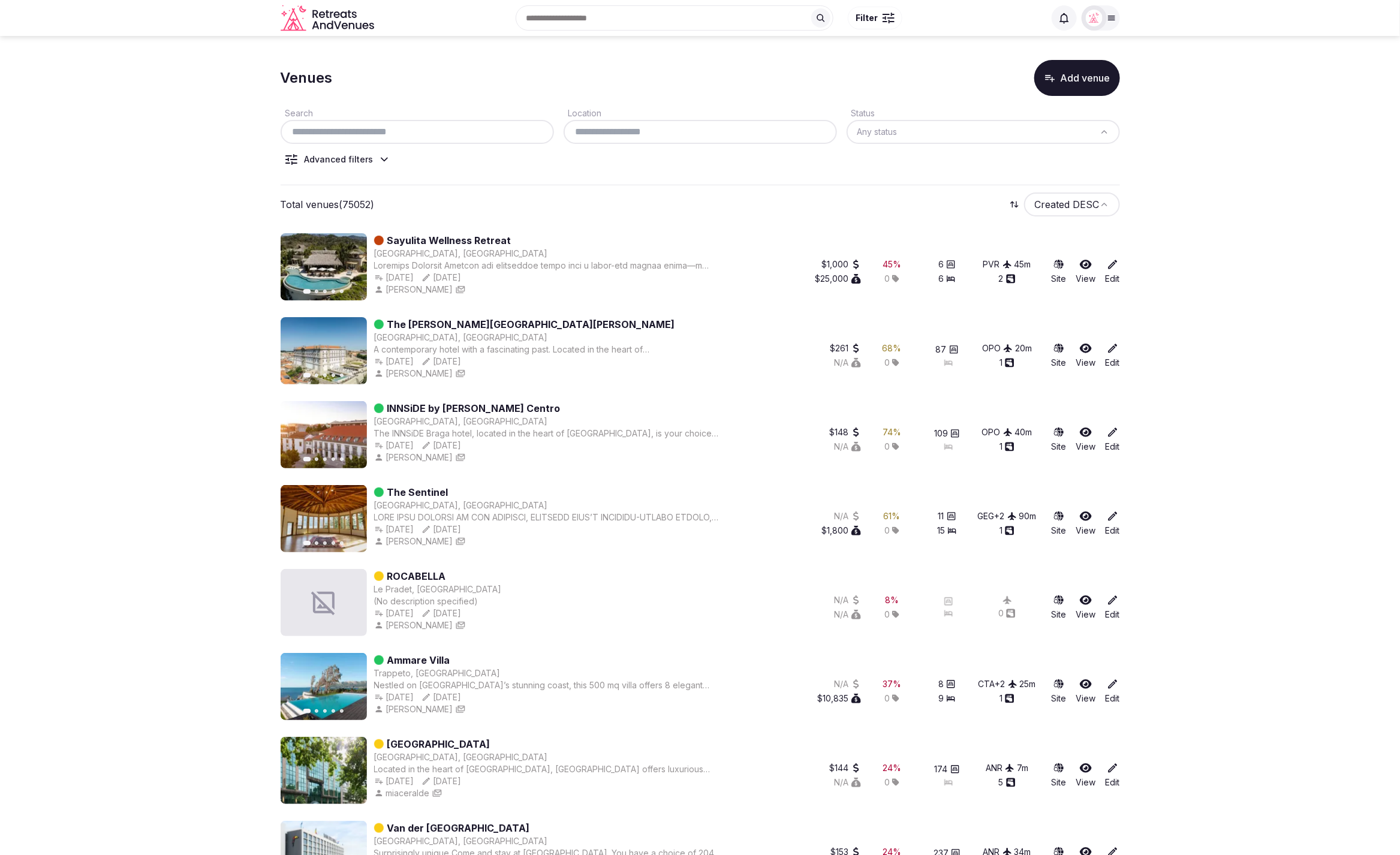
click at [1069, 135] on html "Search Popular Destinations Toscana, Italy Riviera Maya, Mexico Indonesia, Bali…" at bounding box center [700, 428] width 1400 height 855
click at [1170, 210] on html "Search Popular Destinations Toscana, Italy Riviera Maya, Mexico Indonesia, Bali…" at bounding box center [700, 428] width 1400 height 855
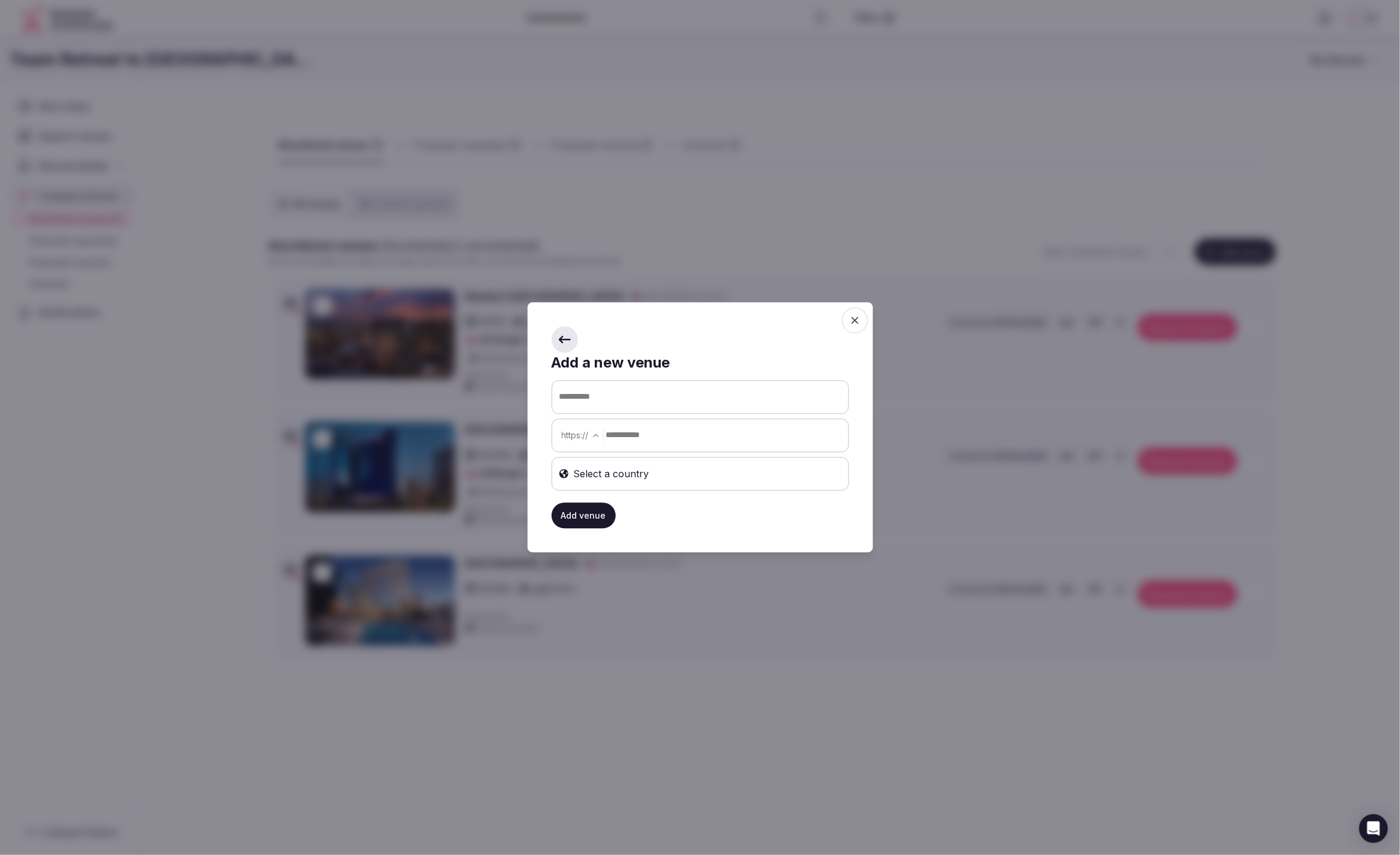
click at [852, 319] on icon "button" at bounding box center [855, 320] width 12 height 12
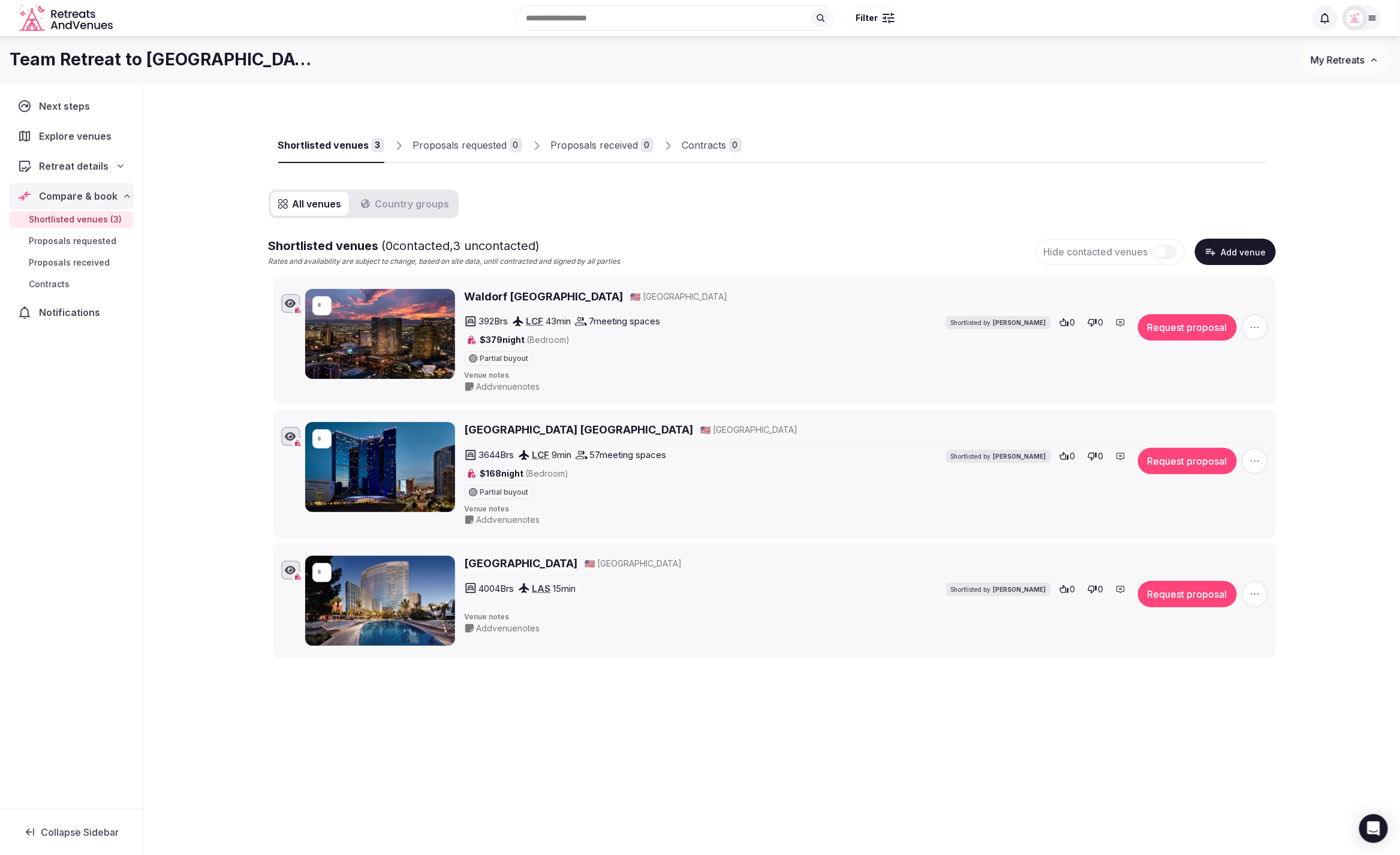
click at [1329, 23] on icon at bounding box center [1325, 18] width 12 height 12
